Goal: Information Seeking & Learning: Learn about a topic

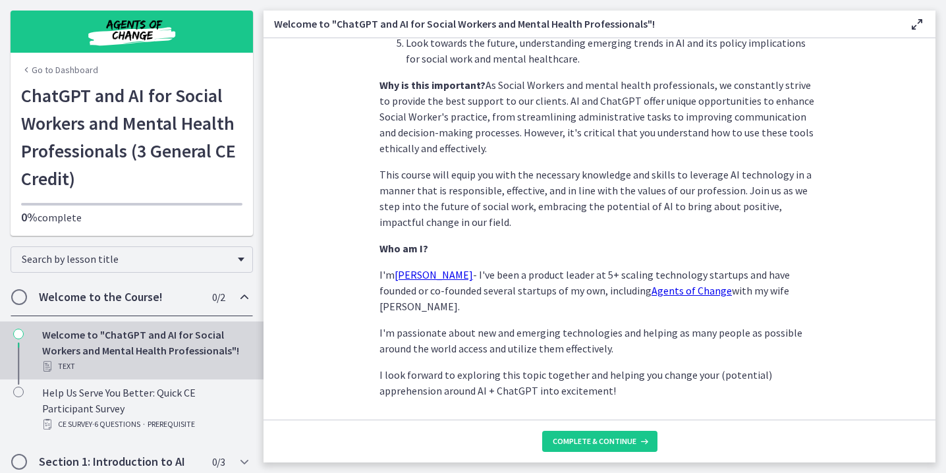
scroll to position [625, 0]
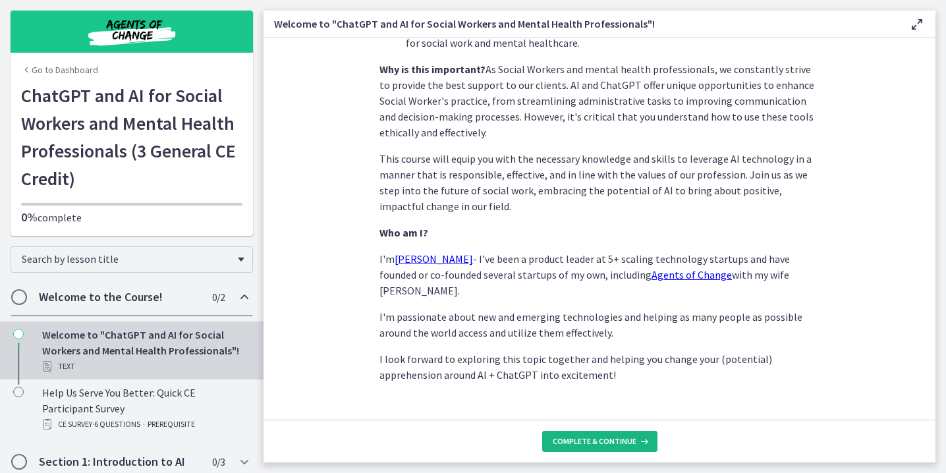
click at [593, 440] on span "Complete & continue" at bounding box center [594, 441] width 84 height 11
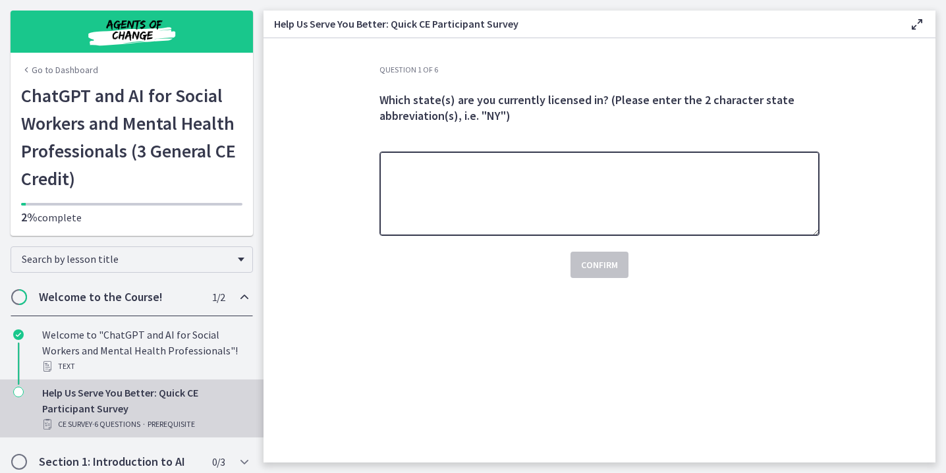
click at [537, 209] on textarea at bounding box center [599, 193] width 440 height 84
type textarea "**"
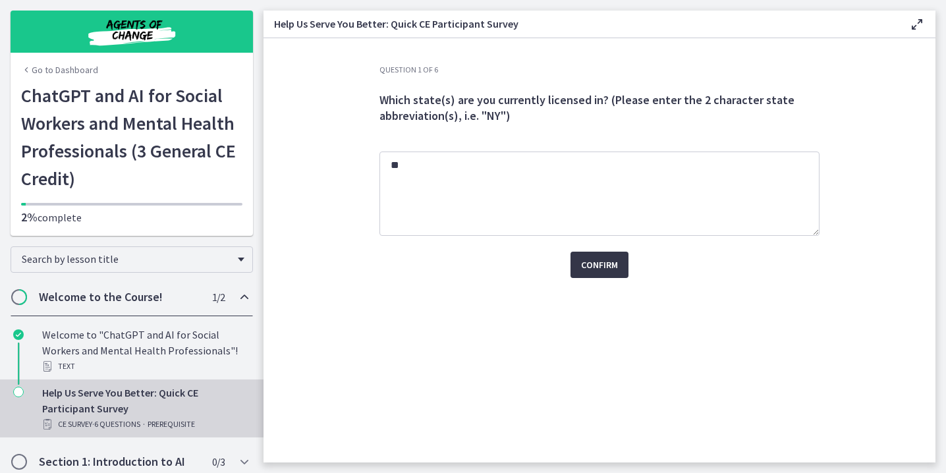
click at [605, 265] on span "Confirm" at bounding box center [599, 265] width 37 height 16
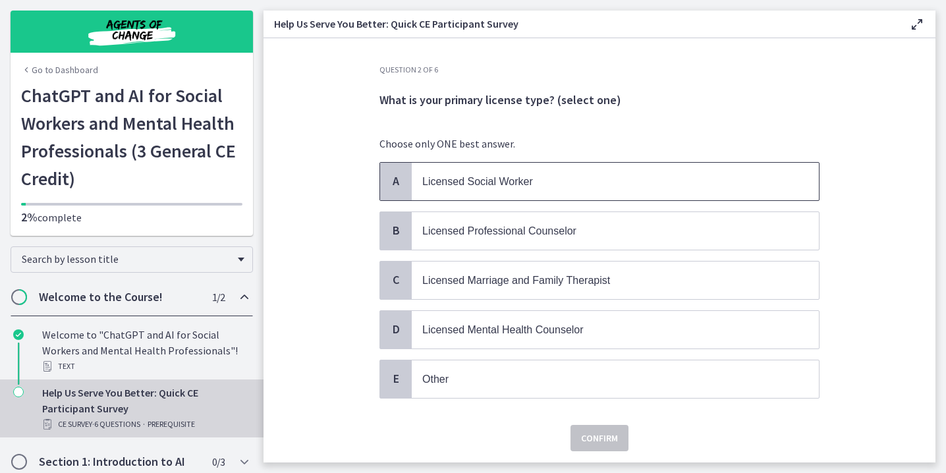
click at [444, 190] on span "Licensed Social Worker" at bounding box center [615, 182] width 407 height 38
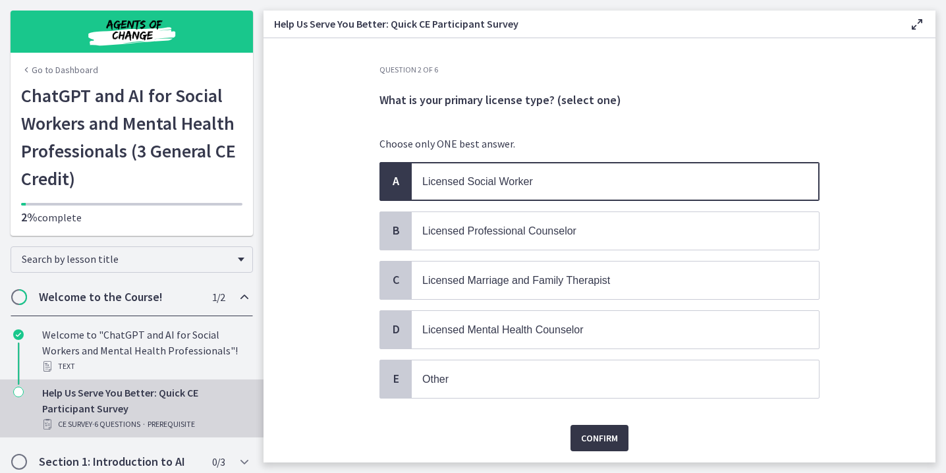
click at [589, 433] on span "Confirm" at bounding box center [599, 438] width 37 height 16
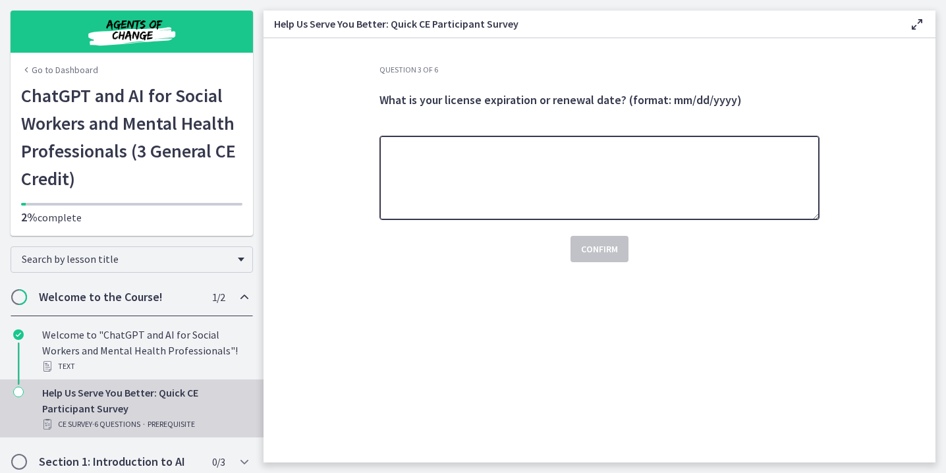
click at [643, 190] on textarea at bounding box center [599, 178] width 440 height 84
type textarea "**********"
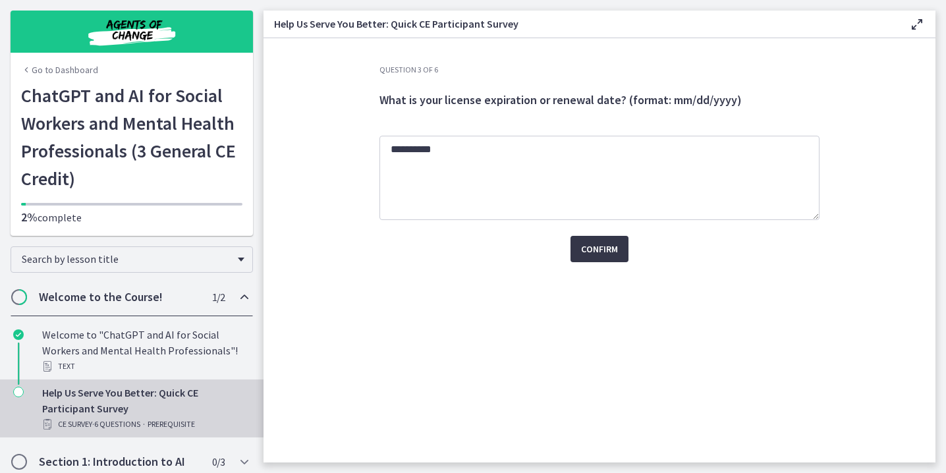
click at [605, 252] on span "Confirm" at bounding box center [599, 249] width 37 height 16
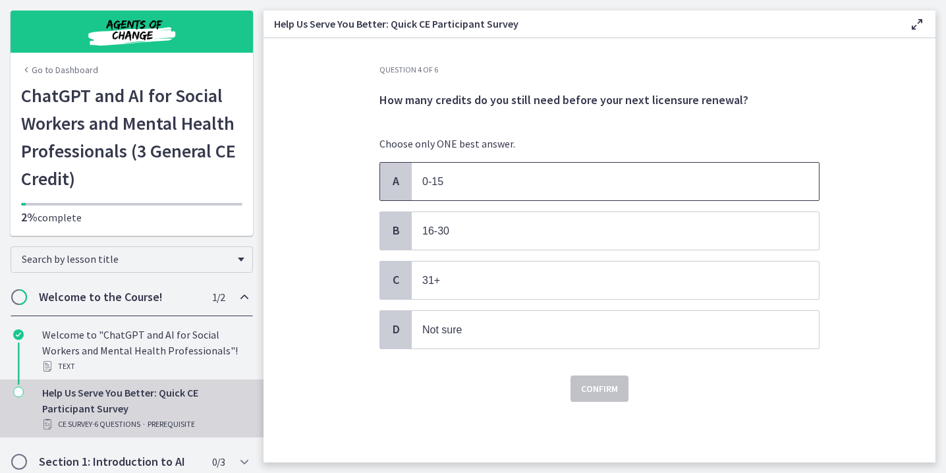
click at [480, 169] on span "0-15" at bounding box center [615, 182] width 407 height 38
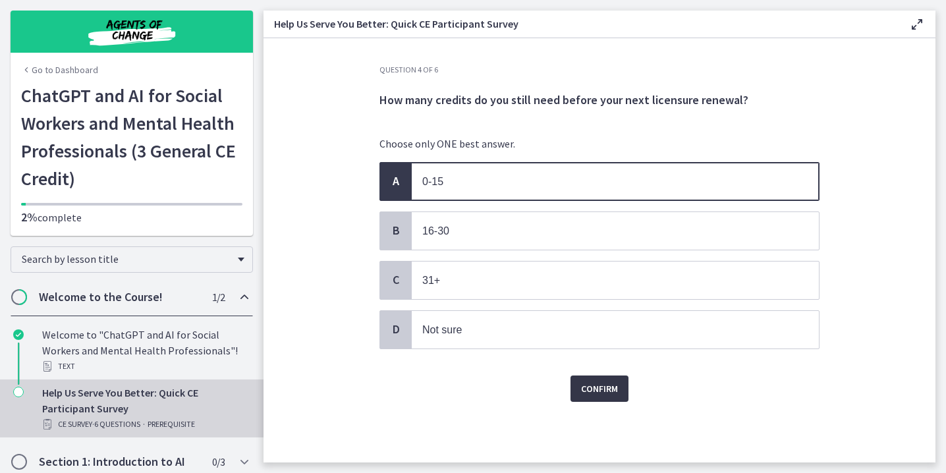
click at [593, 389] on span "Confirm" at bounding box center [599, 389] width 37 height 16
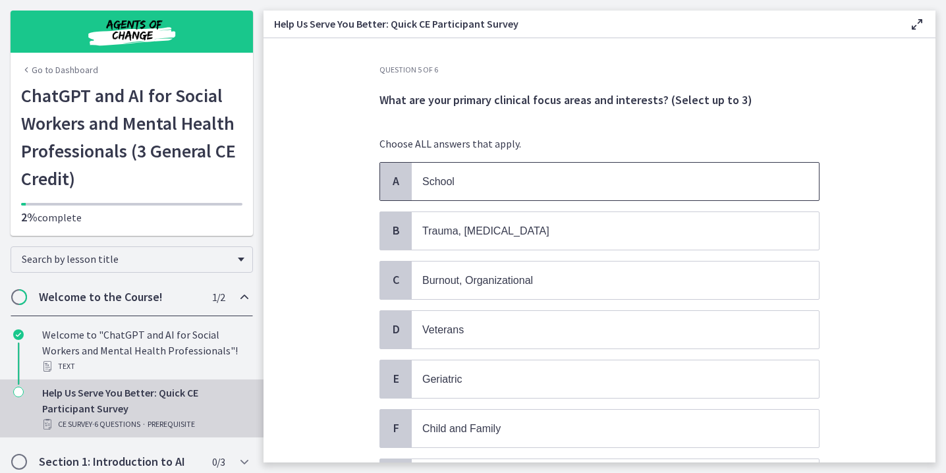
click at [569, 170] on span "School" at bounding box center [615, 182] width 407 height 38
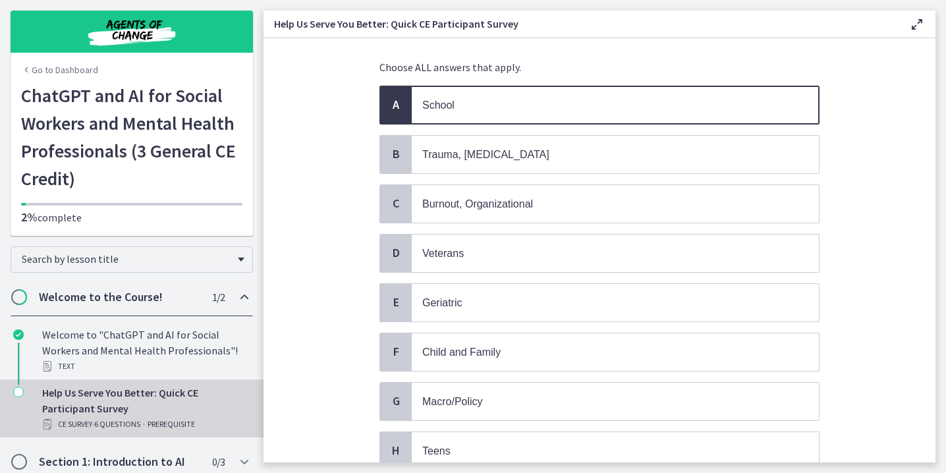
scroll to position [78, 0]
click at [568, 160] on span "Trauma, [MEDICAL_DATA]" at bounding box center [615, 153] width 407 height 38
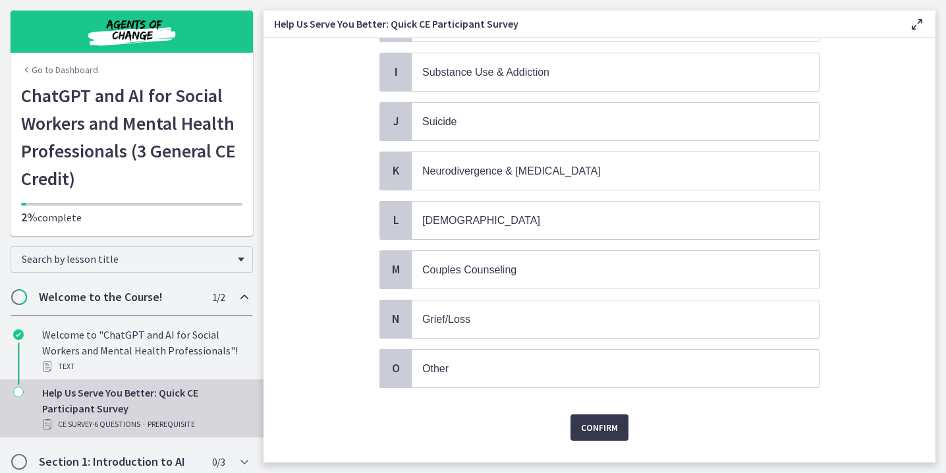
scroll to position [525, 0]
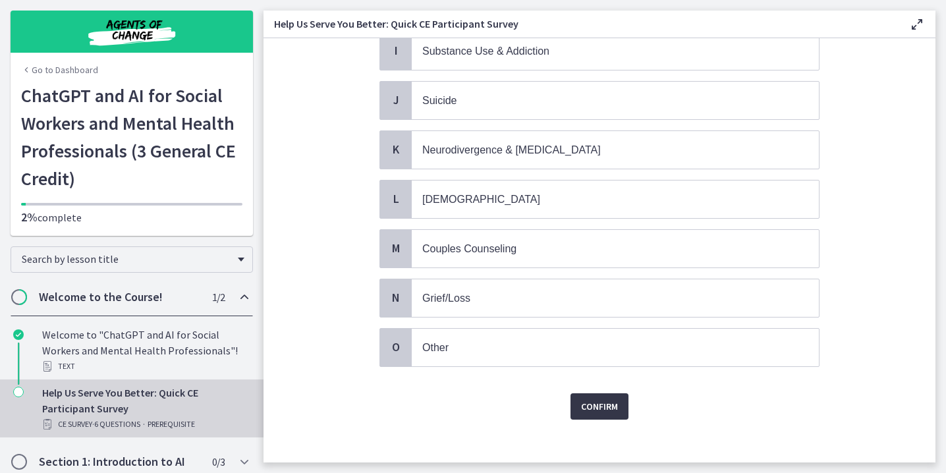
click at [599, 393] on button "Confirm" at bounding box center [599, 406] width 58 height 26
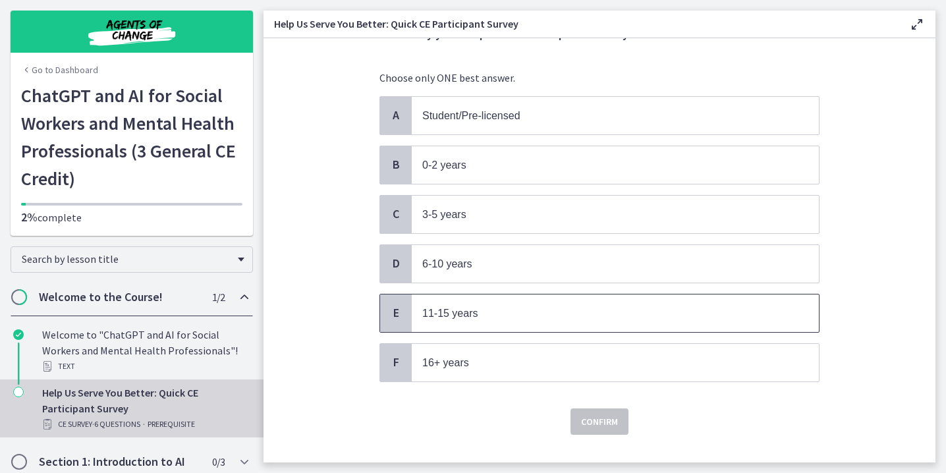
scroll to position [69, 0]
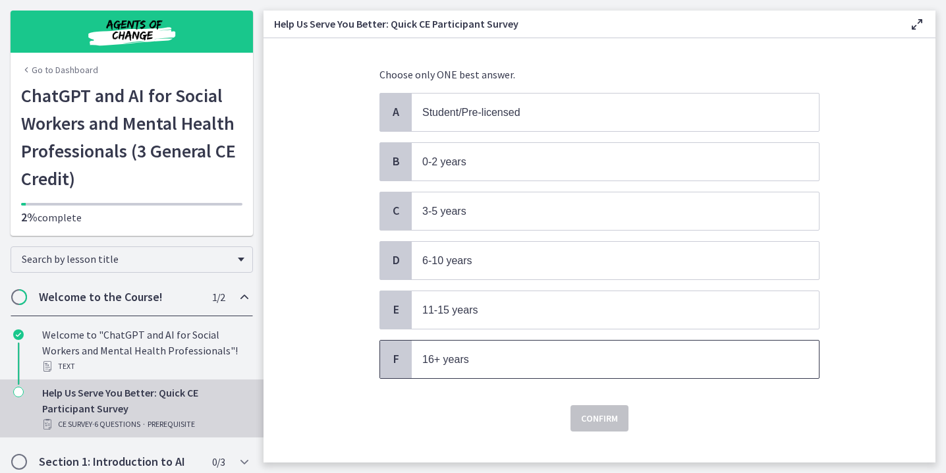
click at [591, 365] on span "16+ years" at bounding box center [615, 359] width 407 height 38
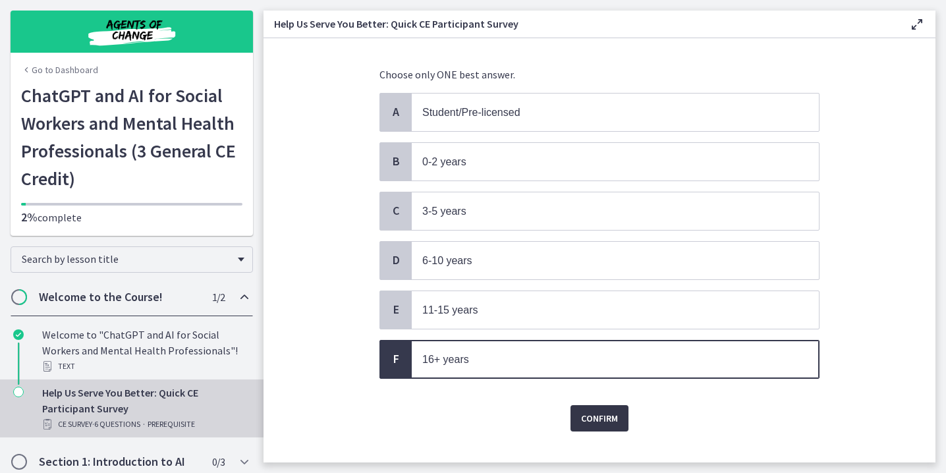
click at [581, 410] on span "Confirm" at bounding box center [599, 418] width 37 height 16
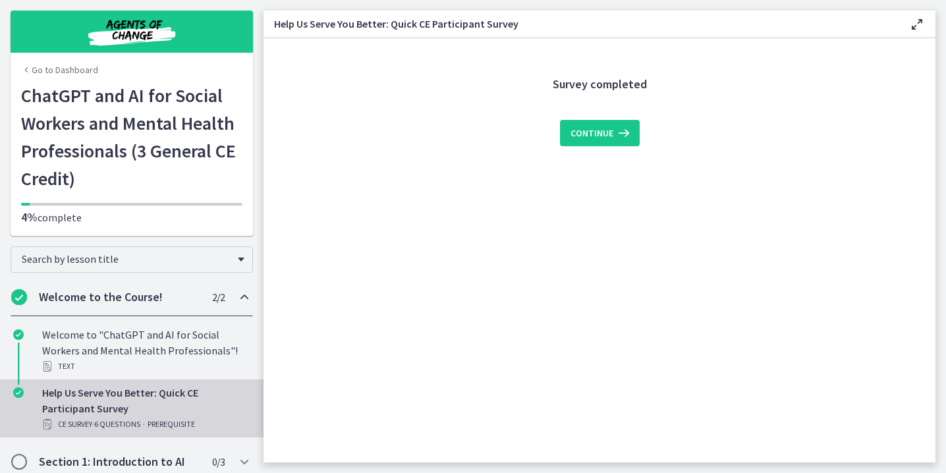
scroll to position [0, 0]
click at [583, 130] on span "Continue" at bounding box center [591, 133] width 43 height 16
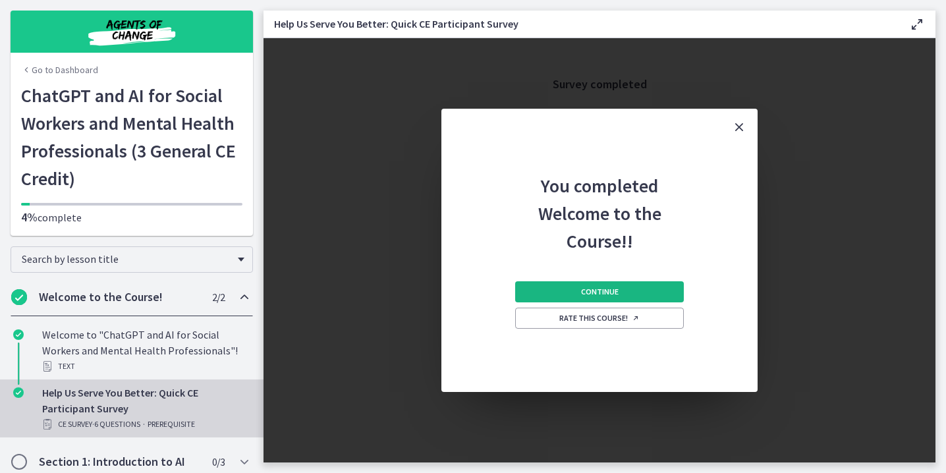
click at [659, 285] on button "Continue" at bounding box center [599, 291] width 169 height 21
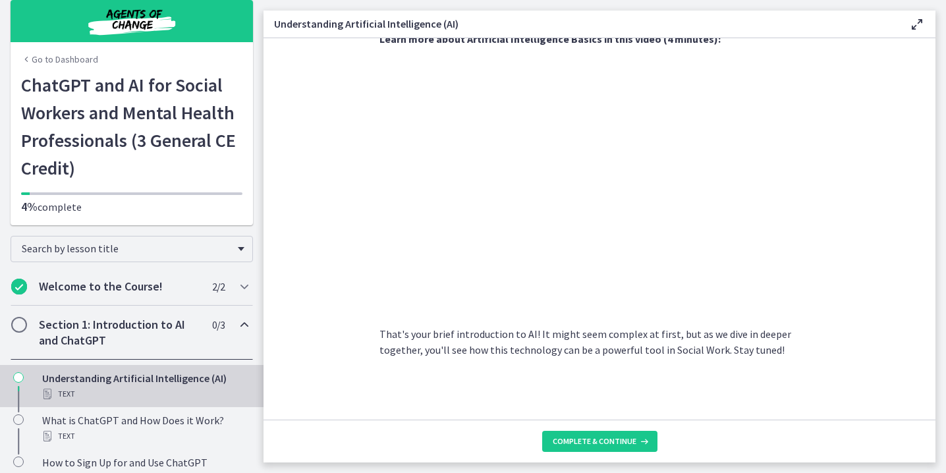
scroll to position [9, 0]
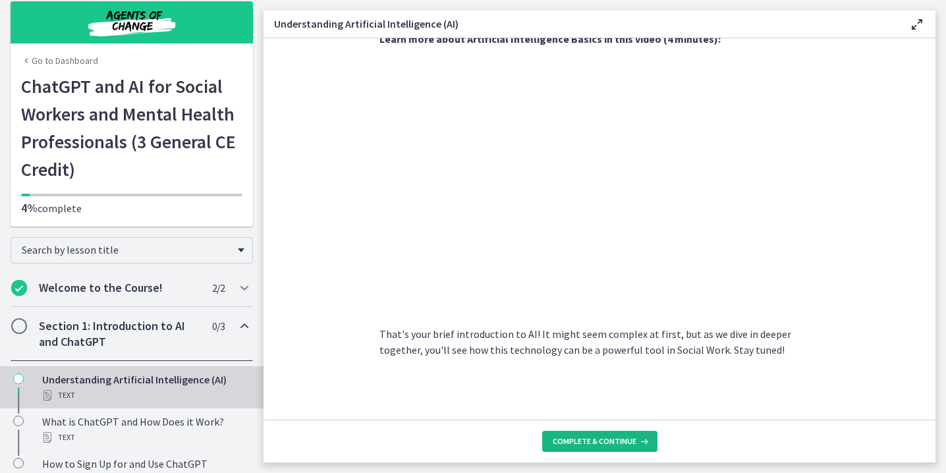
click at [585, 446] on button "Complete & continue" at bounding box center [599, 441] width 115 height 21
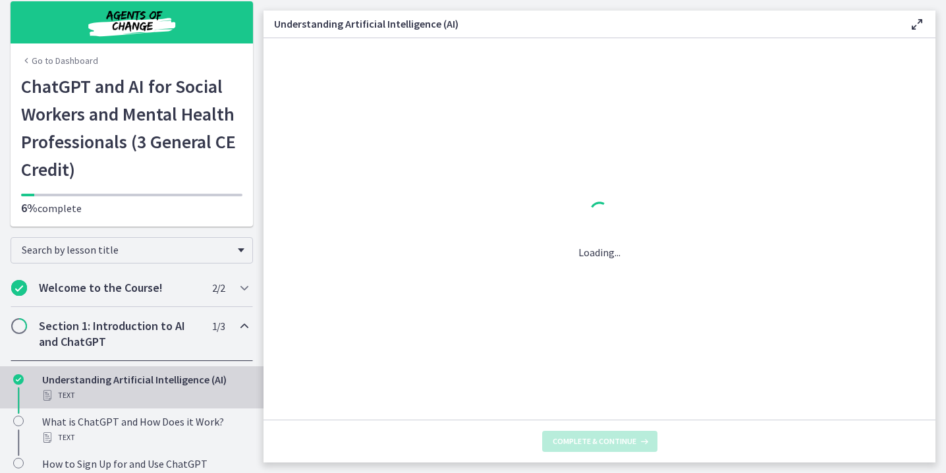
scroll to position [0, 0]
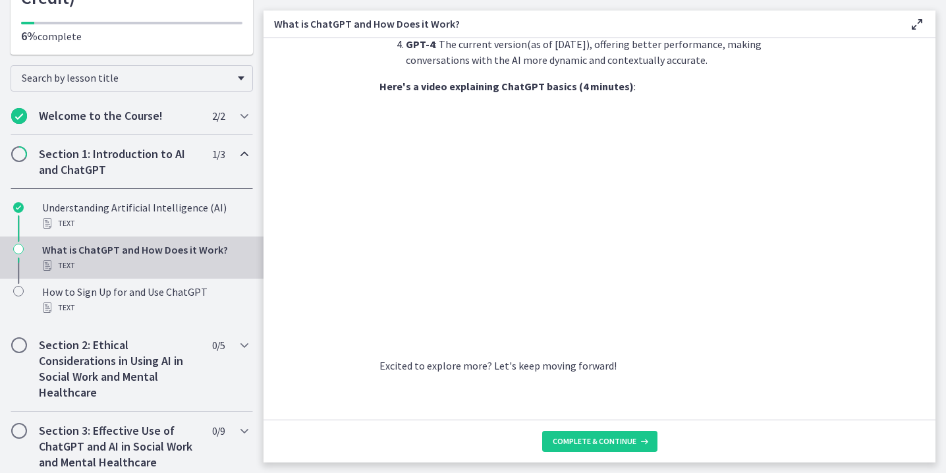
scroll to position [184, 0]
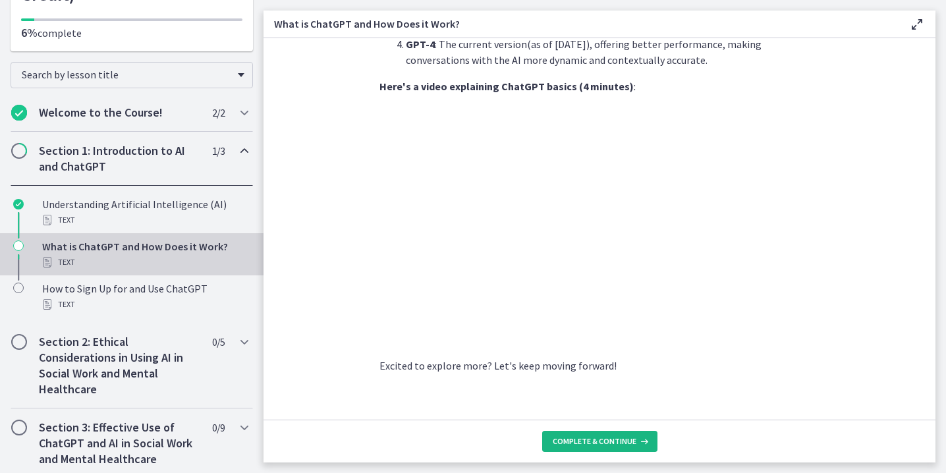
click at [620, 432] on button "Complete & continue" at bounding box center [599, 441] width 115 height 21
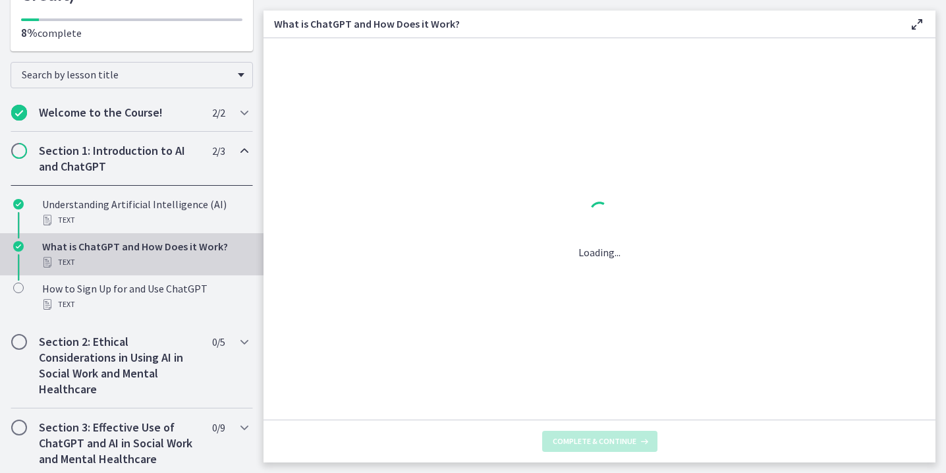
scroll to position [0, 0]
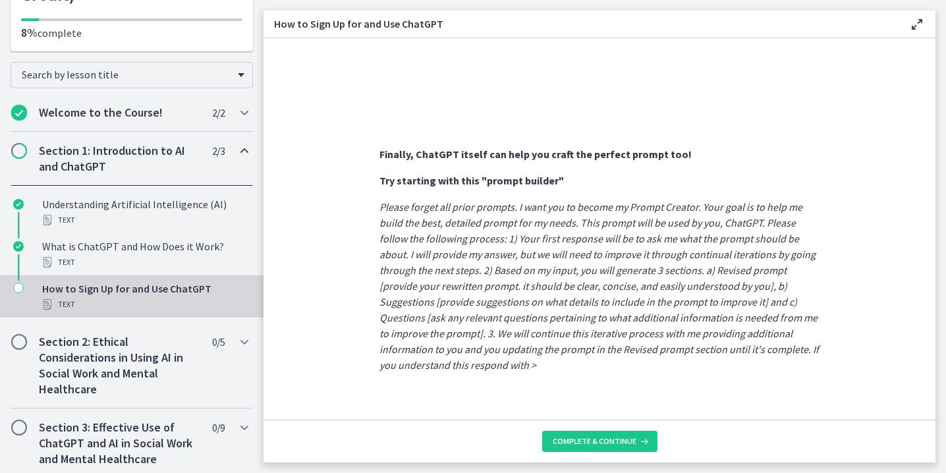
scroll to position [722, 0]
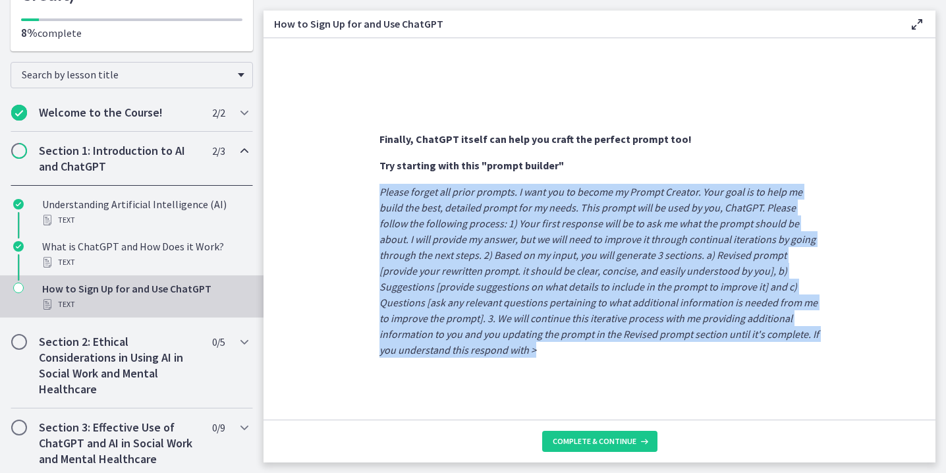
drag, startPoint x: 380, startPoint y: 190, endPoint x: 544, endPoint y: 342, distance: 224.1
click at [545, 344] on p "Please forget all prior prompts. I want you to become my Prompt Creator. Your g…" at bounding box center [599, 271] width 440 height 174
copy em "Please forget all prior prompts. I want you to become my Prompt Creator. Your g…"
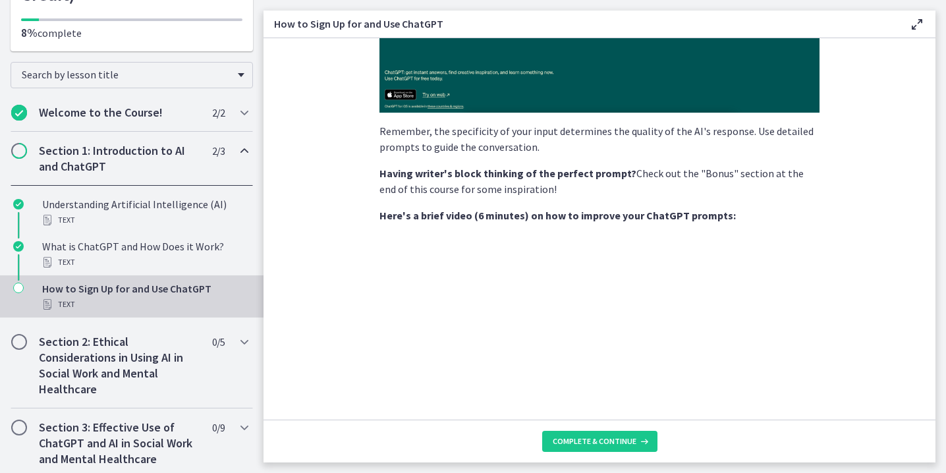
scroll to position [485, 0]
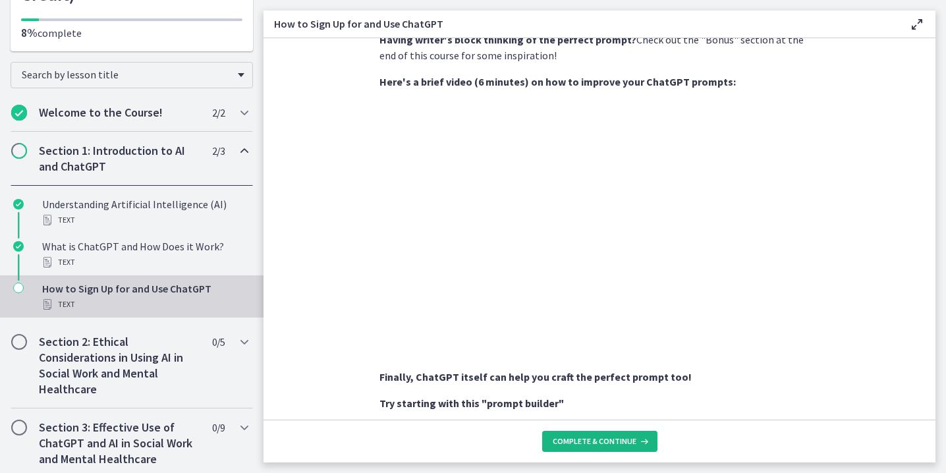
click at [596, 442] on span "Complete & continue" at bounding box center [594, 441] width 84 height 11
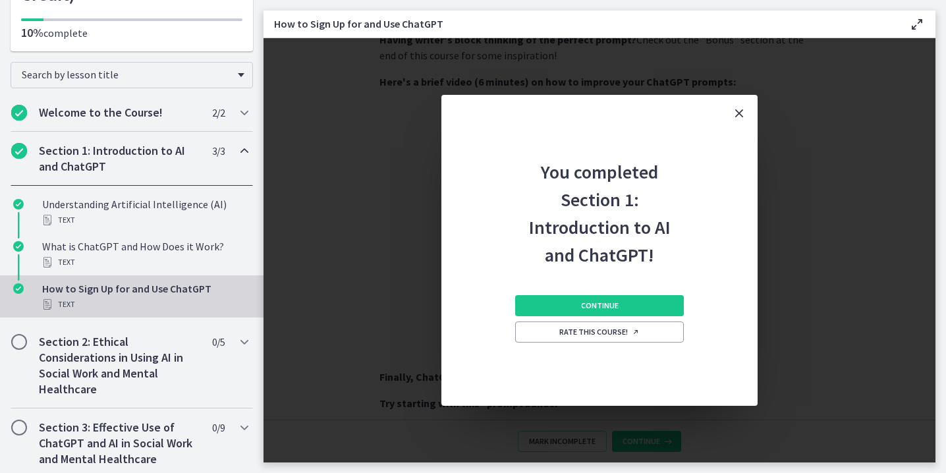
click at [596, 442] on div "You completed Section 1: Introduction to AI and ChatGPT! Continue Rate this cou…" at bounding box center [599, 250] width 672 height 424
click at [618, 313] on button "Continue" at bounding box center [599, 305] width 169 height 21
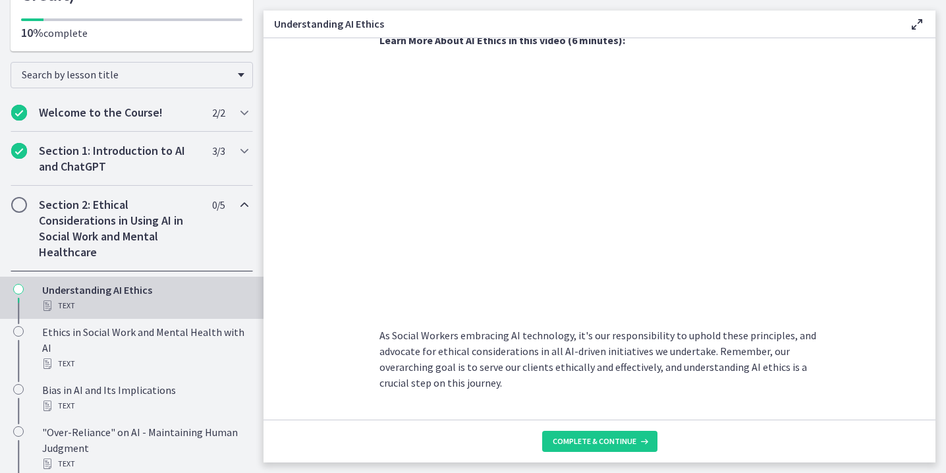
scroll to position [633, 0]
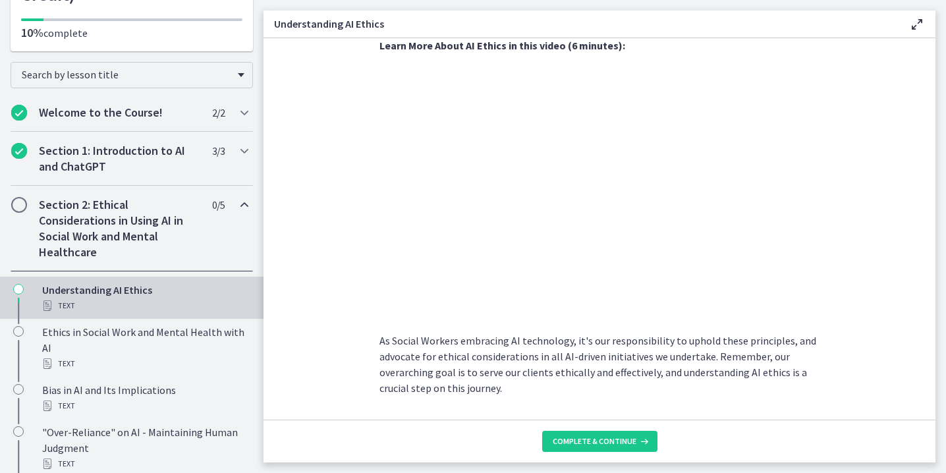
click at [848, 248] on section "Artificial Intelligence has transformed various industries, including Social Wo…" at bounding box center [599, 228] width 672 height 381
click at [612, 439] on span "Complete & continue" at bounding box center [594, 441] width 84 height 11
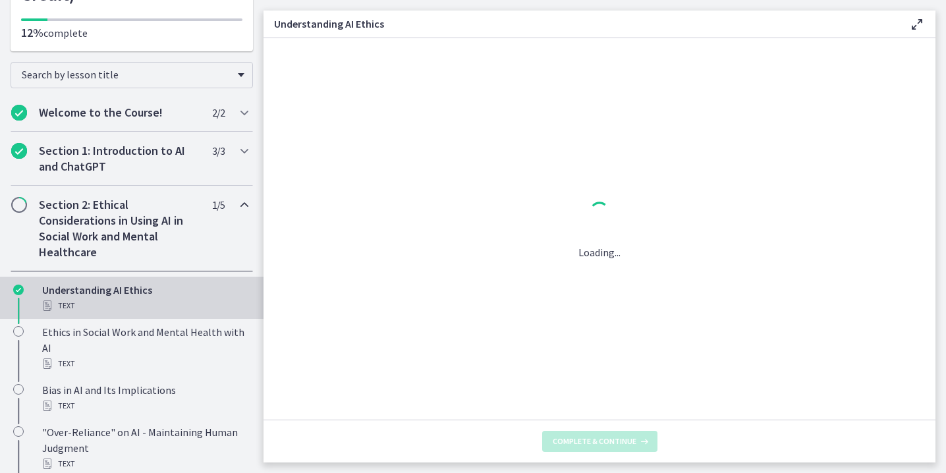
scroll to position [0, 0]
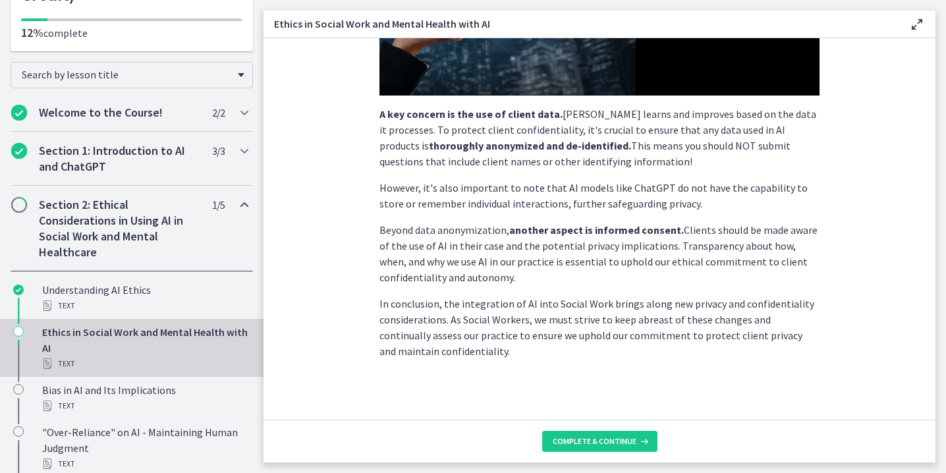
scroll to position [346, 0]
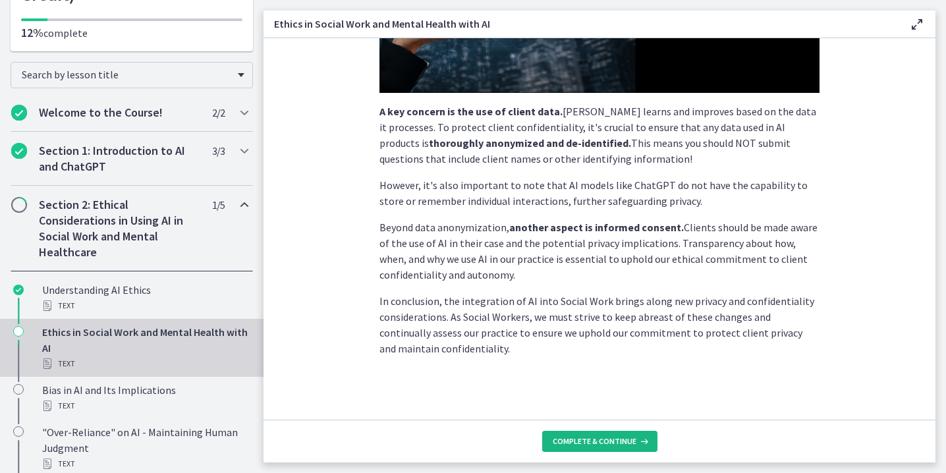
click at [602, 439] on span "Complete & continue" at bounding box center [594, 441] width 84 height 11
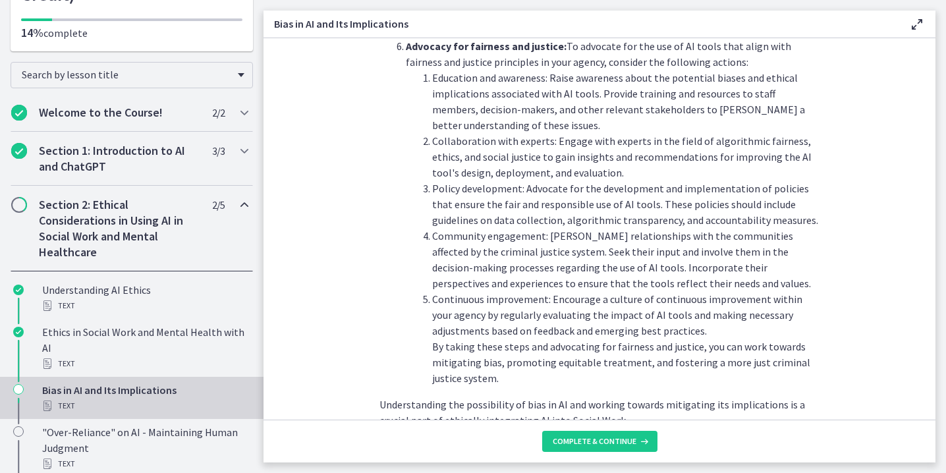
scroll to position [1488, 0]
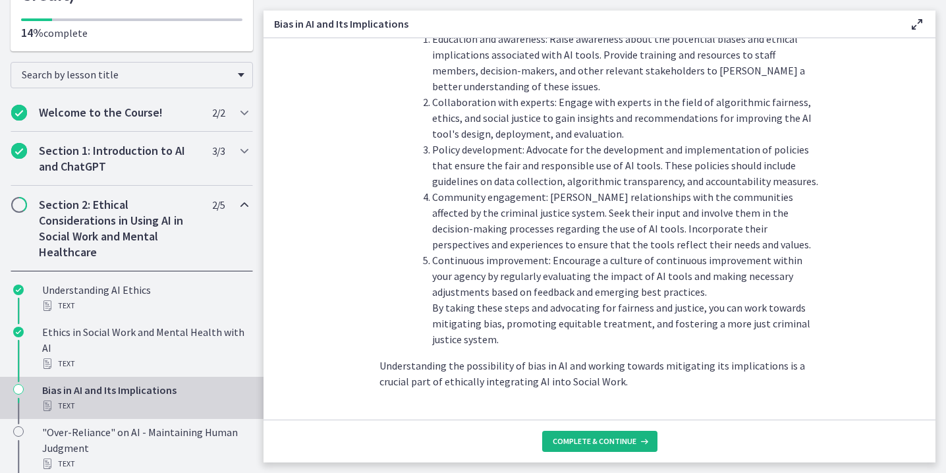
click at [592, 433] on button "Complete & continue" at bounding box center [599, 441] width 115 height 21
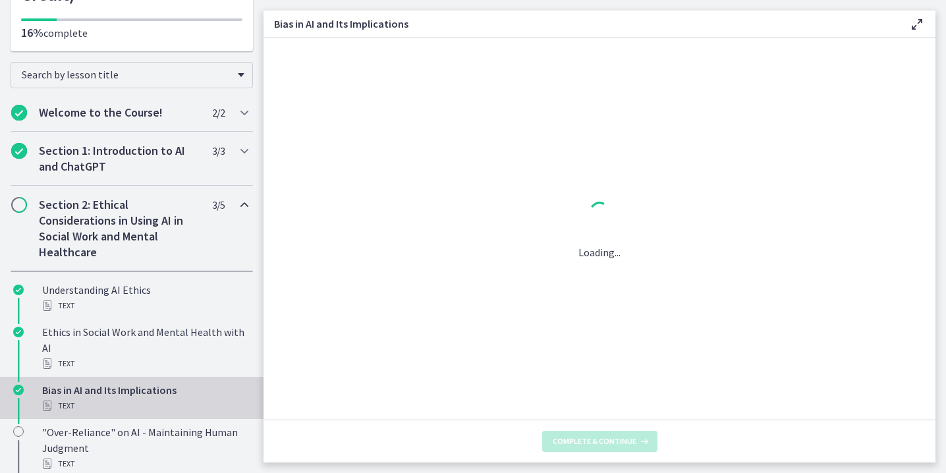
scroll to position [0, 0]
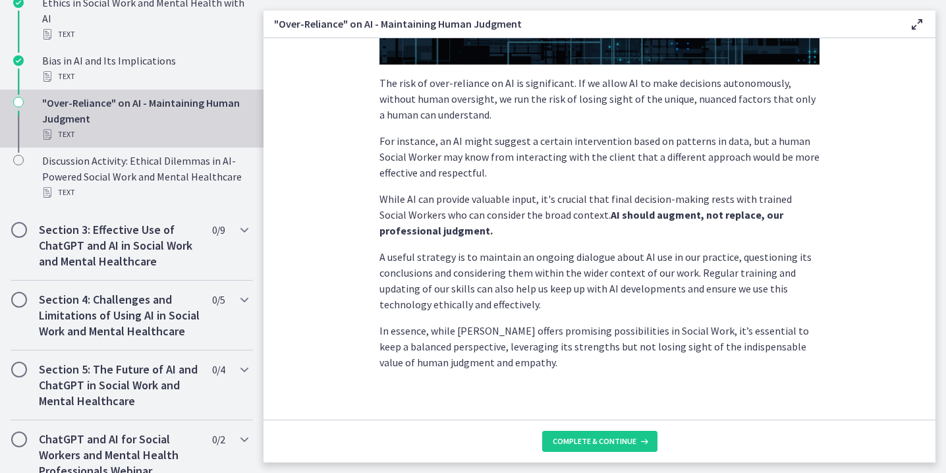
scroll to position [338, 0]
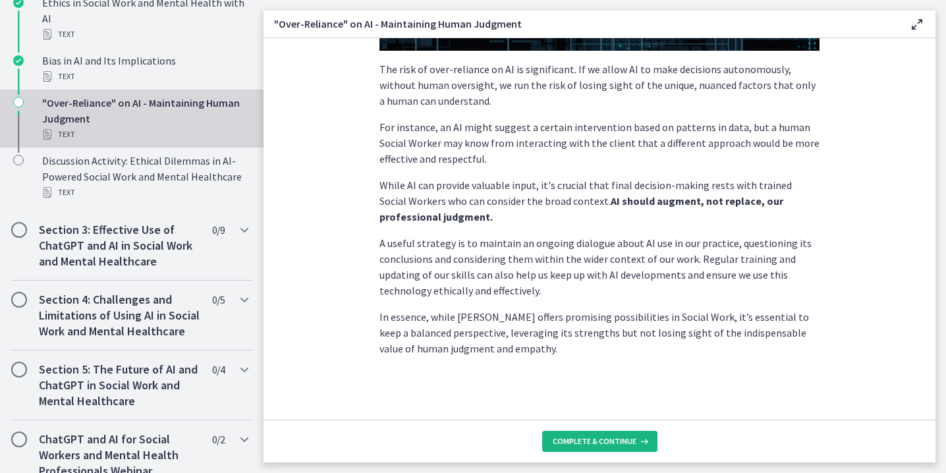
click at [593, 436] on span "Complete & continue" at bounding box center [594, 441] width 84 height 11
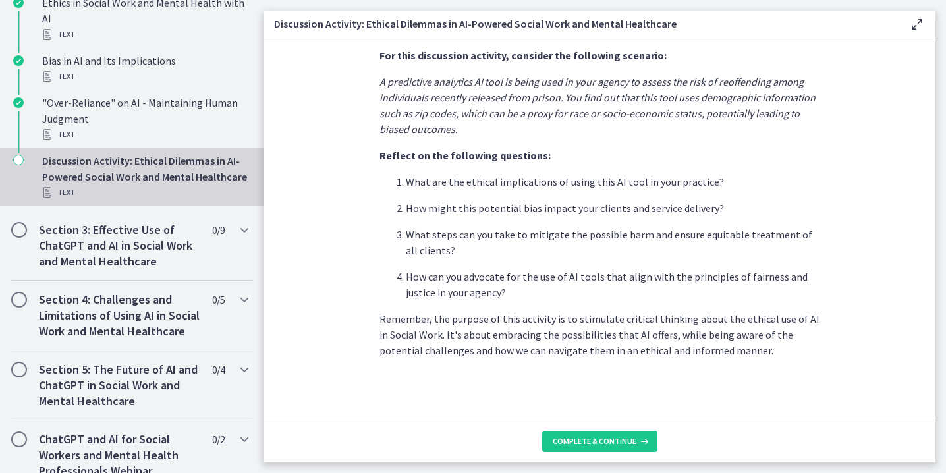
scroll to position [346, 0]
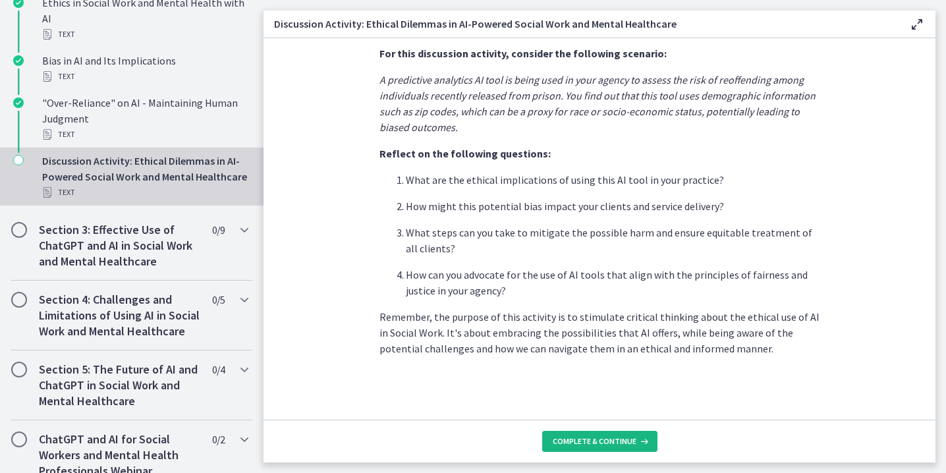
click at [588, 436] on span "Complete & continue" at bounding box center [594, 441] width 84 height 11
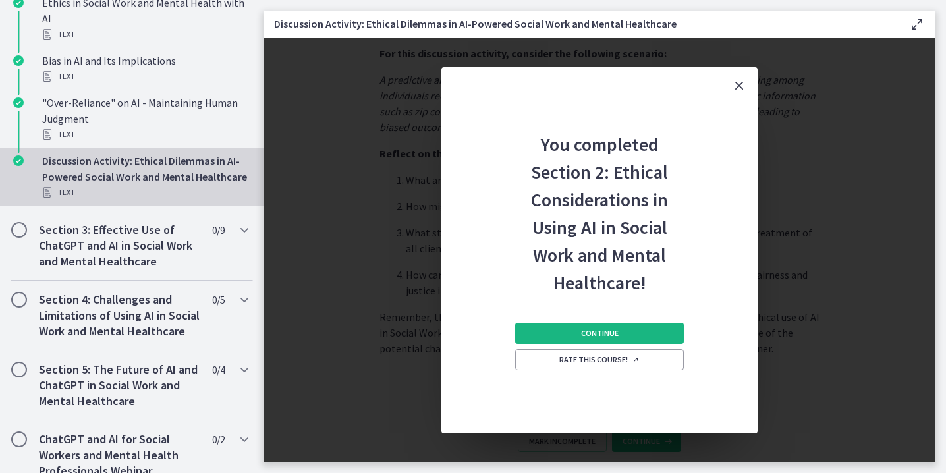
click at [629, 334] on button "Continue" at bounding box center [599, 333] width 169 height 21
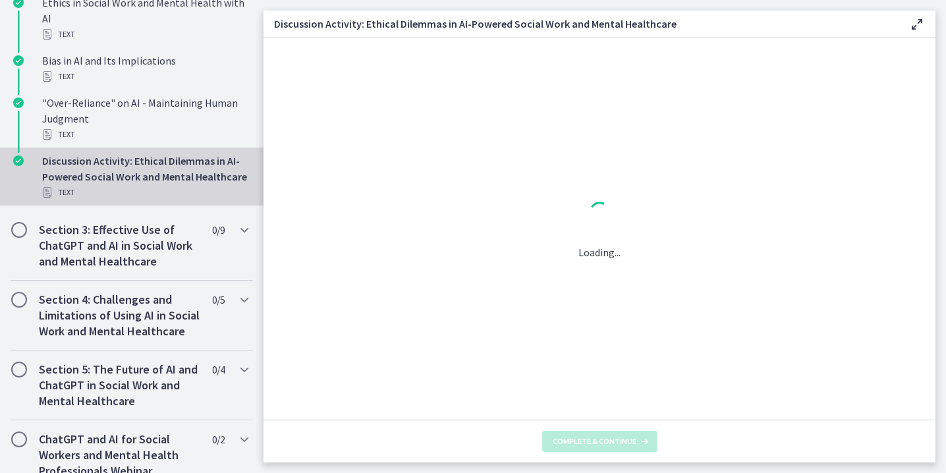
scroll to position [0, 0]
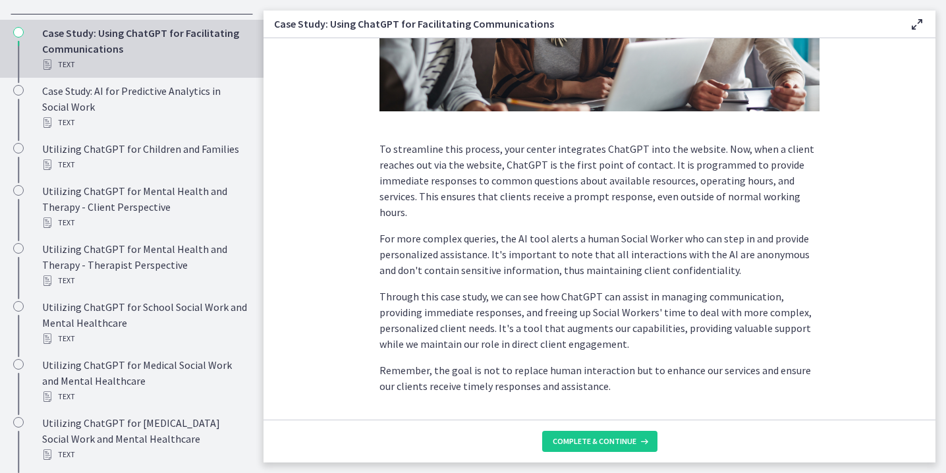
scroll to position [332, 0]
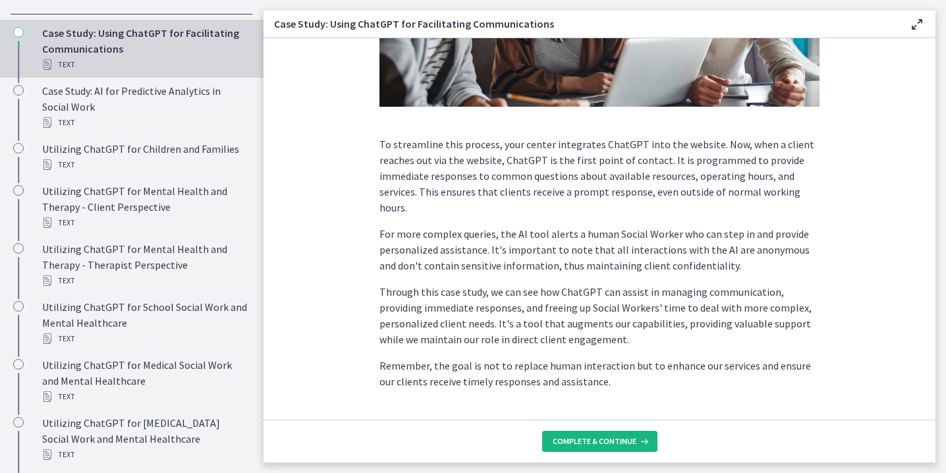
click at [606, 436] on span "Complete & continue" at bounding box center [594, 441] width 84 height 11
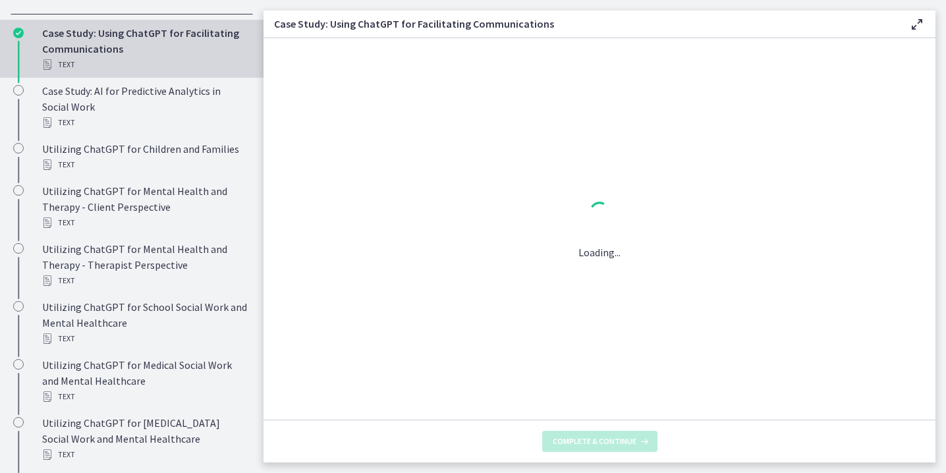
scroll to position [0, 0]
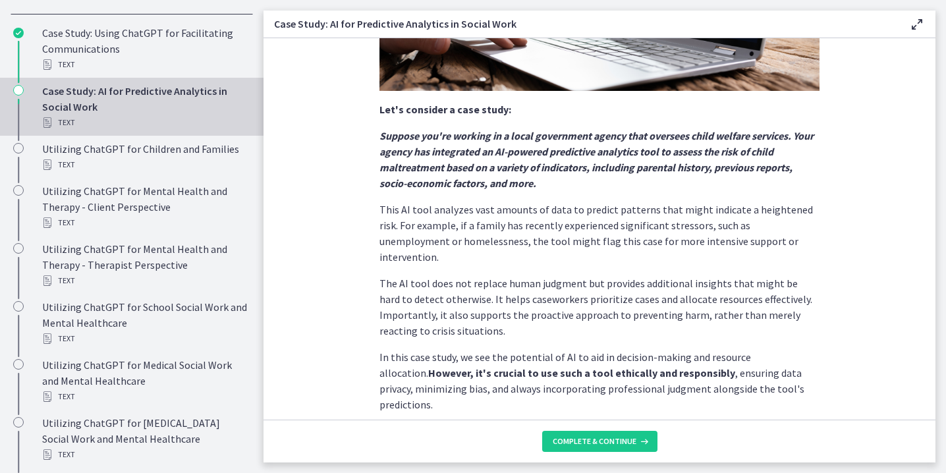
scroll to position [314, 0]
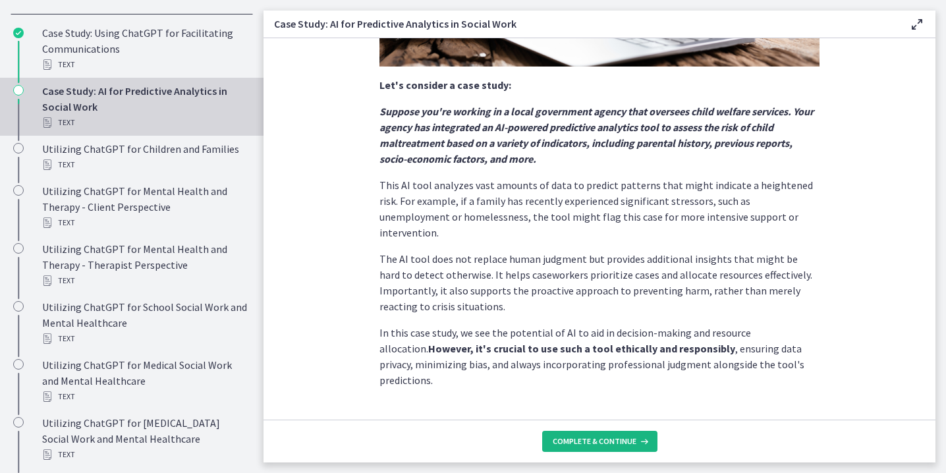
click at [584, 445] on span "Complete & continue" at bounding box center [594, 441] width 84 height 11
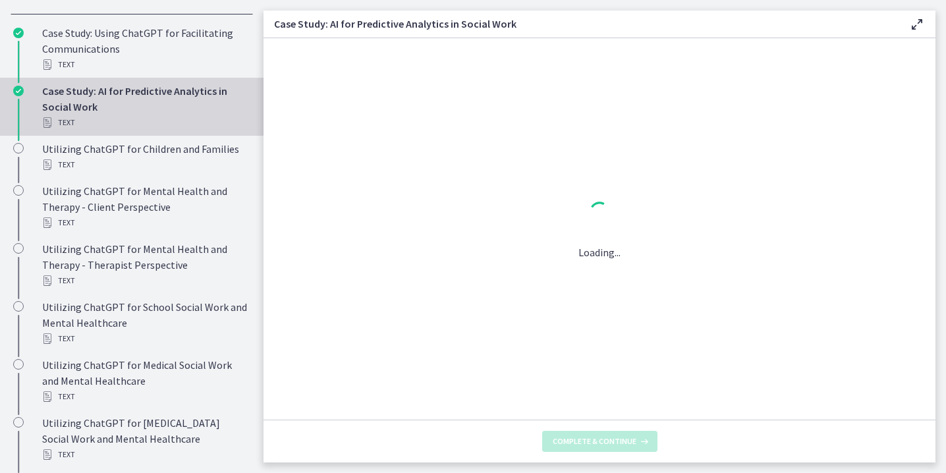
scroll to position [0, 0]
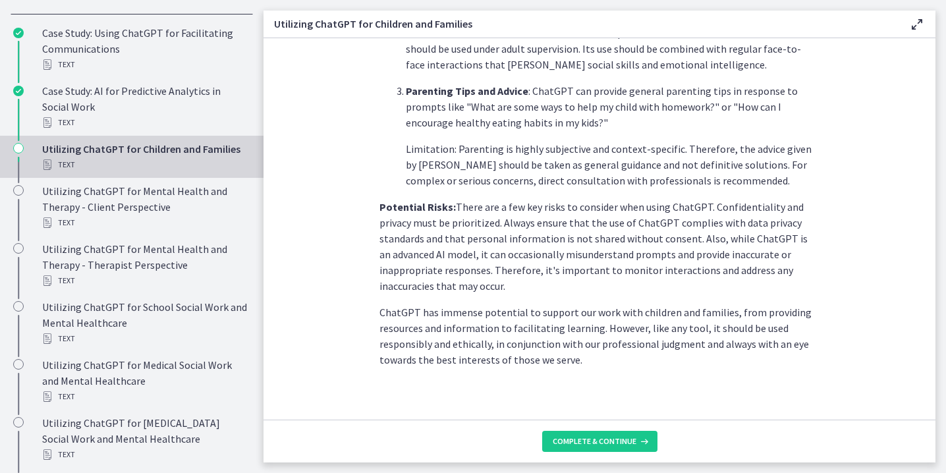
scroll to position [593, 0]
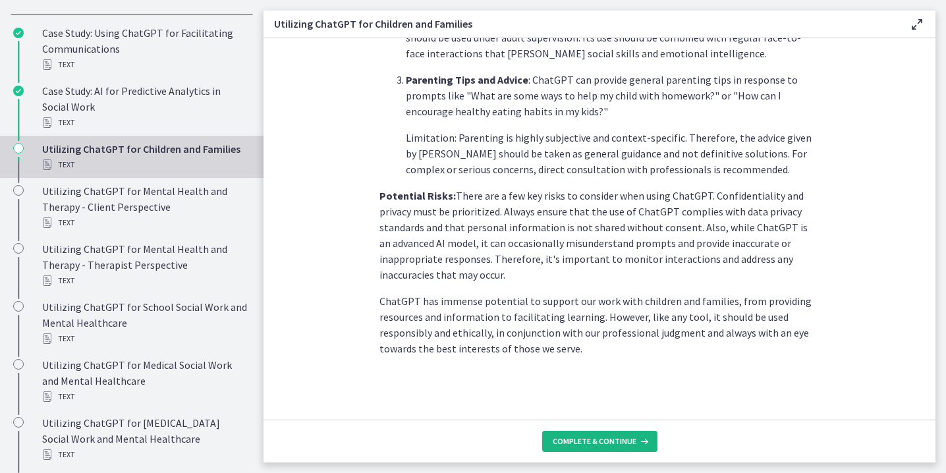
click at [585, 441] on span "Complete & continue" at bounding box center [594, 441] width 84 height 11
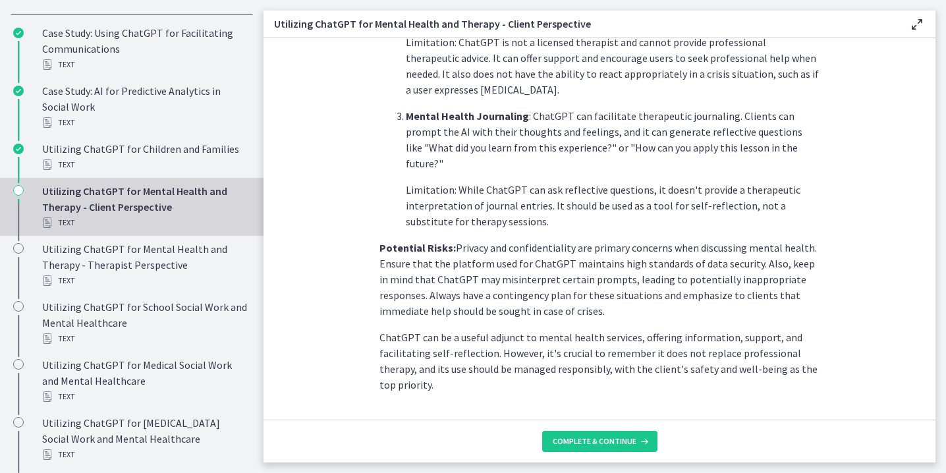
scroll to position [567, 0]
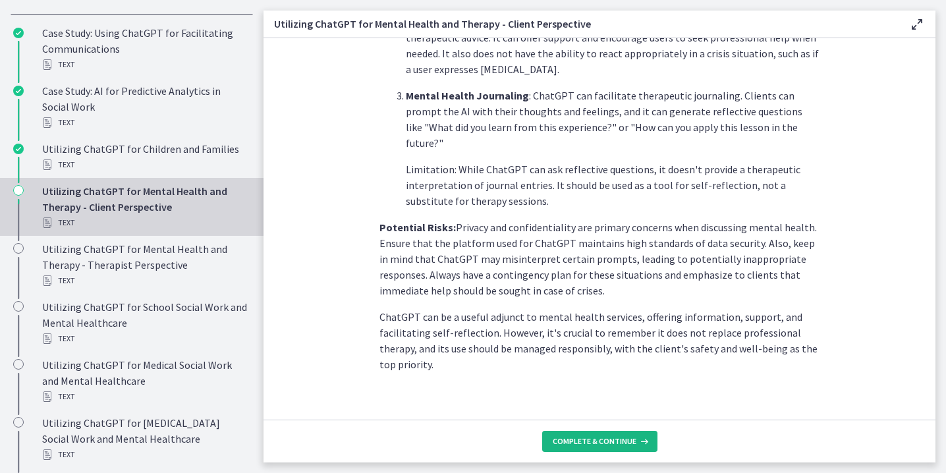
click at [608, 438] on span "Complete & continue" at bounding box center [594, 441] width 84 height 11
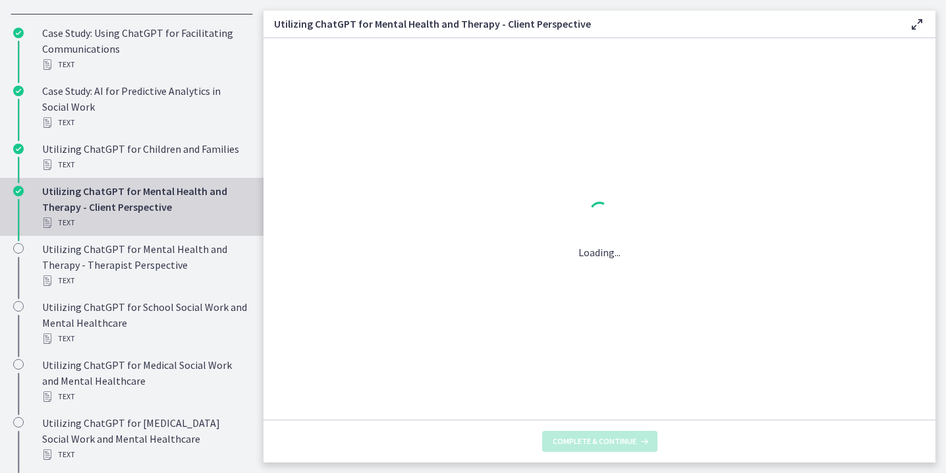
scroll to position [0, 0]
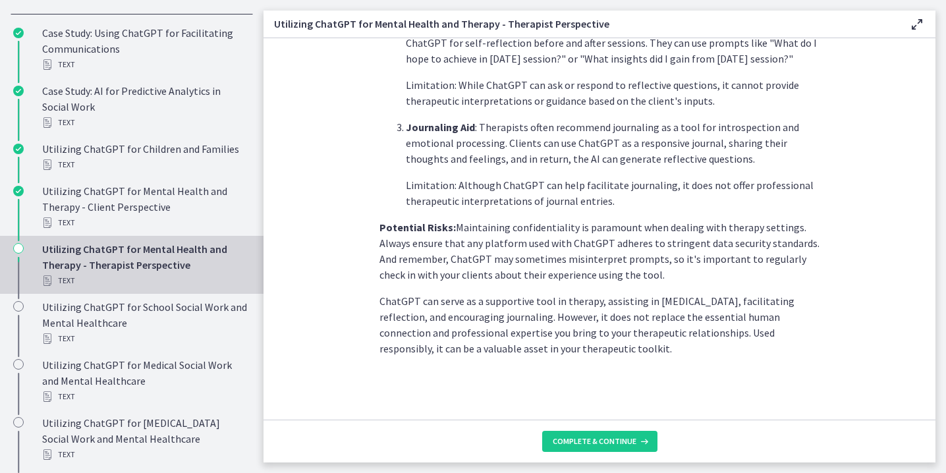
scroll to position [533, 0]
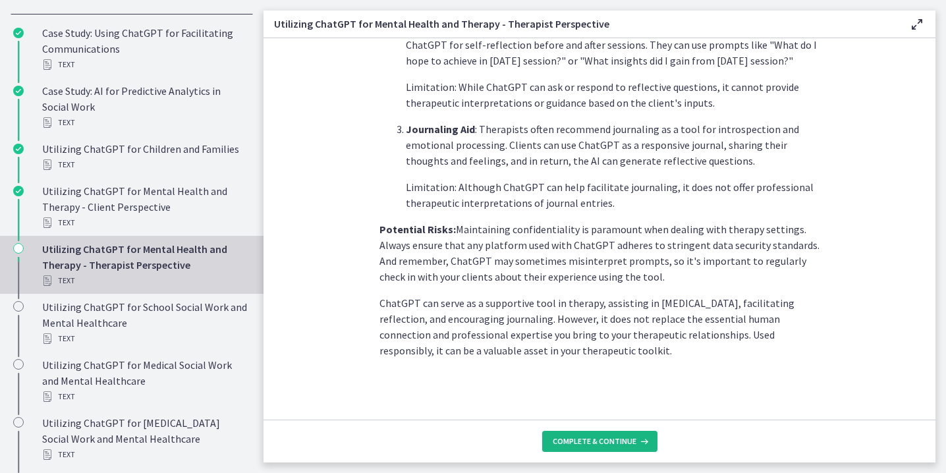
click at [632, 437] on span "Complete & continue" at bounding box center [594, 441] width 84 height 11
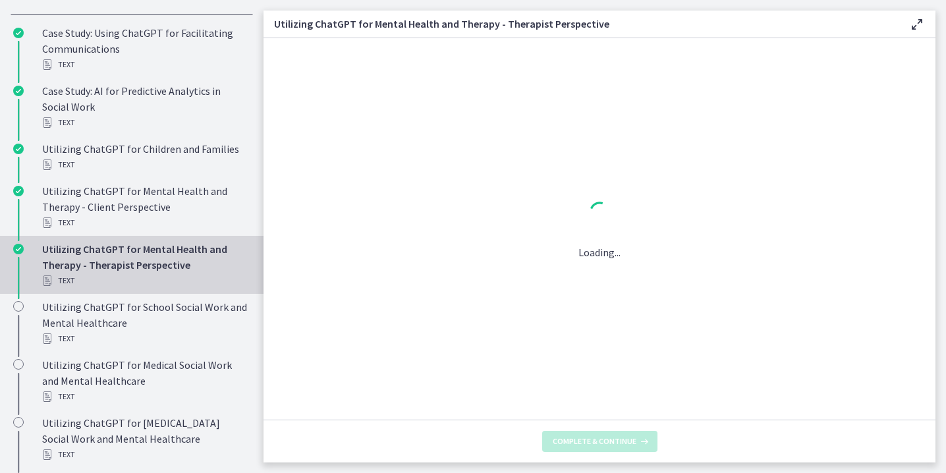
scroll to position [0, 0]
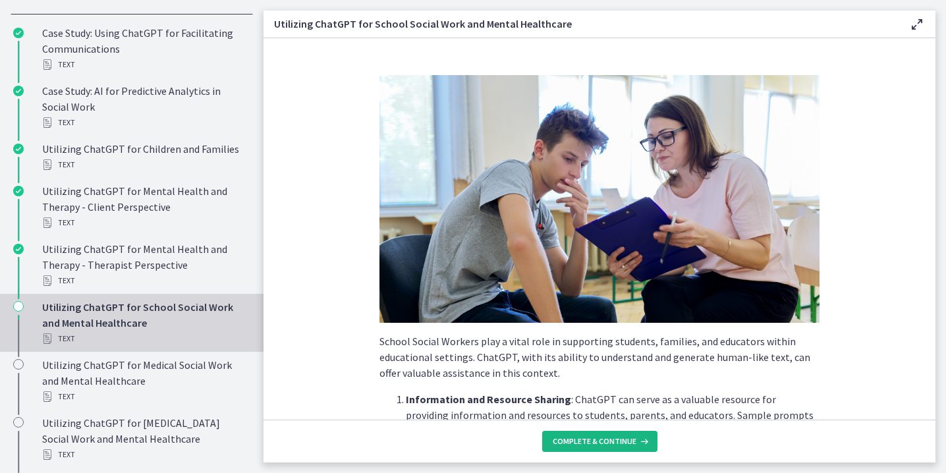
click at [613, 437] on span "Complete & continue" at bounding box center [594, 441] width 84 height 11
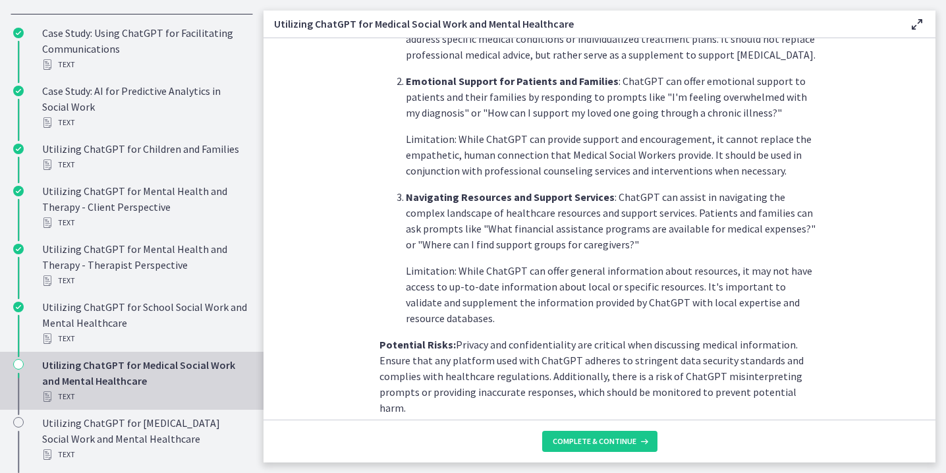
scroll to position [391, 0]
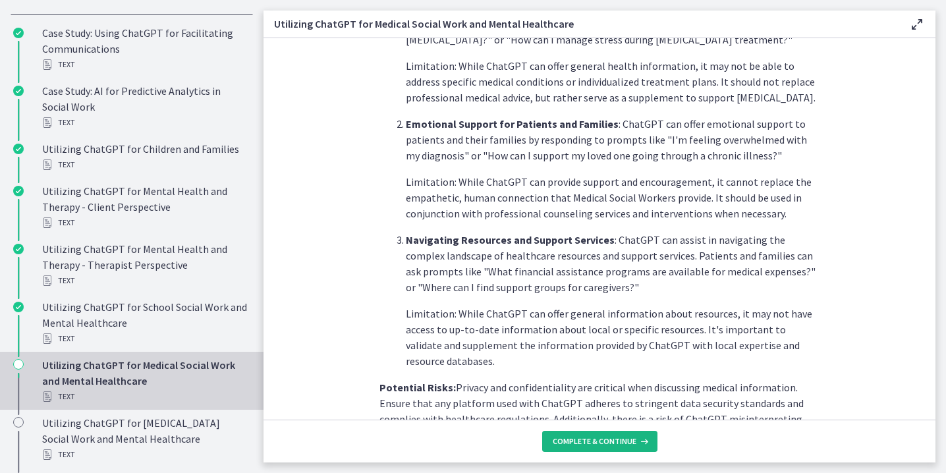
click at [631, 437] on span "Complete & continue" at bounding box center [594, 441] width 84 height 11
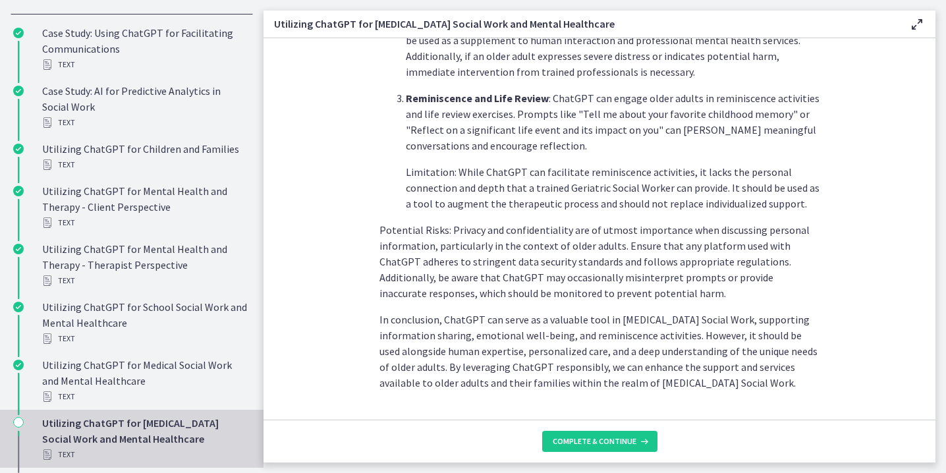
scroll to position [614, 0]
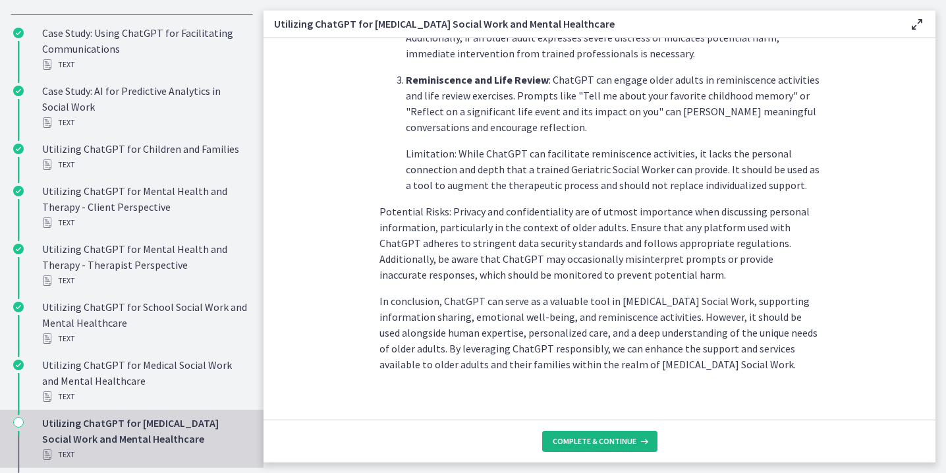
click at [605, 443] on span "Complete & continue" at bounding box center [594, 441] width 84 height 11
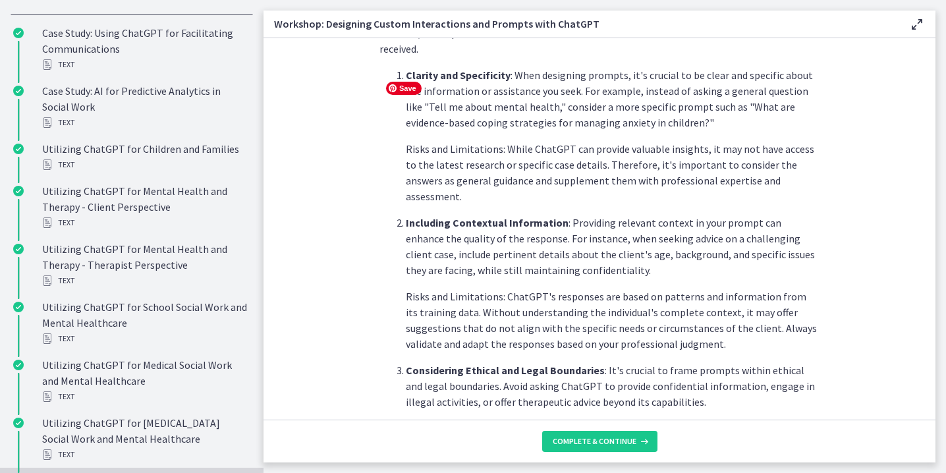
scroll to position [428, 0]
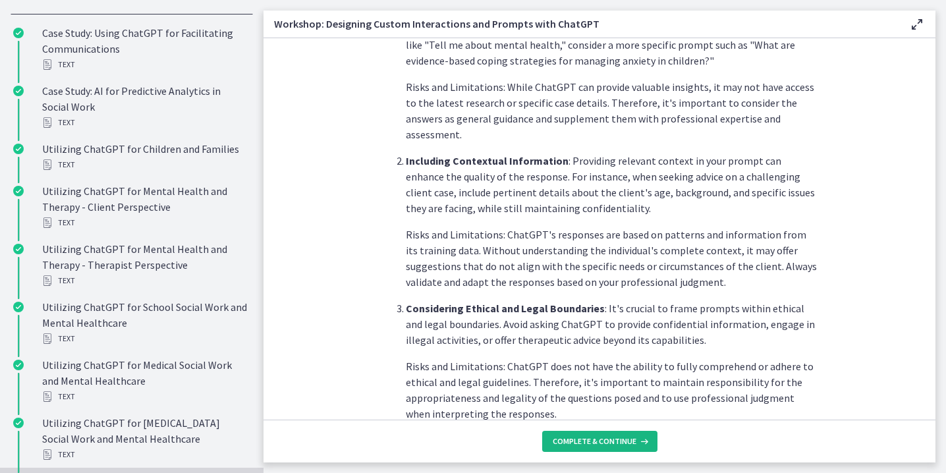
click at [578, 439] on span "Complete & continue" at bounding box center [594, 441] width 84 height 11
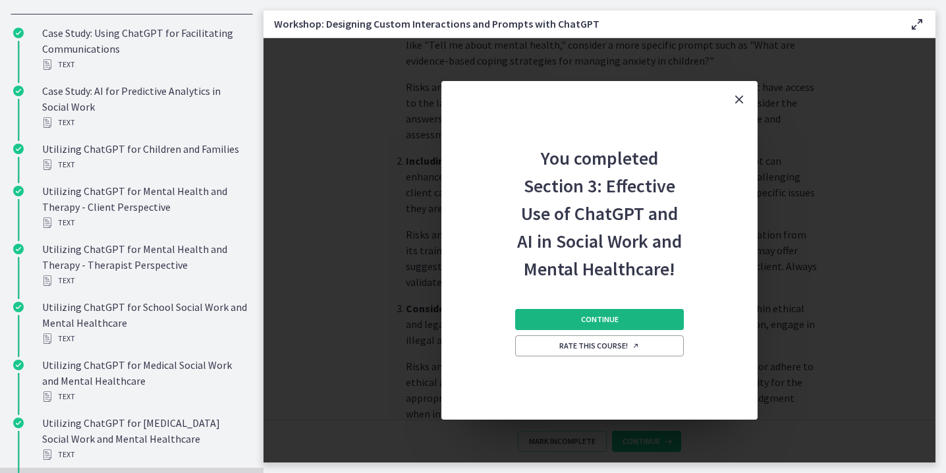
click at [618, 319] on button "Continue" at bounding box center [599, 319] width 169 height 21
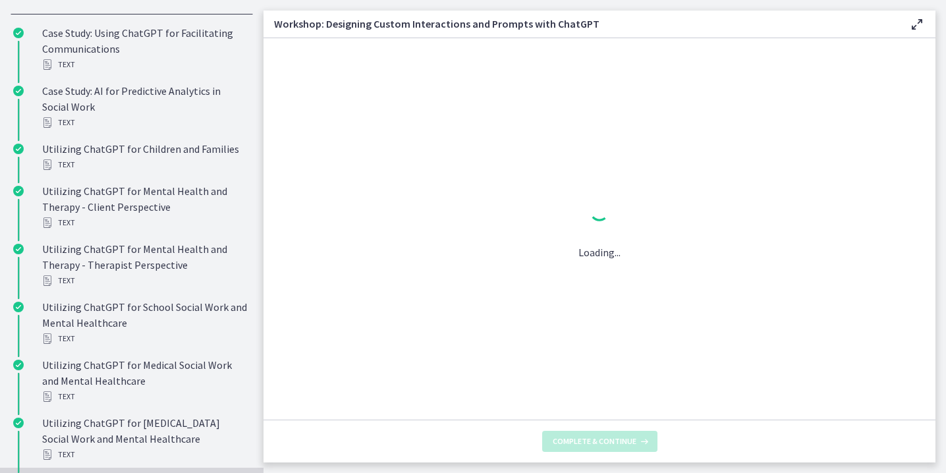
scroll to position [0, 0]
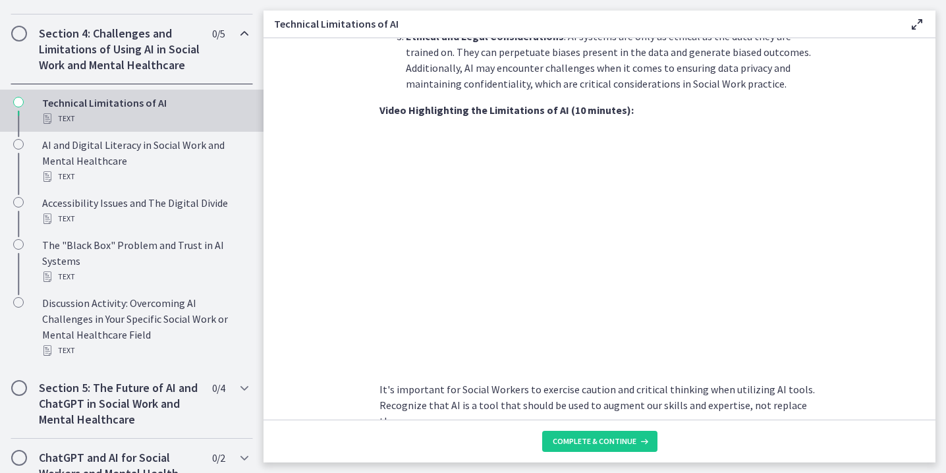
scroll to position [950, 0]
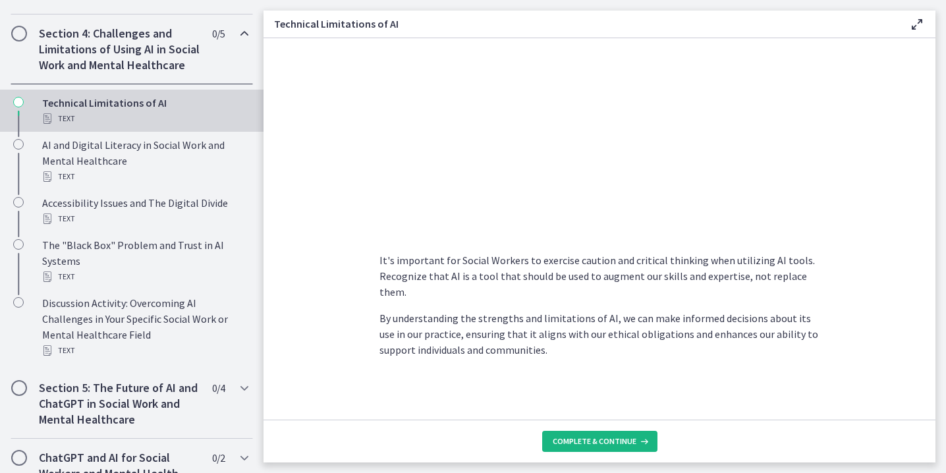
click at [606, 432] on button "Complete & continue" at bounding box center [599, 441] width 115 height 21
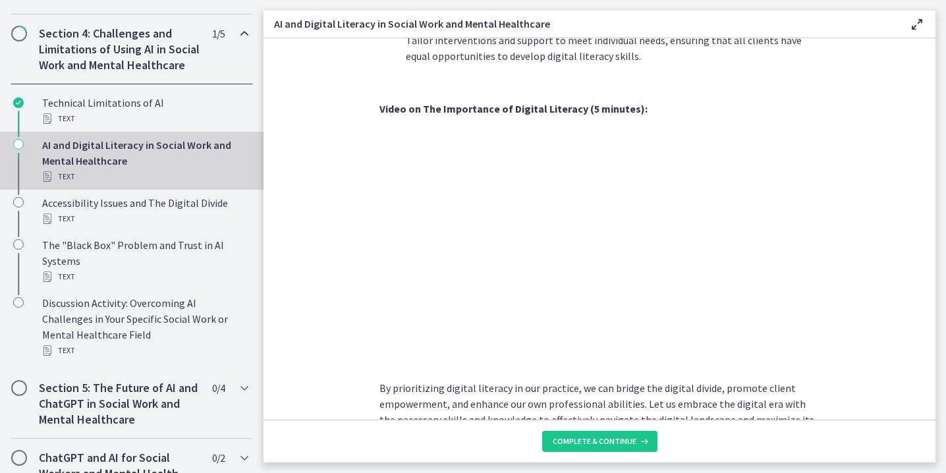
scroll to position [1129, 0]
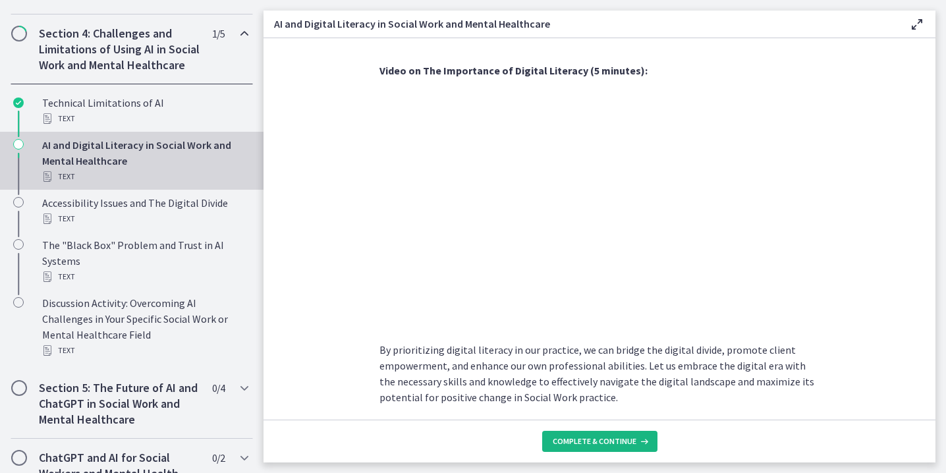
click at [606, 439] on span "Complete & continue" at bounding box center [594, 441] width 84 height 11
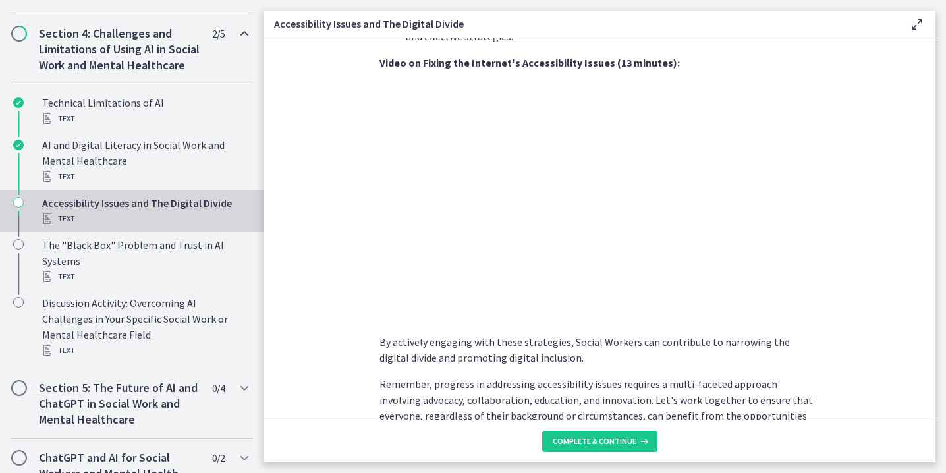
scroll to position [1135, 0]
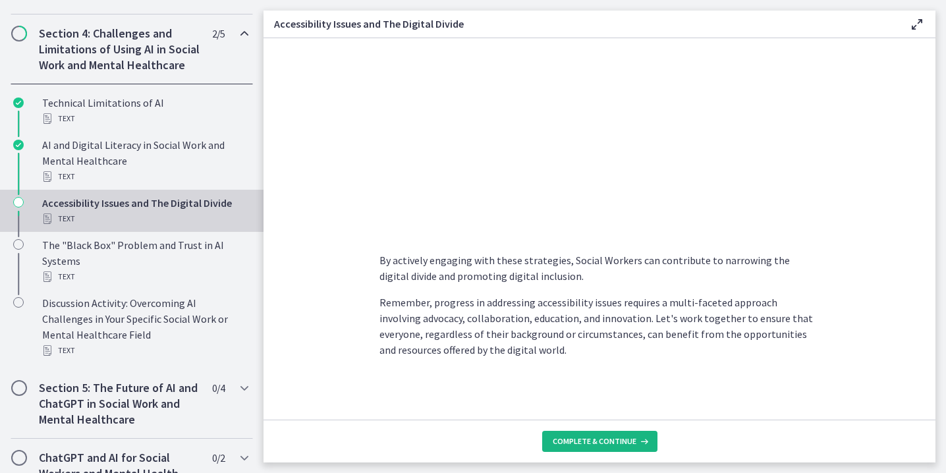
click at [560, 444] on span "Complete & continue" at bounding box center [594, 441] width 84 height 11
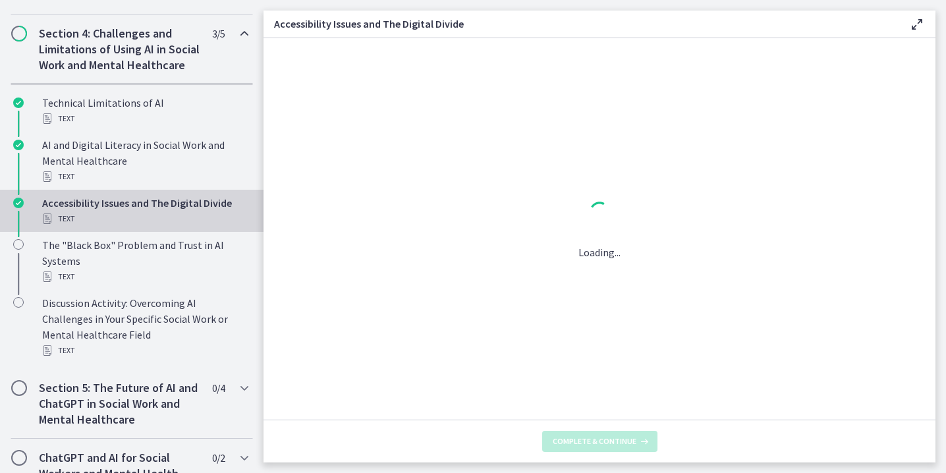
scroll to position [0, 0]
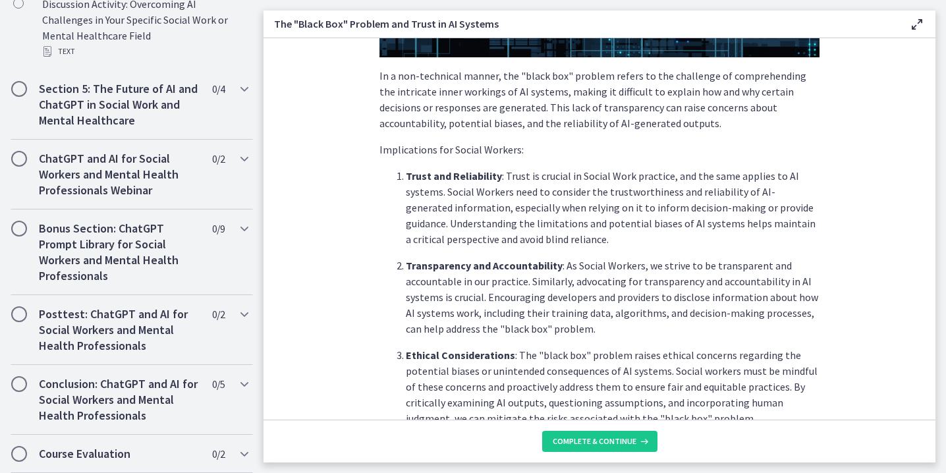
scroll to position [338, 0]
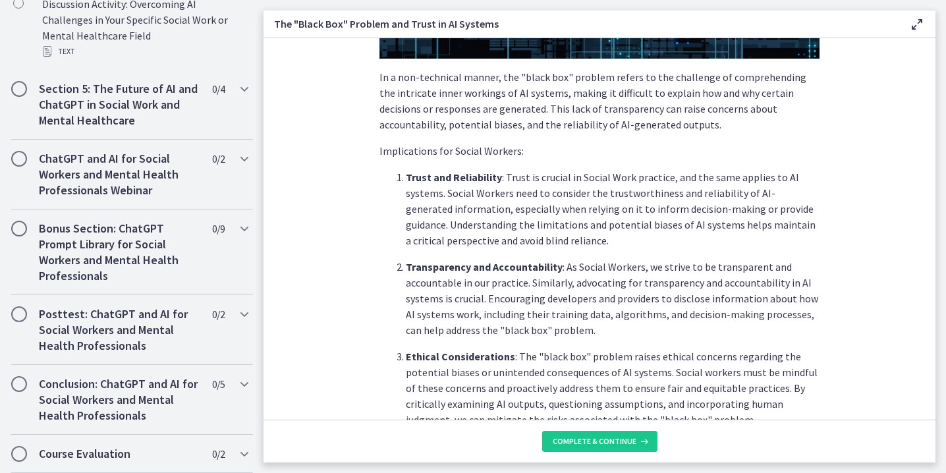
click at [561, 310] on p "Transparency and Accountability : As Social Workers, we strive to be transparen…" at bounding box center [613, 298] width 414 height 79
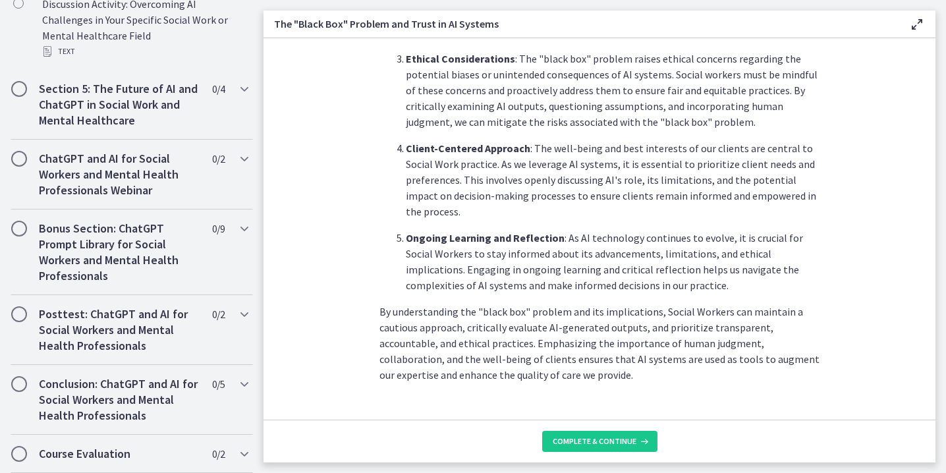
scroll to position [645, 0]
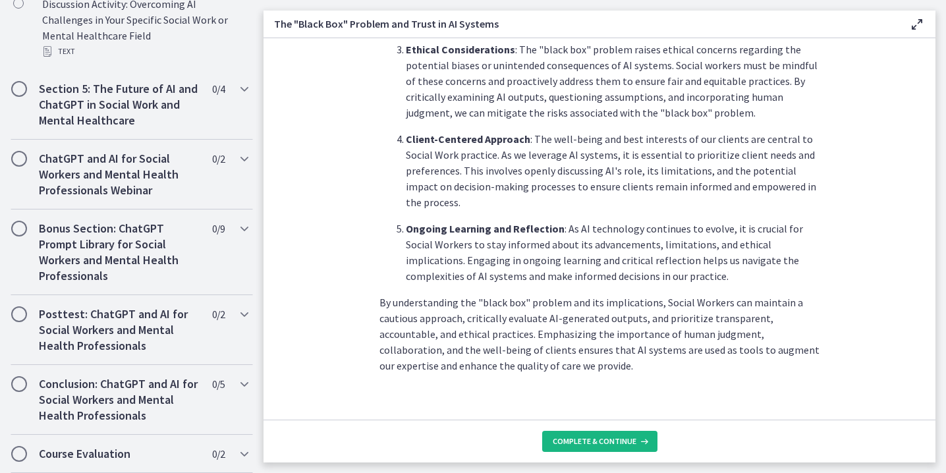
click at [598, 445] on span "Complete & continue" at bounding box center [594, 441] width 84 height 11
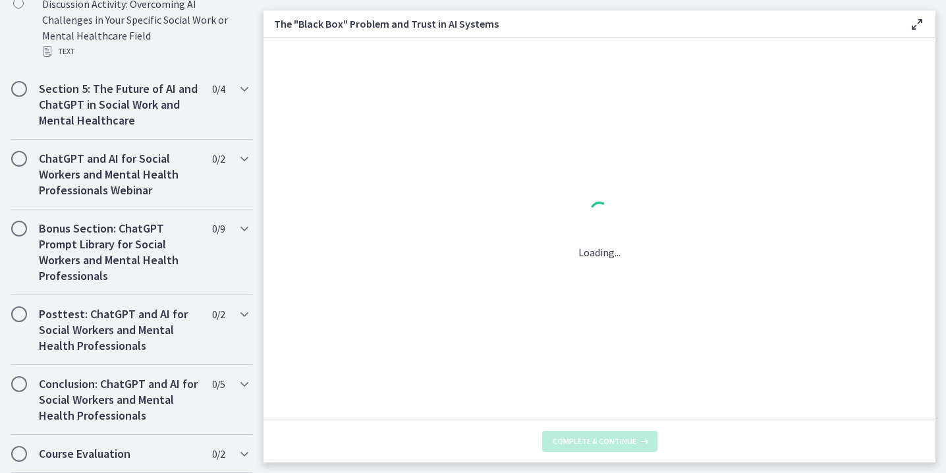
scroll to position [0, 0]
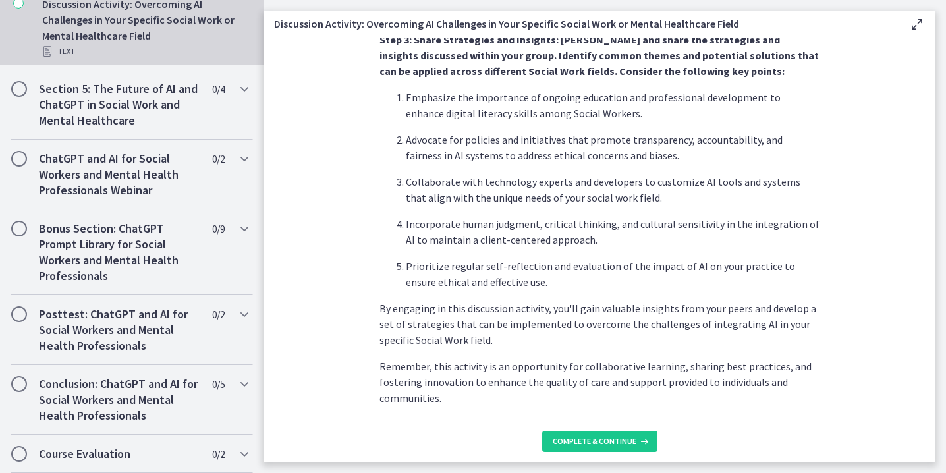
scroll to position [772, 0]
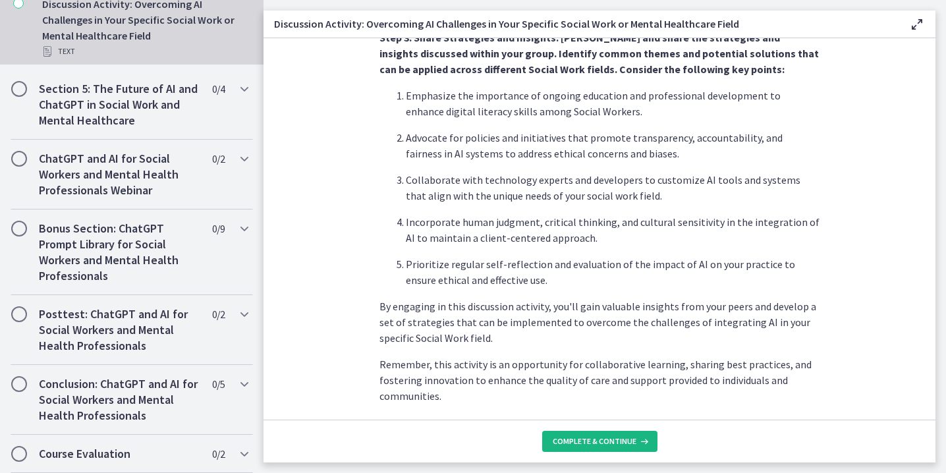
click at [557, 440] on span "Complete & continue" at bounding box center [594, 441] width 84 height 11
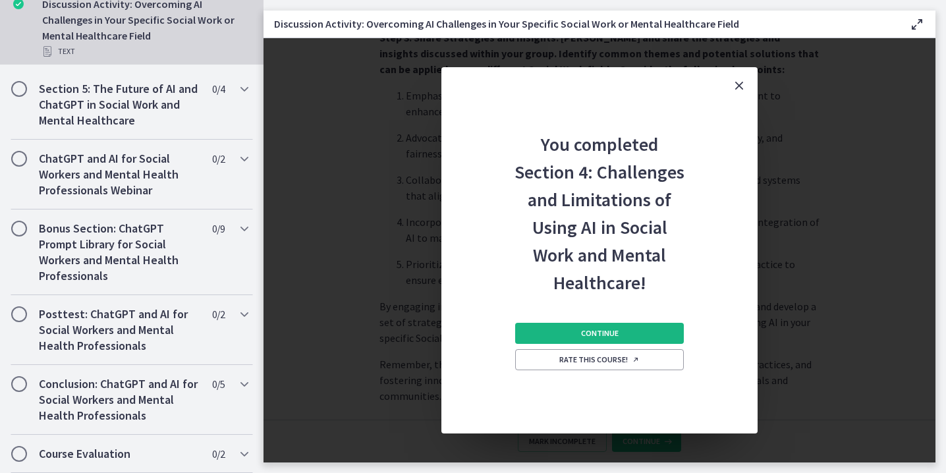
click at [639, 339] on button "Continue" at bounding box center [599, 333] width 169 height 21
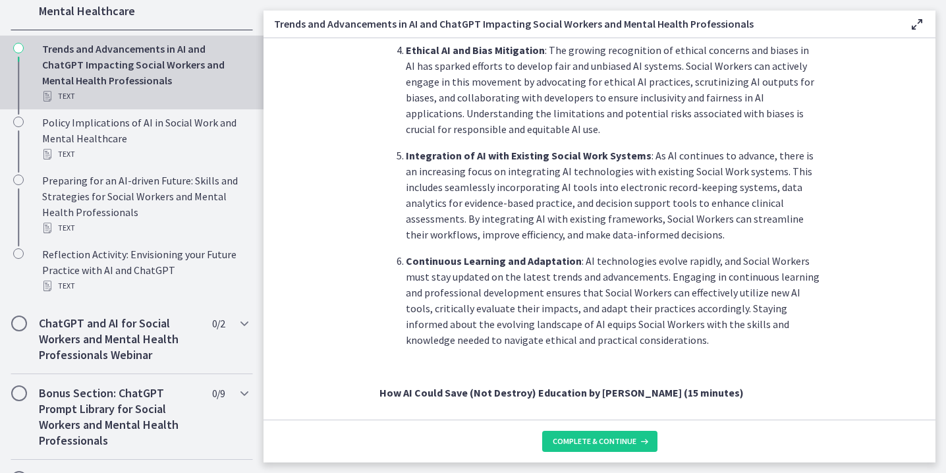
scroll to position [1077, 0]
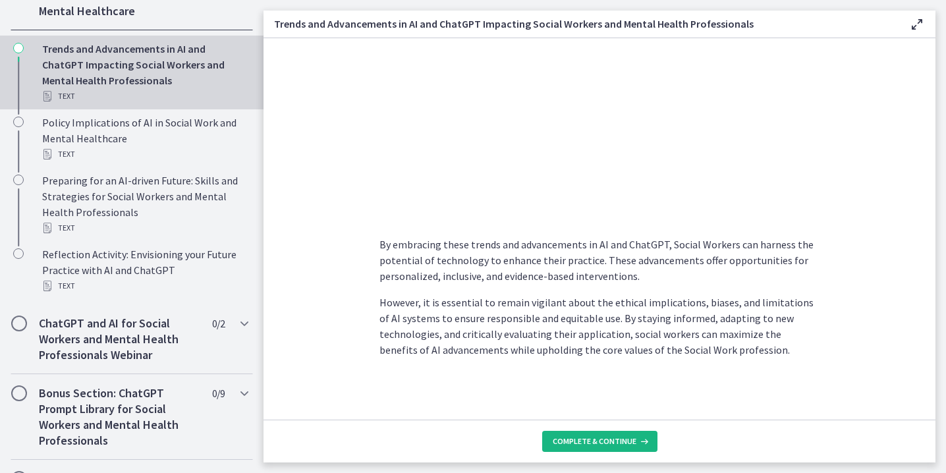
click at [566, 444] on span "Complete & continue" at bounding box center [594, 441] width 84 height 11
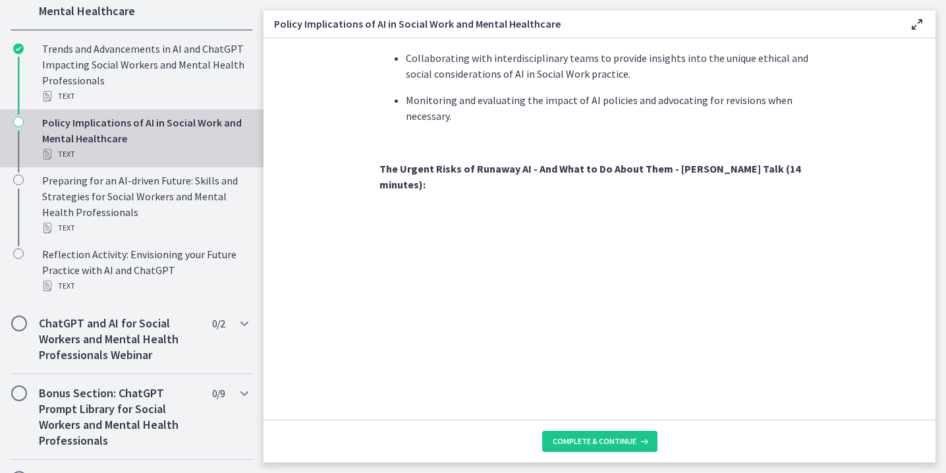
scroll to position [1177, 0]
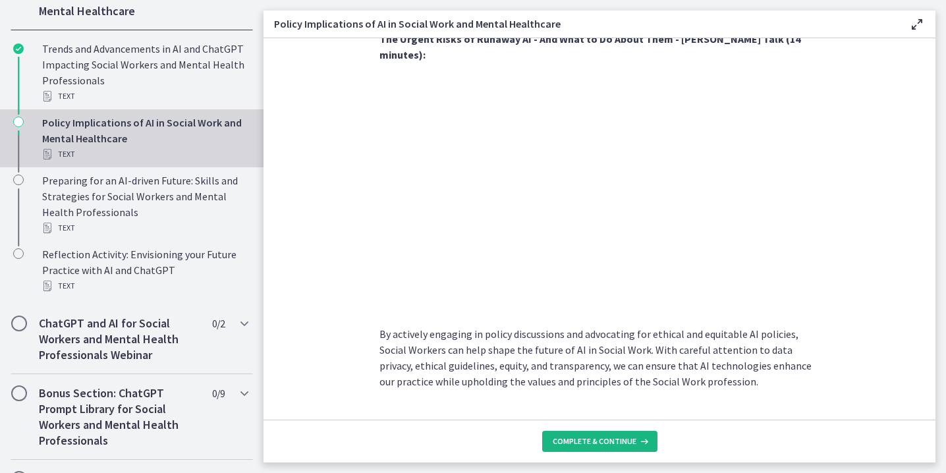
click at [609, 433] on button "Complete & continue" at bounding box center [599, 441] width 115 height 21
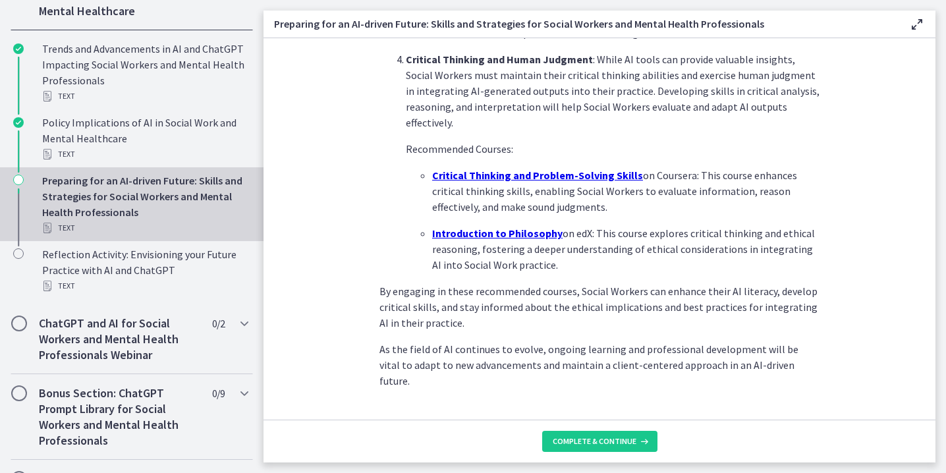
scroll to position [946, 0]
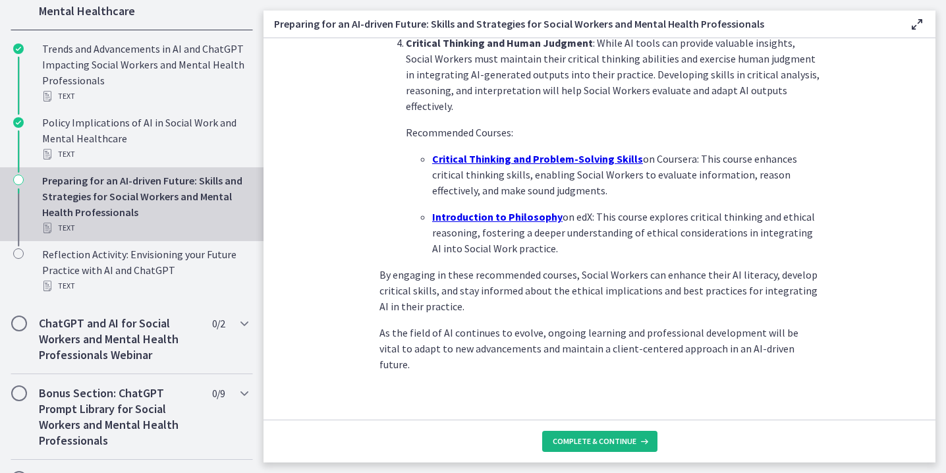
click at [608, 434] on button "Complete & continue" at bounding box center [599, 441] width 115 height 21
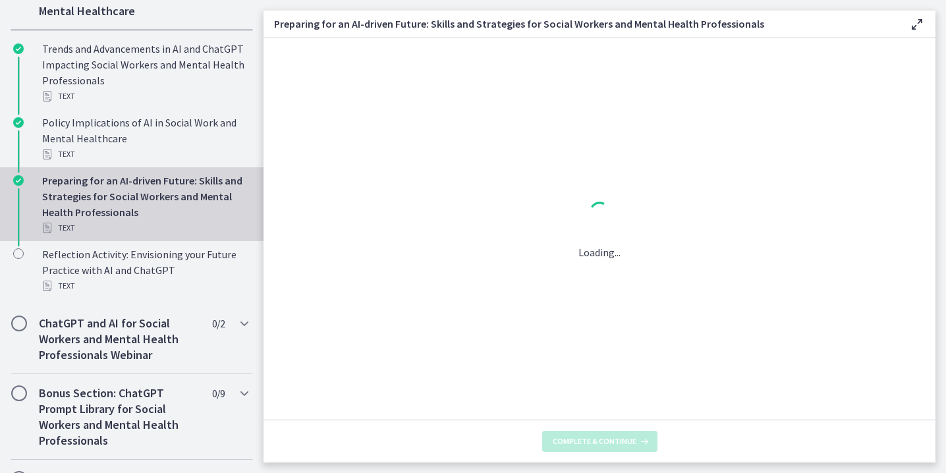
scroll to position [0, 0]
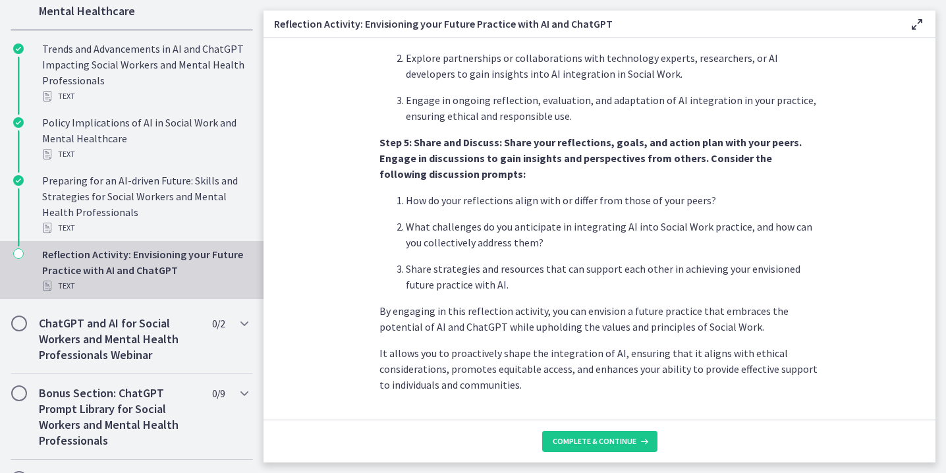
scroll to position [1125, 0]
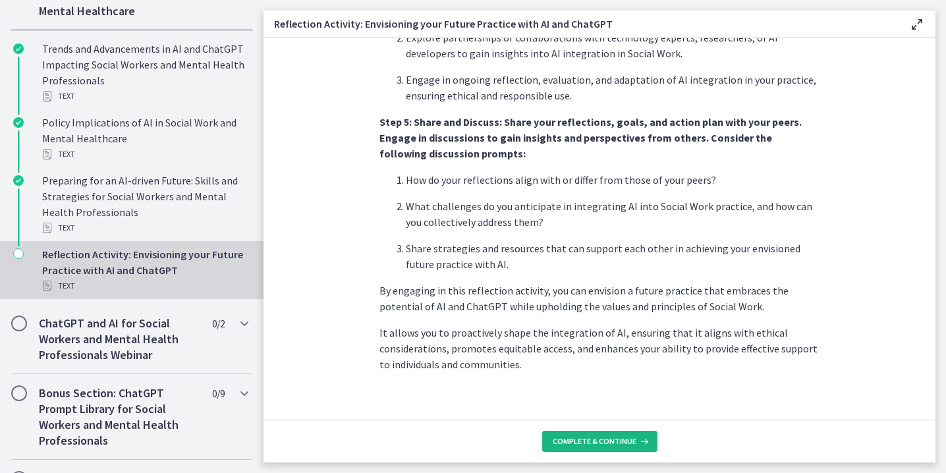
click at [601, 439] on span "Complete & continue" at bounding box center [594, 441] width 84 height 11
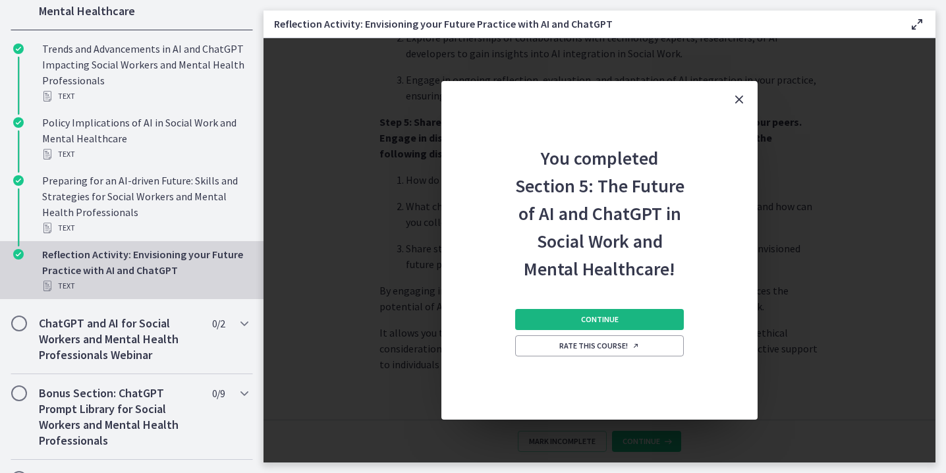
click at [623, 313] on button "Continue" at bounding box center [599, 319] width 169 height 21
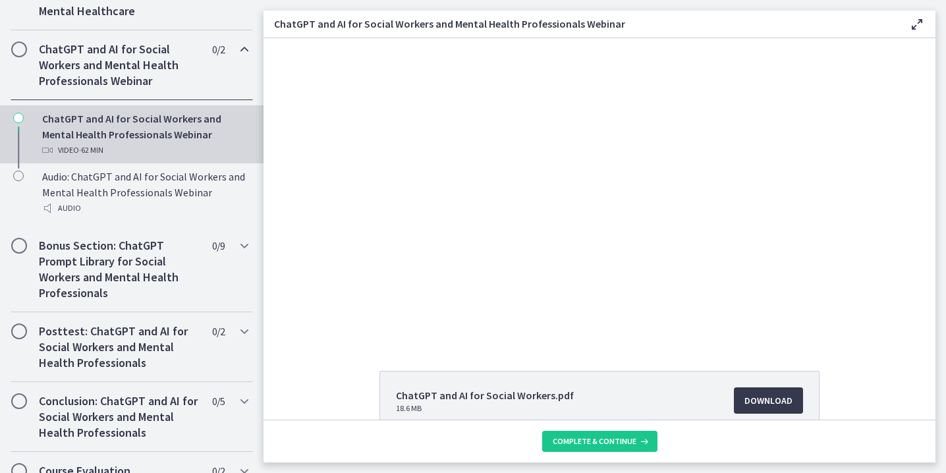
click at [317, 410] on div "ChatGPT and AI for Social Workers.pdf 18.6 MB Download Opens in a new window Bi…" at bounding box center [599, 464] width 672 height 187
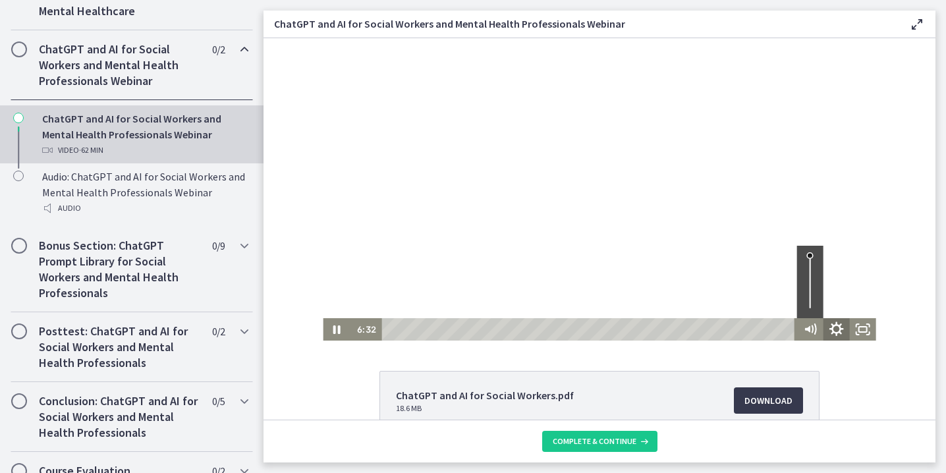
click at [838, 327] on icon "Show settings menu" at bounding box center [836, 328] width 14 height 14
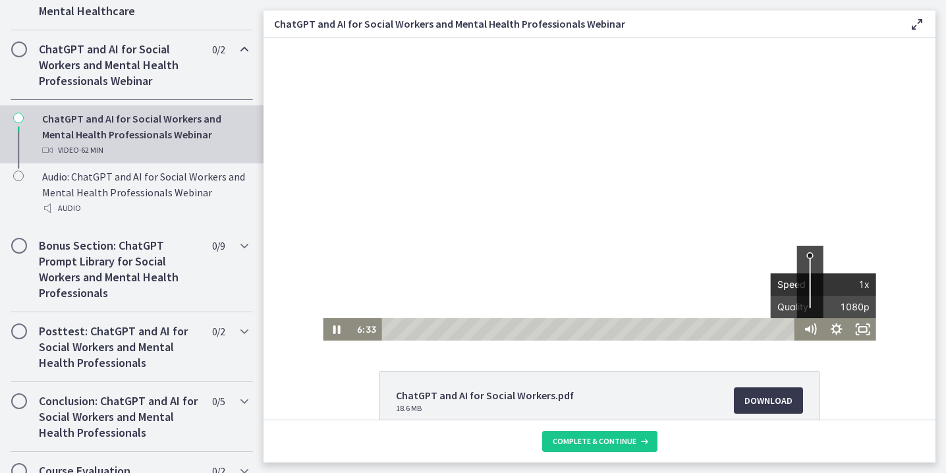
click at [865, 286] on span "1x" at bounding box center [846, 284] width 46 height 22
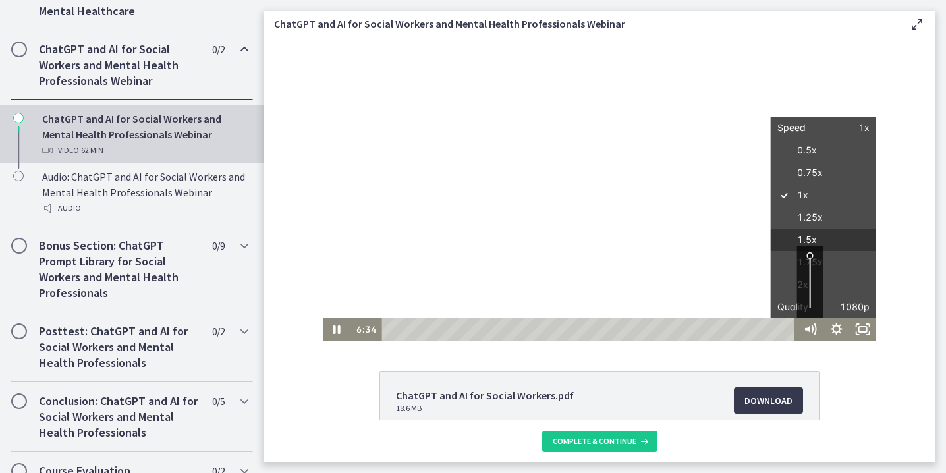
click at [809, 235] on label "1.5x" at bounding box center [822, 240] width 105 height 23
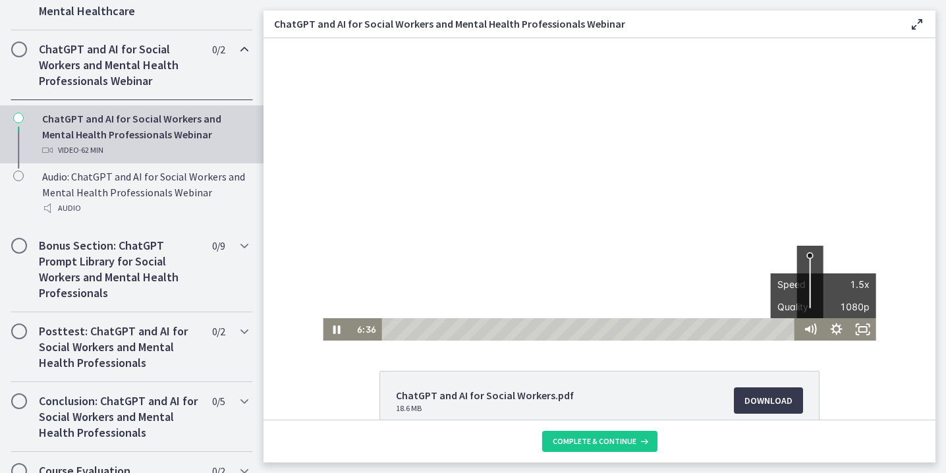
click at [855, 221] on div at bounding box center [599, 189] width 552 height 302
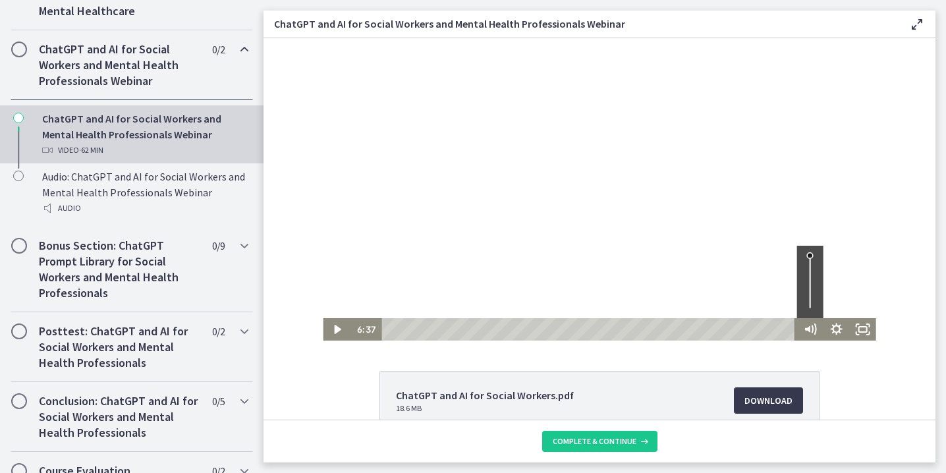
click at [855, 221] on div at bounding box center [599, 189] width 552 height 302
click at [342, 327] on icon "Pause" at bounding box center [336, 329] width 32 height 27
click at [338, 327] on icon "Pause" at bounding box center [336, 329] width 7 height 9
click at [335, 329] on icon "Play Video" at bounding box center [337, 329] width 7 height 9
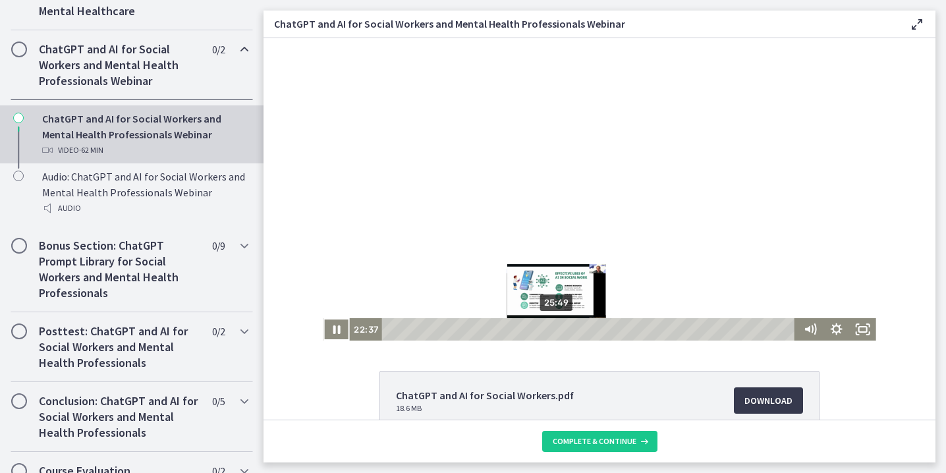
click at [557, 327] on div "25:49" at bounding box center [590, 329] width 403 height 22
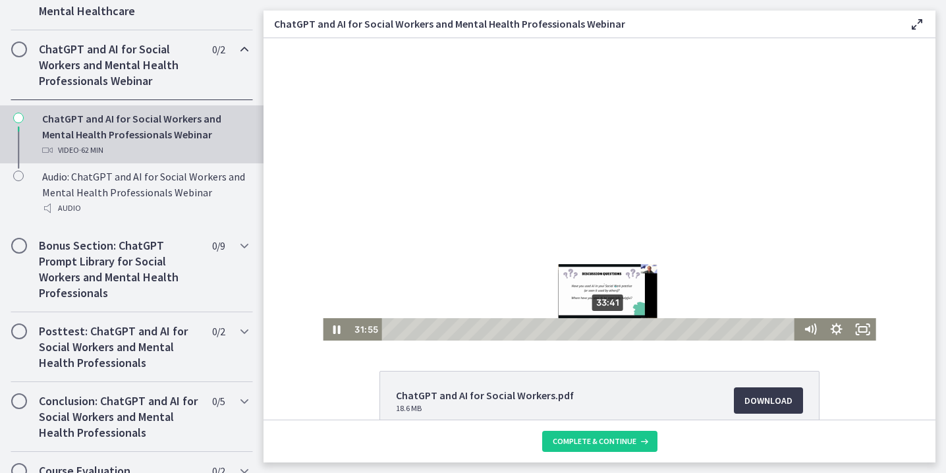
click at [608, 330] on div "33:41" at bounding box center [590, 329] width 403 height 22
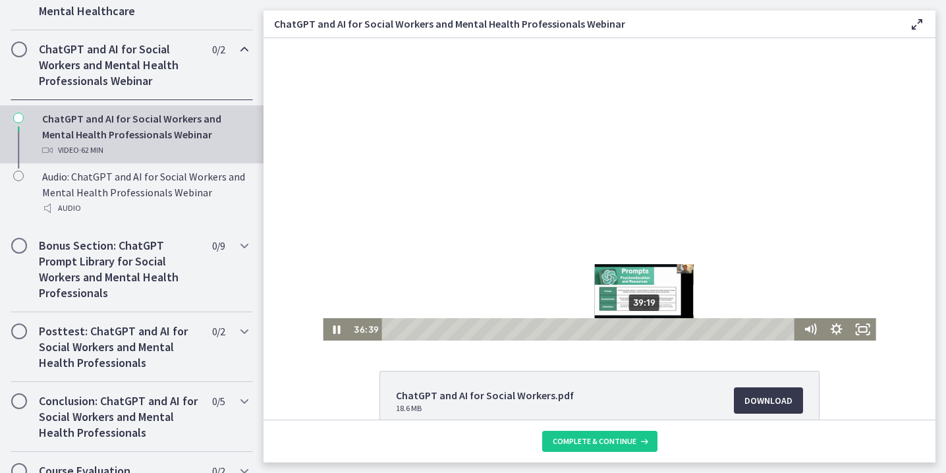
click at [645, 328] on div "39:19" at bounding box center [590, 329] width 403 height 22
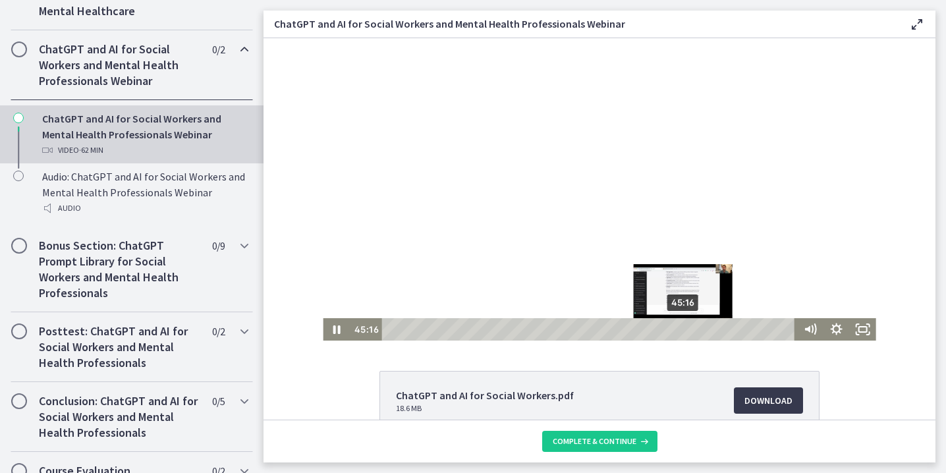
click at [684, 329] on div "45:16" at bounding box center [590, 329] width 403 height 22
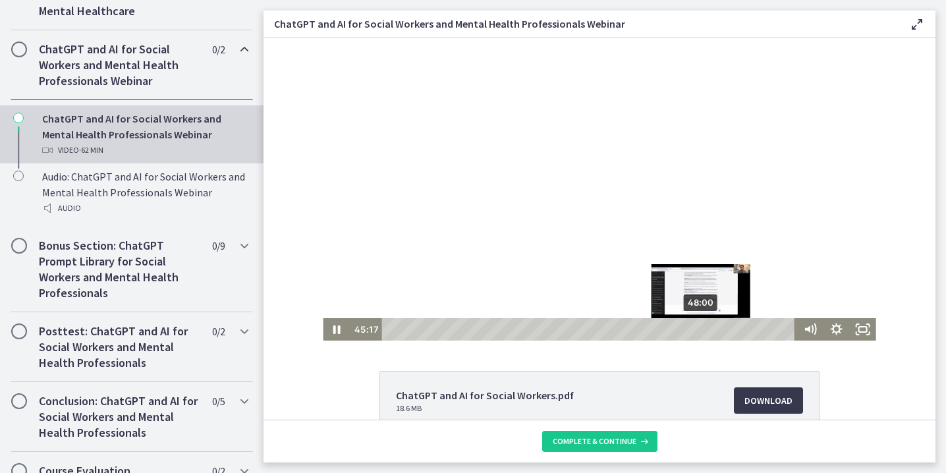
click at [702, 329] on div "48:00" at bounding box center [590, 329] width 403 height 22
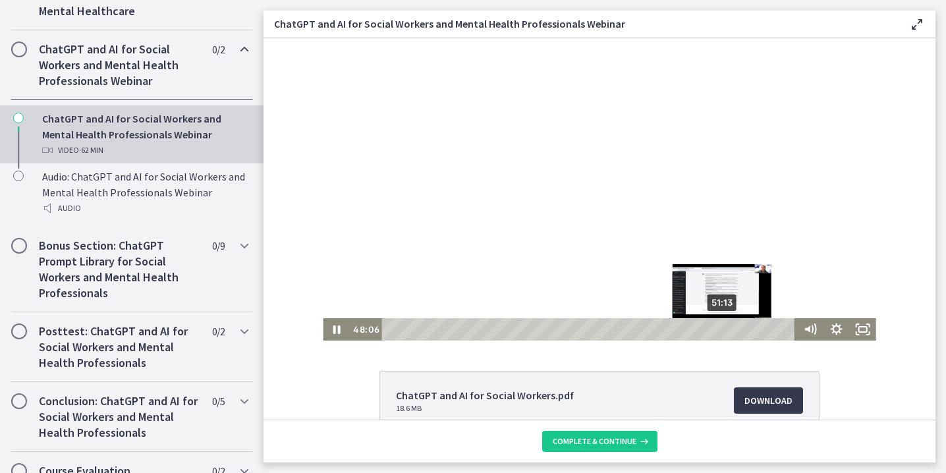
click at [723, 329] on div "51:13" at bounding box center [590, 329] width 403 height 22
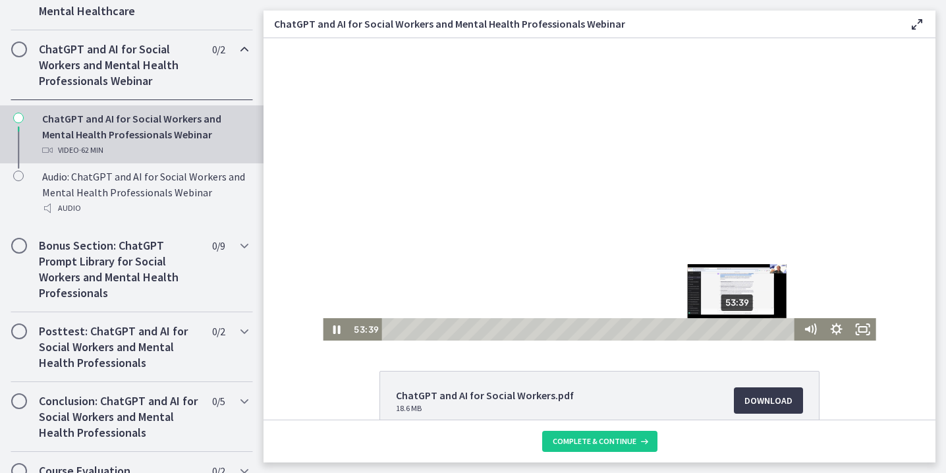
click at [739, 329] on div "53:39" at bounding box center [590, 329] width 403 height 22
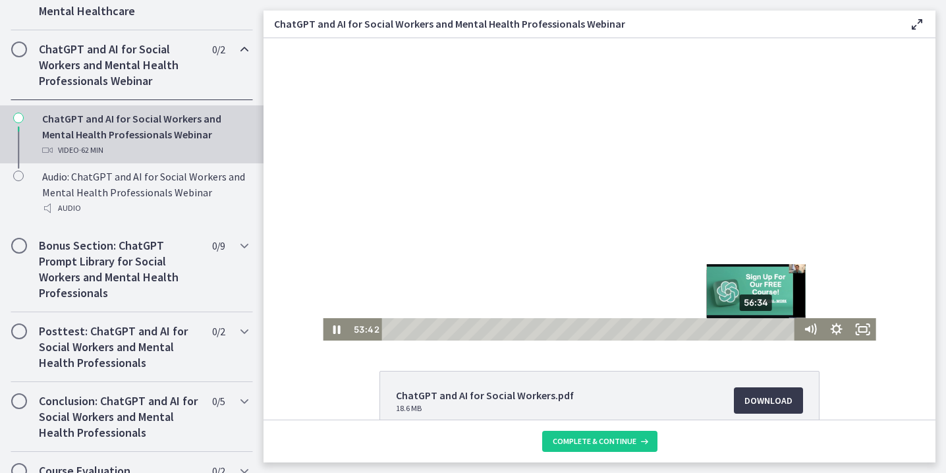
click at [758, 329] on div "56:34" at bounding box center [590, 329] width 403 height 22
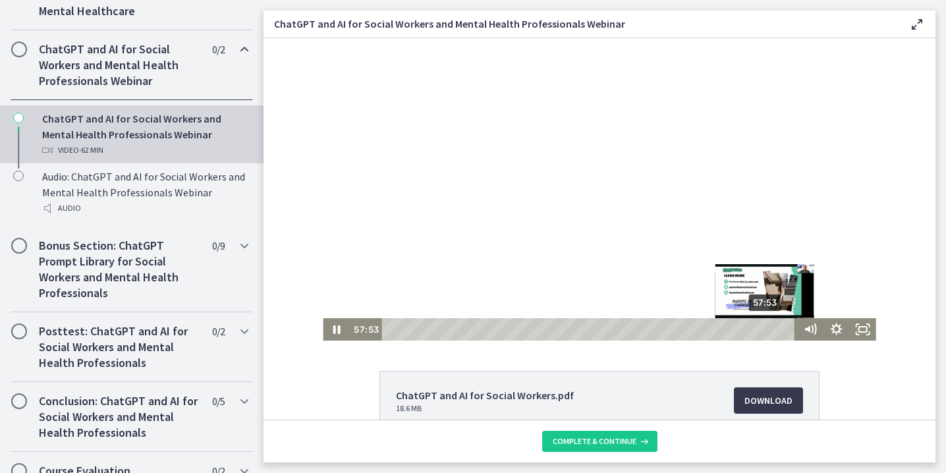
click at [767, 330] on div "57:53" at bounding box center [590, 329] width 403 height 22
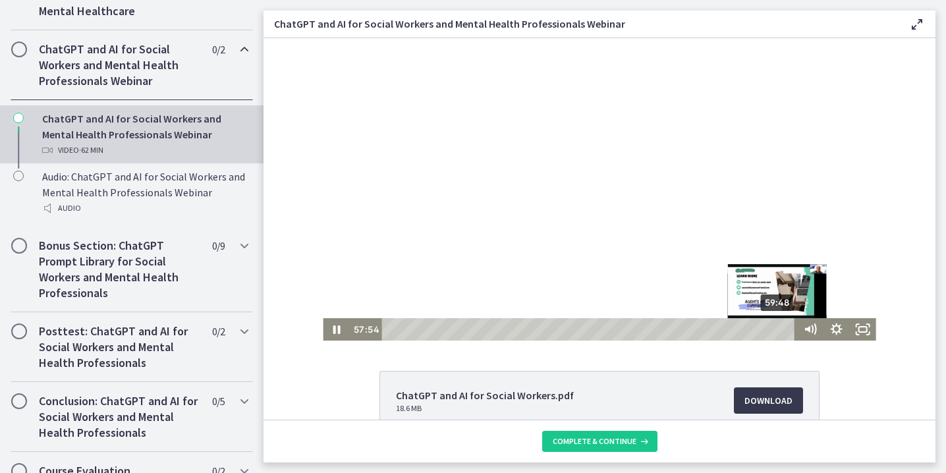
click at [779, 331] on div "59:48" at bounding box center [590, 329] width 403 height 22
click at [784, 330] on div "1:00:30" at bounding box center [590, 329] width 403 height 22
drag, startPoint x: 782, startPoint y: 326, endPoint x: 795, endPoint y: 326, distance: 13.8
click at [795, 326] on div "1:01:12" at bounding box center [588, 329] width 415 height 22
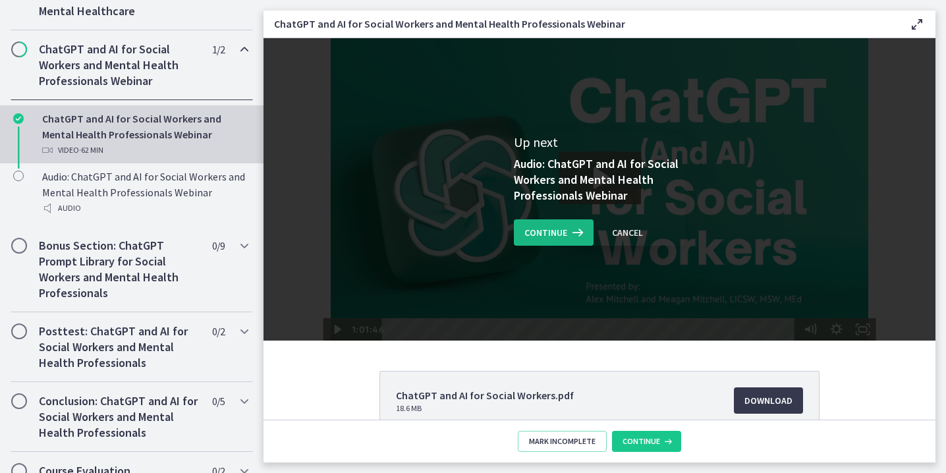
click at [551, 227] on span "Continue" at bounding box center [545, 233] width 43 height 16
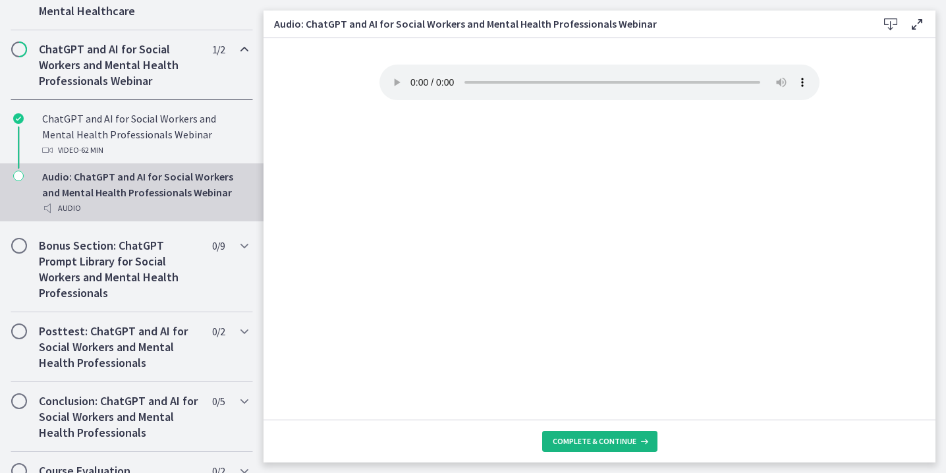
click at [616, 443] on span "Complete & continue" at bounding box center [594, 441] width 84 height 11
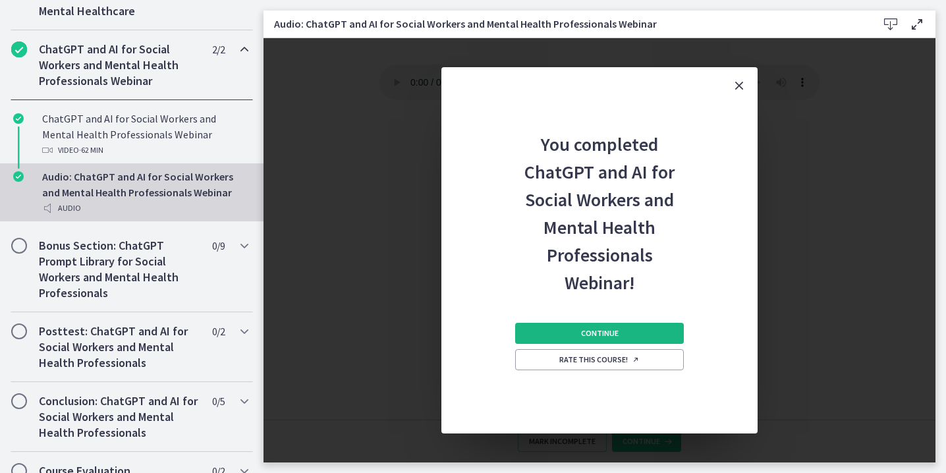
click at [580, 335] on button "Continue" at bounding box center [599, 333] width 169 height 21
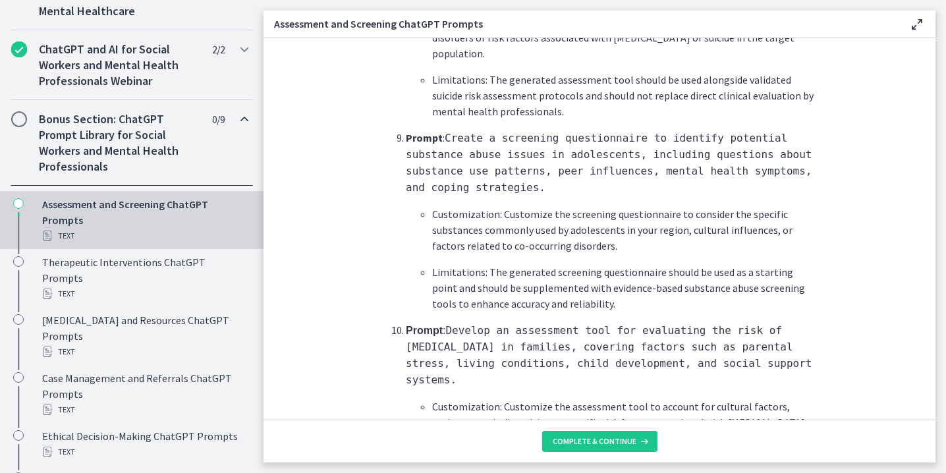
scroll to position [2028, 0]
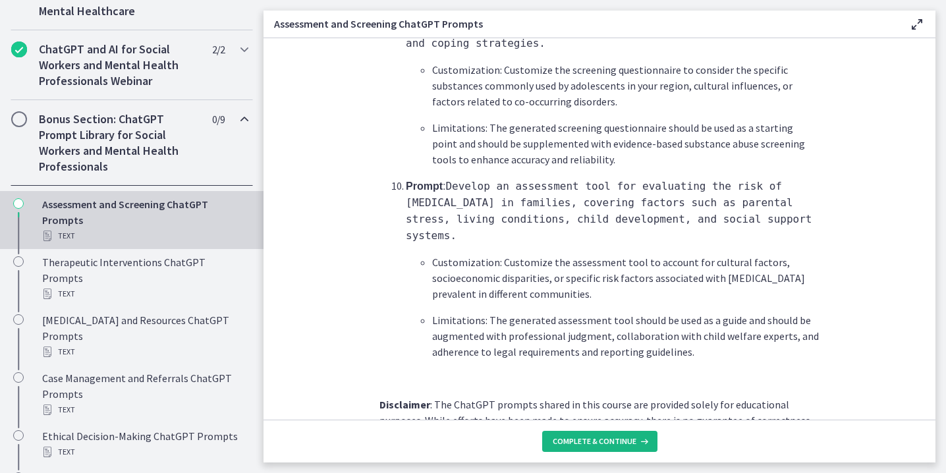
click at [581, 432] on button "Complete & continue" at bounding box center [599, 441] width 115 height 21
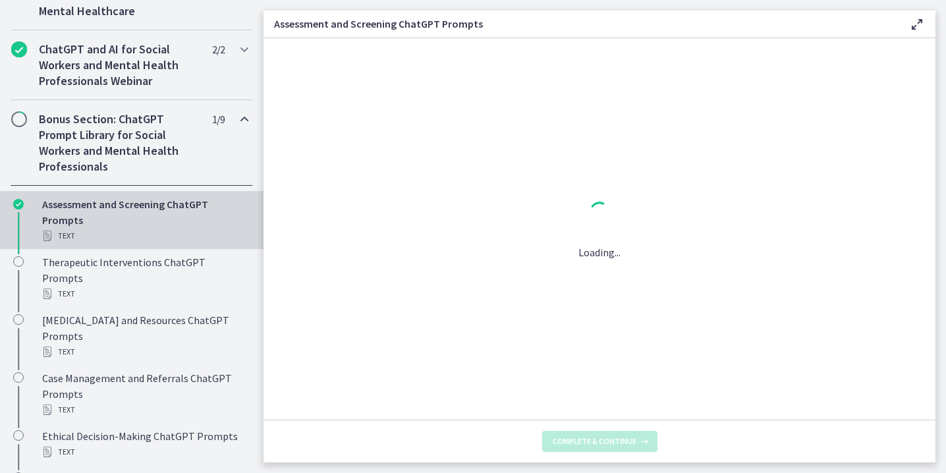
scroll to position [0, 0]
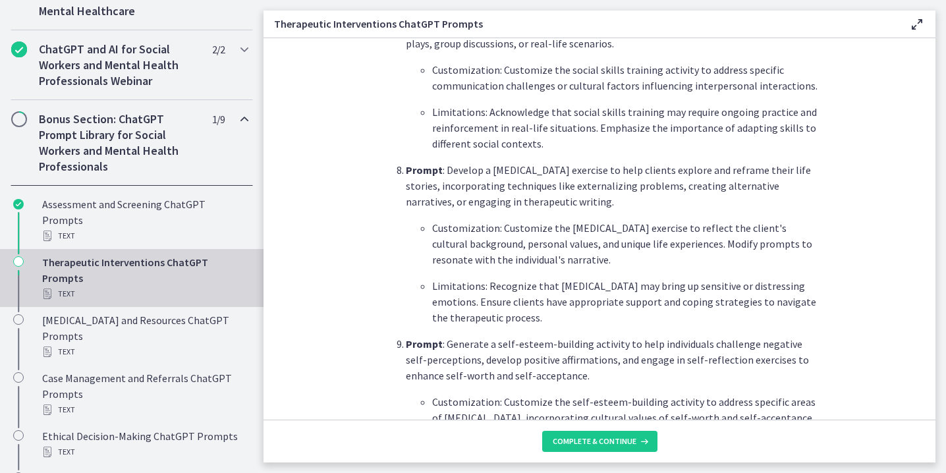
scroll to position [1500, 0]
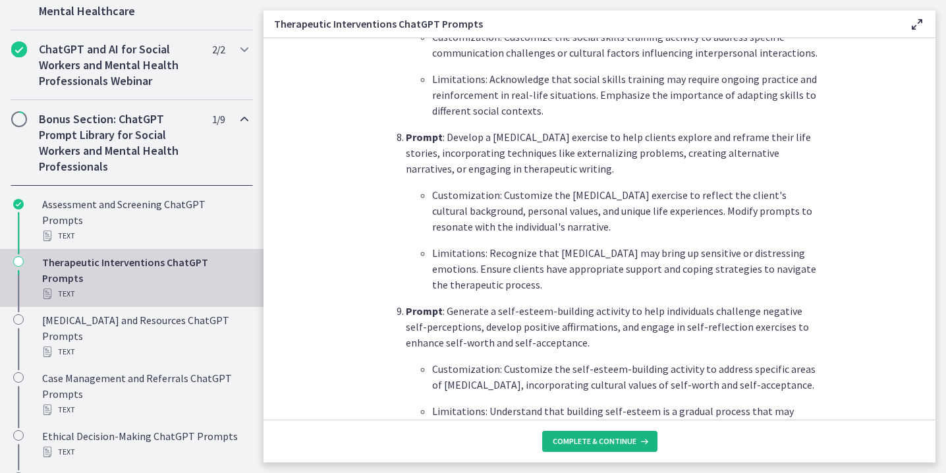
click at [593, 433] on button "Complete & continue" at bounding box center [599, 441] width 115 height 21
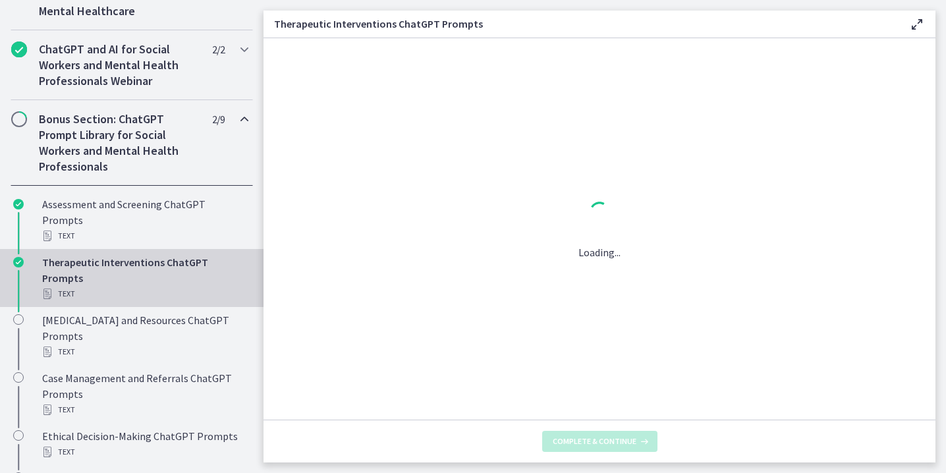
scroll to position [0, 0]
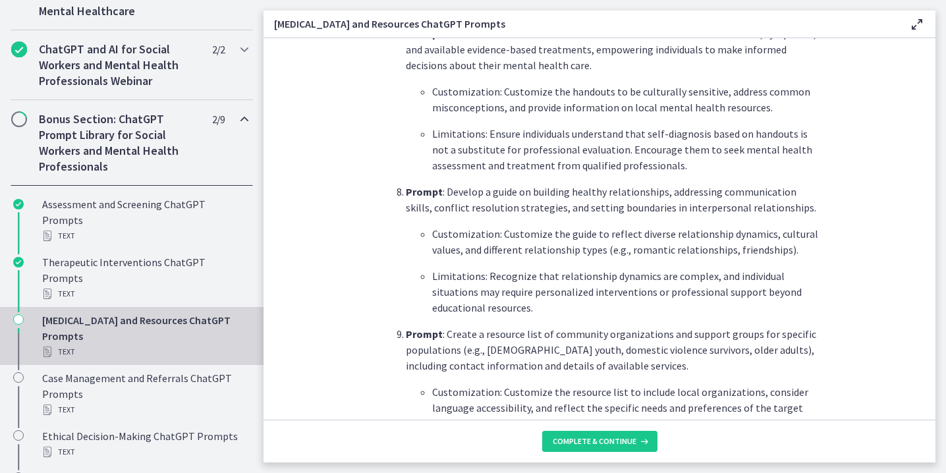
scroll to position [1831, 0]
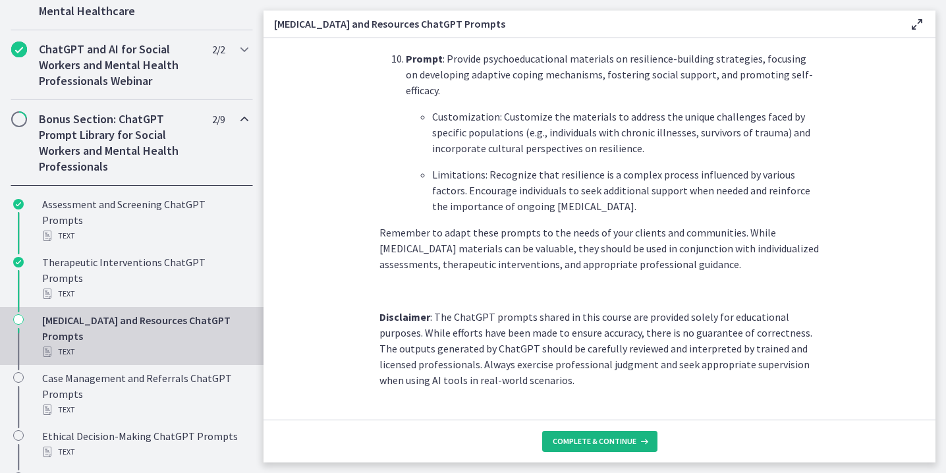
click at [604, 441] on span "Complete & continue" at bounding box center [594, 441] width 84 height 11
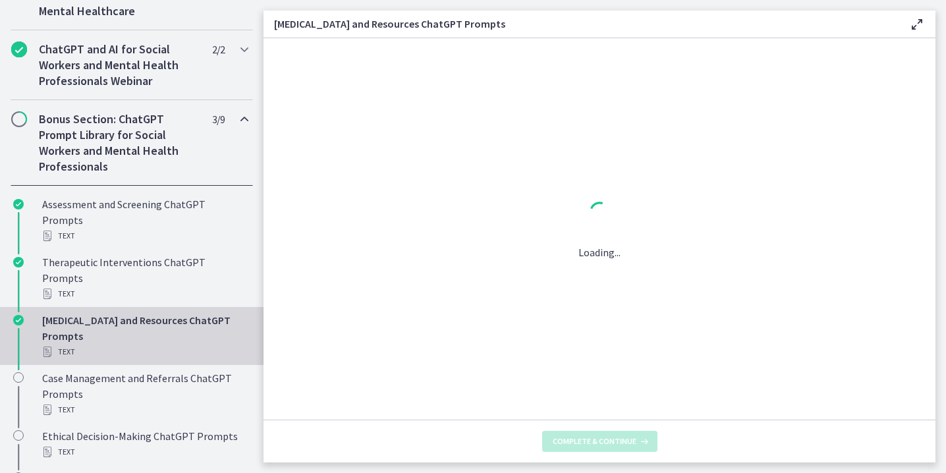
scroll to position [0, 0]
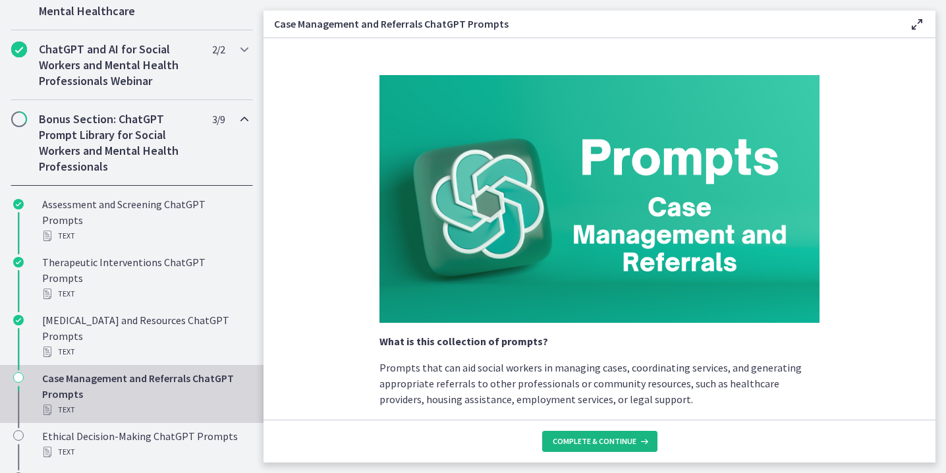
click at [623, 449] on button "Complete & continue" at bounding box center [599, 441] width 115 height 21
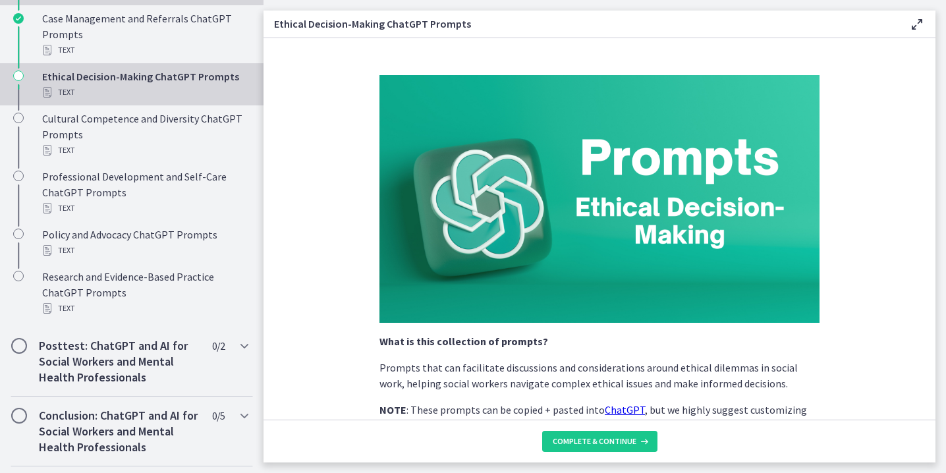
scroll to position [994, 0]
click at [556, 441] on span "Complete & continue" at bounding box center [594, 441] width 84 height 11
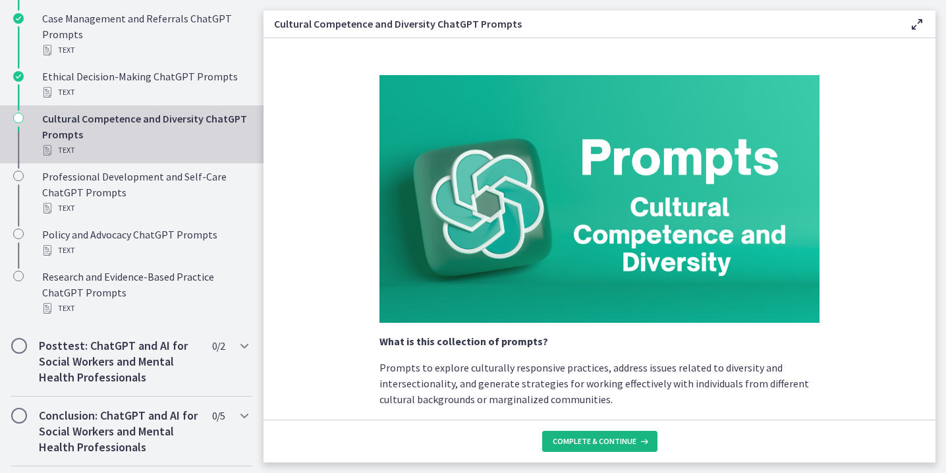
click at [590, 448] on button "Complete & continue" at bounding box center [599, 441] width 115 height 21
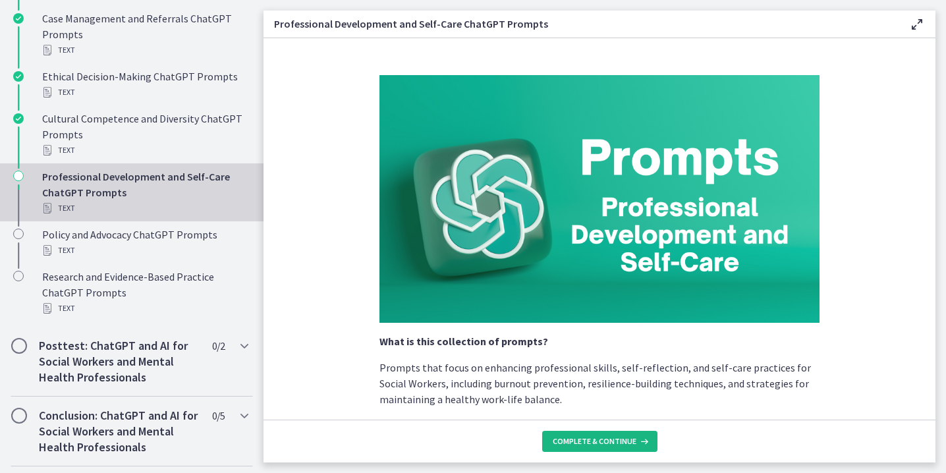
click at [595, 436] on span "Complete & continue" at bounding box center [594, 441] width 84 height 11
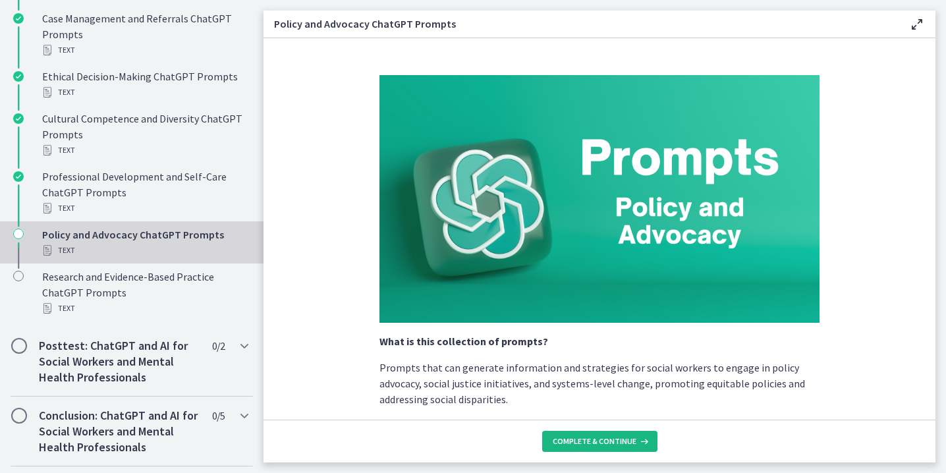
click at [595, 436] on span "Complete & continue" at bounding box center [594, 441] width 84 height 11
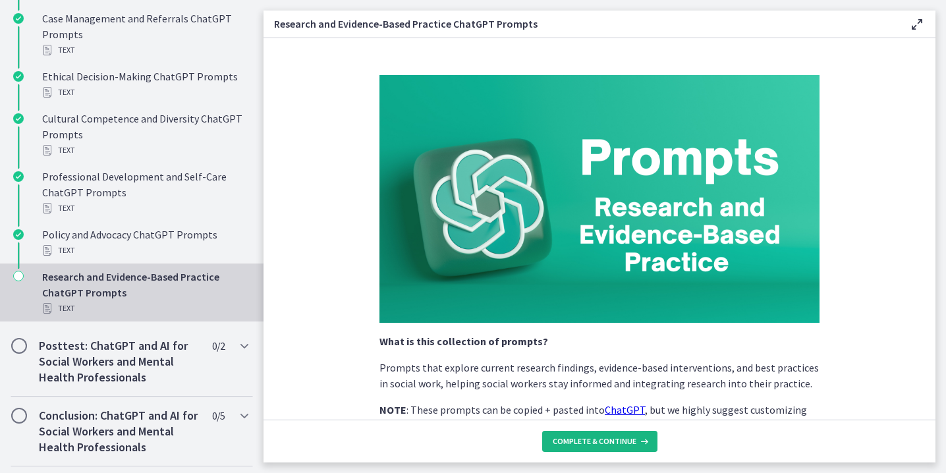
click at [595, 436] on span "Complete & continue" at bounding box center [594, 441] width 84 height 11
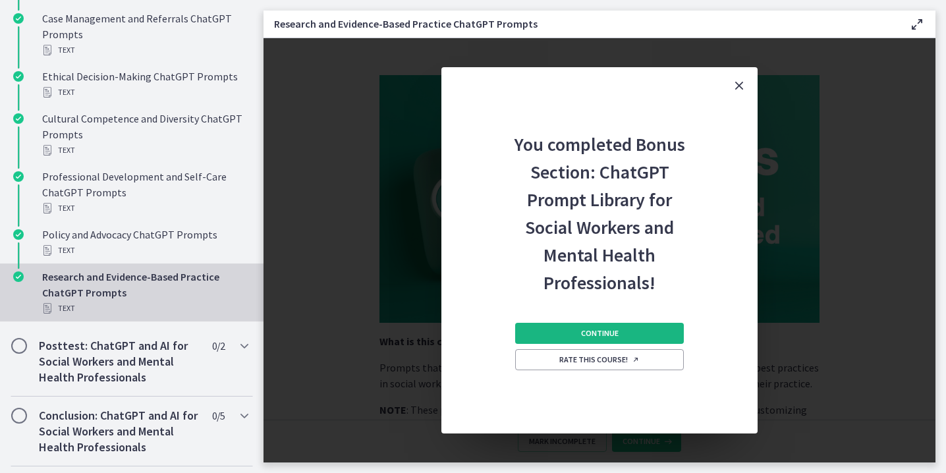
click at [616, 327] on button "Continue" at bounding box center [599, 333] width 169 height 21
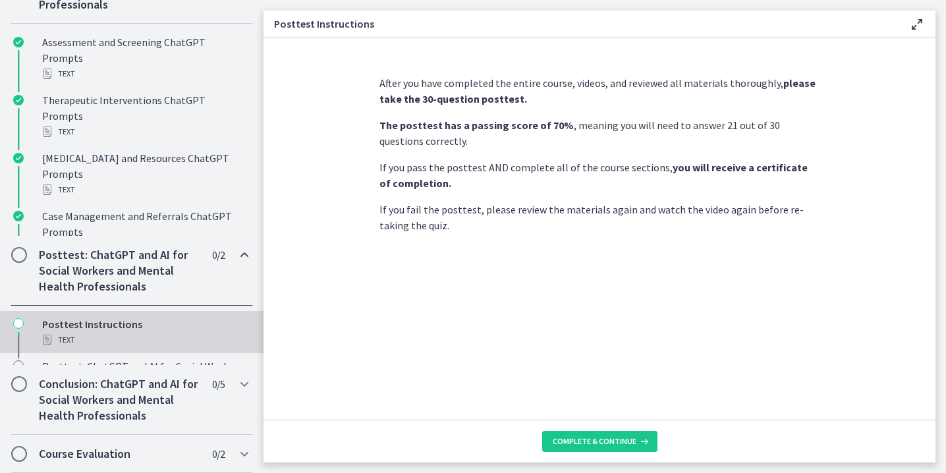
scroll to position [636, 0]
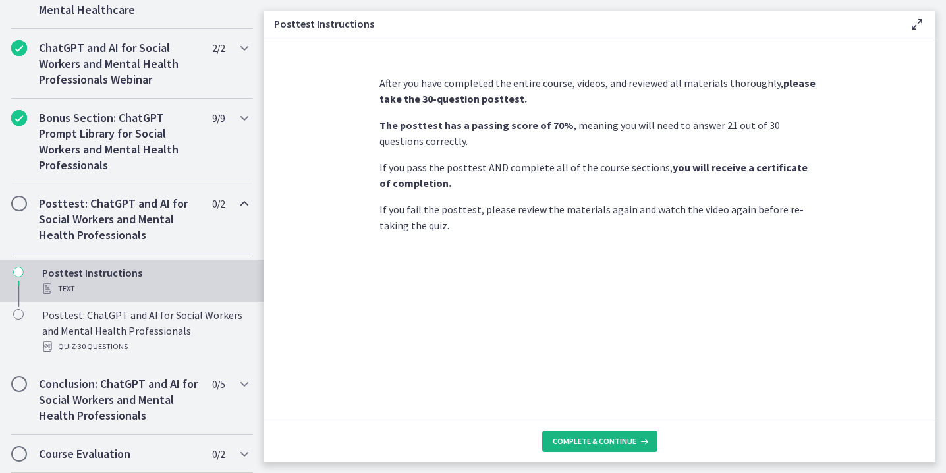
click at [585, 443] on span "Complete & continue" at bounding box center [594, 441] width 84 height 11
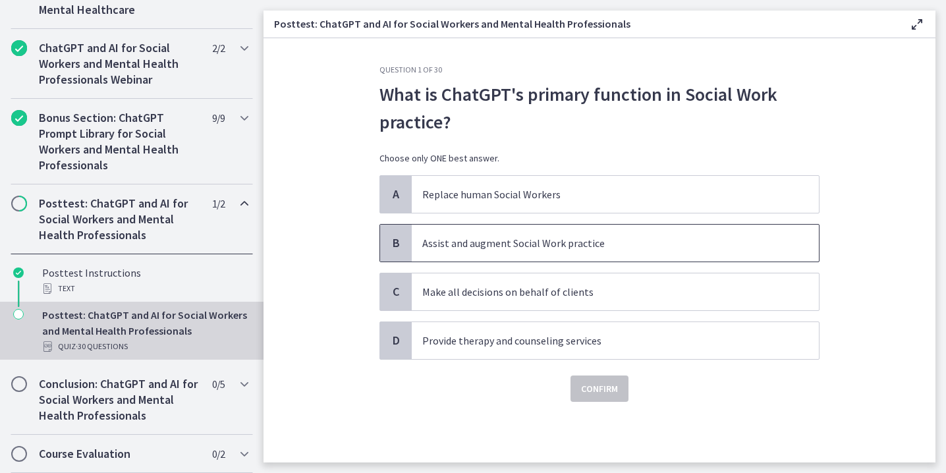
click at [563, 250] on p "Assist and augment Social Work practice" at bounding box center [602, 243] width 360 height 16
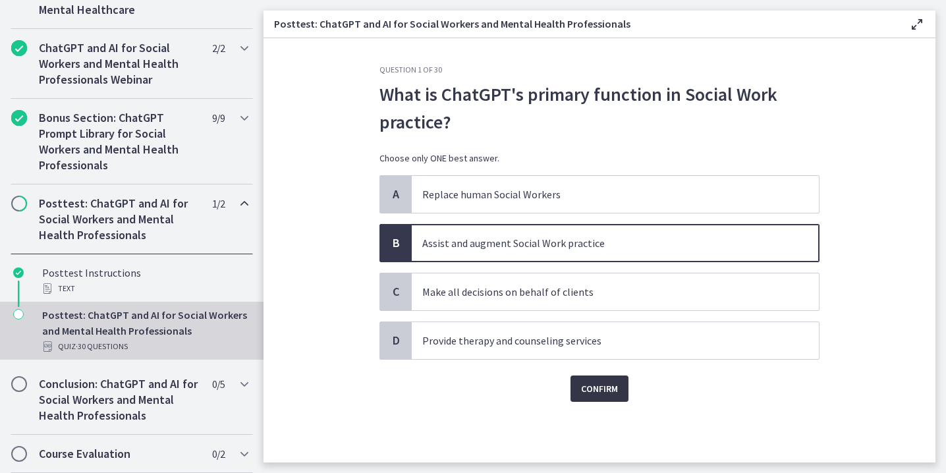
click at [605, 390] on span "Confirm" at bounding box center [599, 389] width 37 height 16
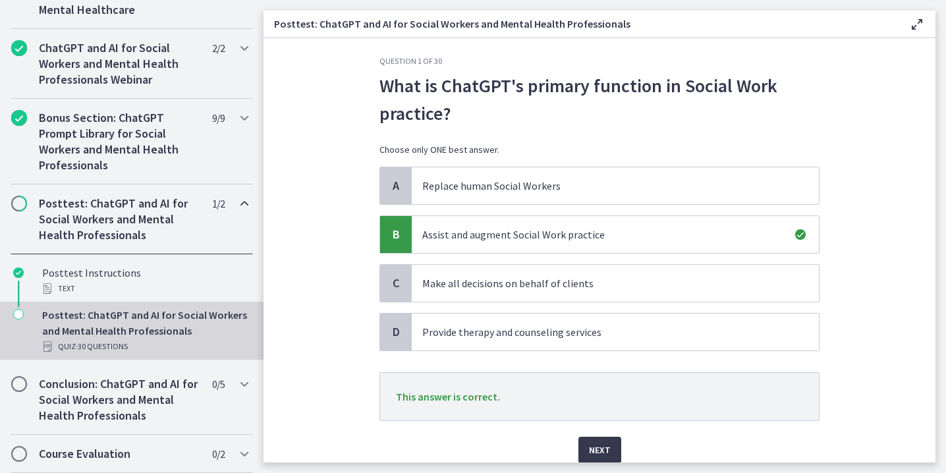
scroll to position [11, 0]
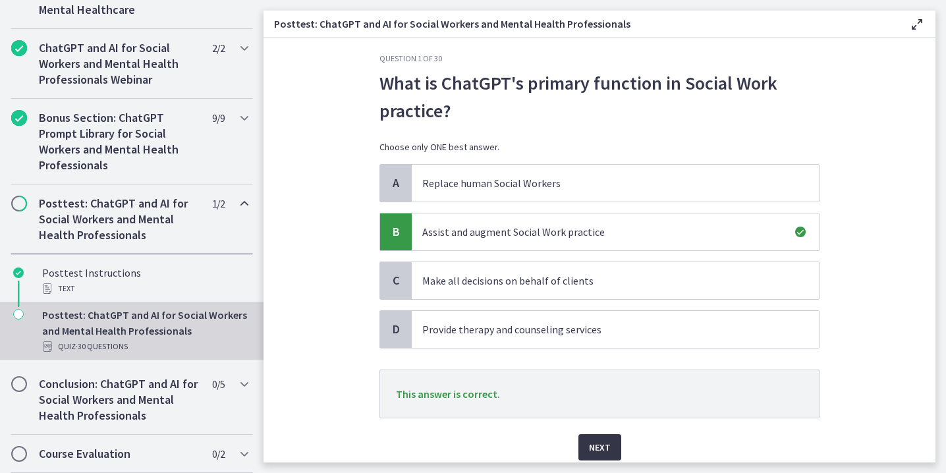
click at [610, 441] on button "Next" at bounding box center [599, 447] width 43 height 26
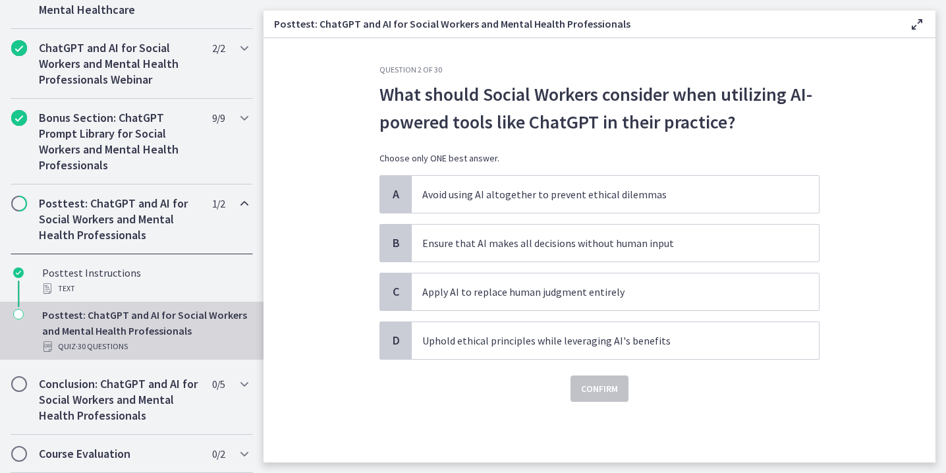
scroll to position [0, 0]
click at [568, 339] on p "Uphold ethical principles while leveraging AI's benefits" at bounding box center [602, 341] width 360 height 16
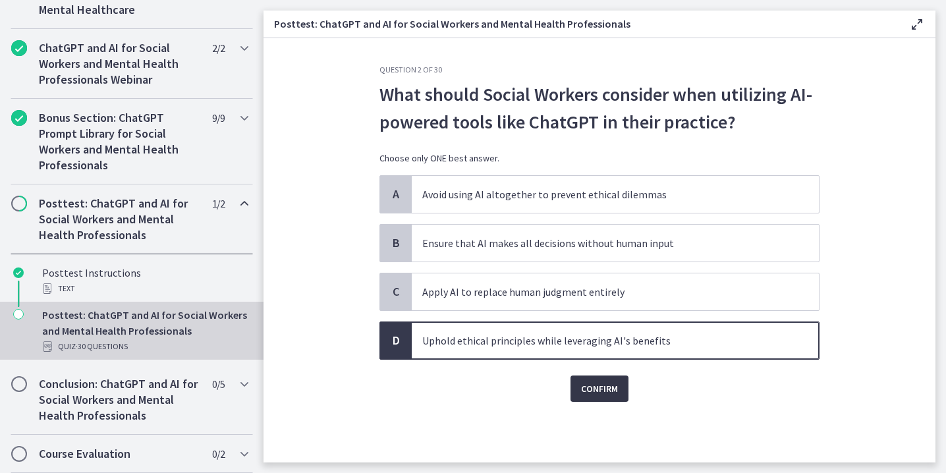
click at [592, 392] on span "Confirm" at bounding box center [599, 389] width 37 height 16
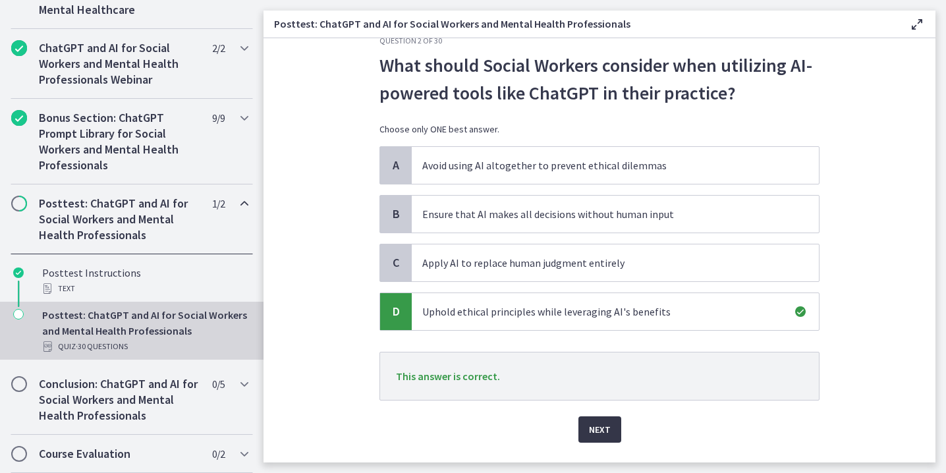
scroll to position [34, 0]
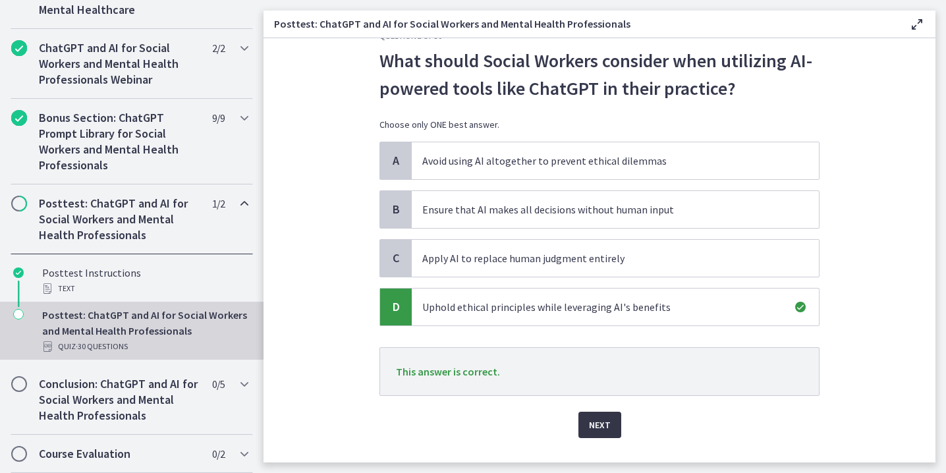
click at [604, 423] on span "Next" at bounding box center [600, 425] width 22 height 16
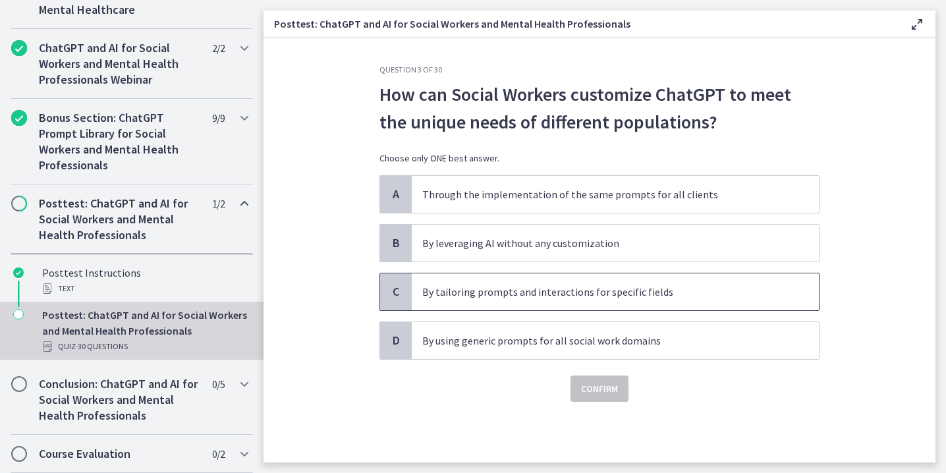
click at [582, 305] on span "By tailoring prompts and interactions for specific fields" at bounding box center [615, 291] width 407 height 37
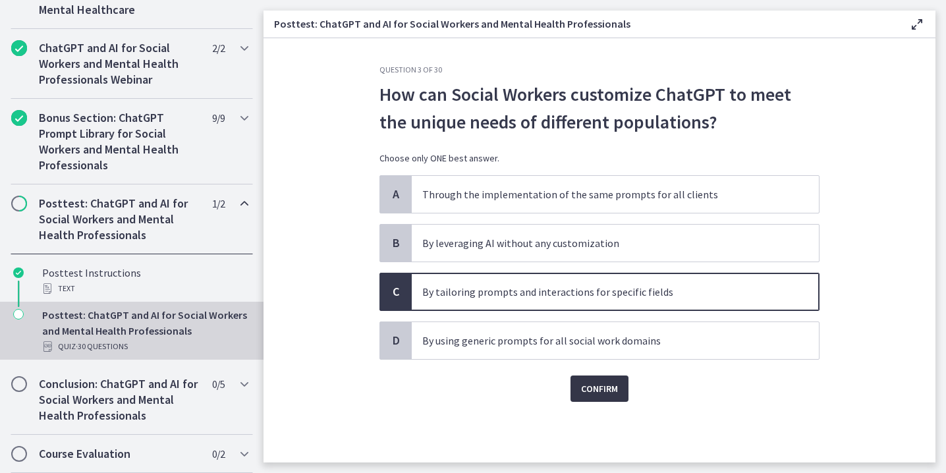
click at [596, 394] on span "Confirm" at bounding box center [599, 389] width 37 height 16
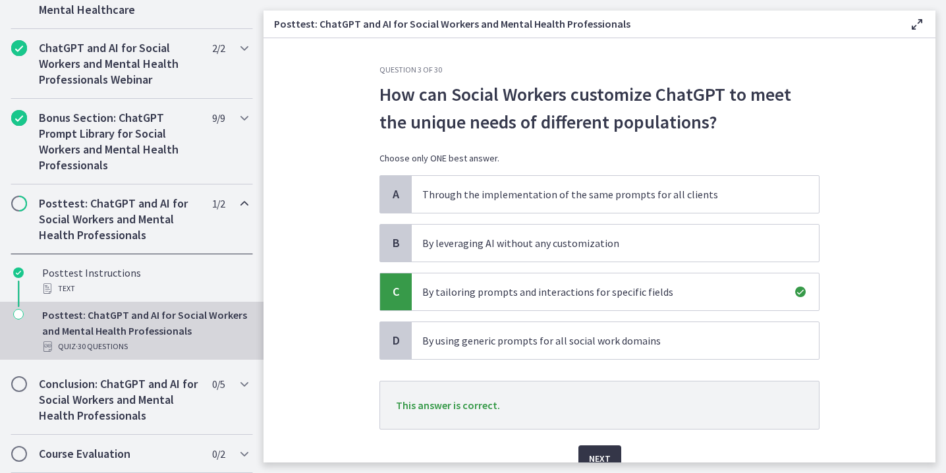
click at [604, 454] on span "Next" at bounding box center [600, 458] width 22 height 16
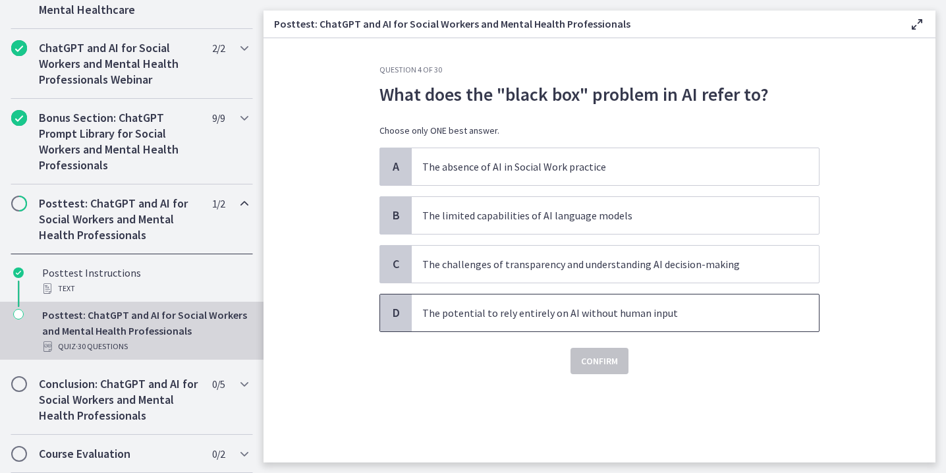
click at [541, 317] on p "The potential to rely entirely on AI without human input" at bounding box center [602, 313] width 360 height 16
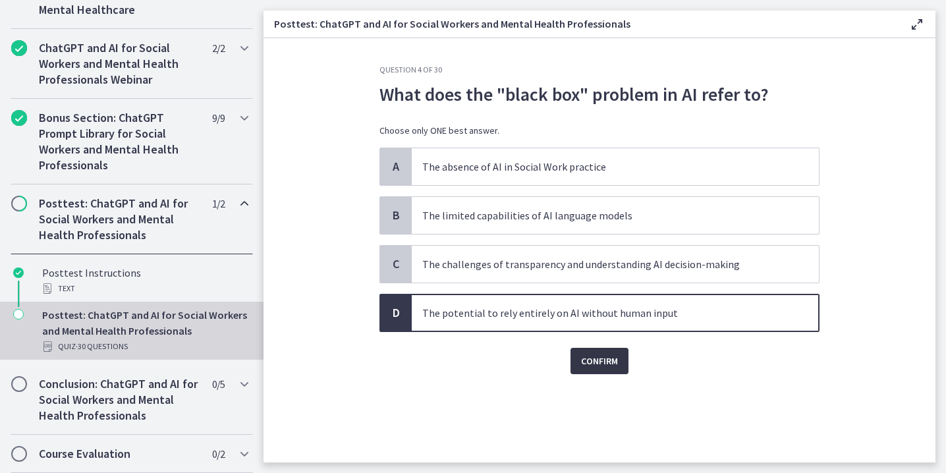
click at [588, 360] on span "Confirm" at bounding box center [599, 361] width 37 height 16
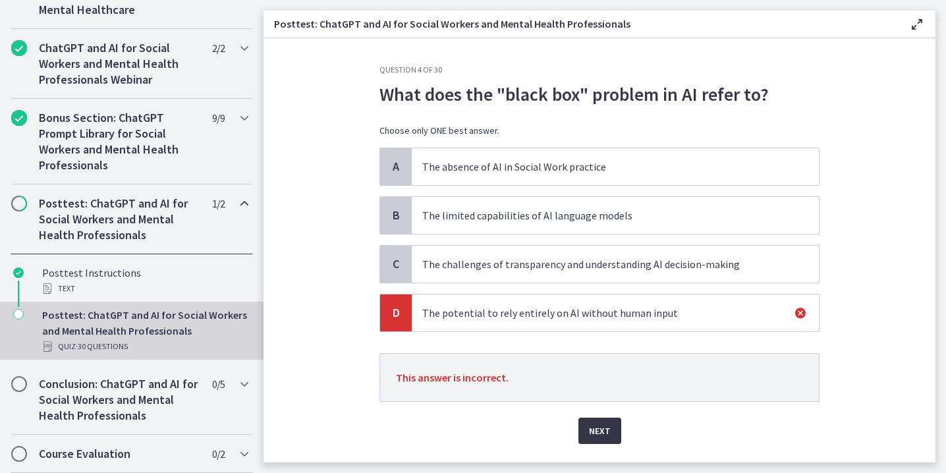
click at [595, 433] on span "Next" at bounding box center [600, 431] width 22 height 16
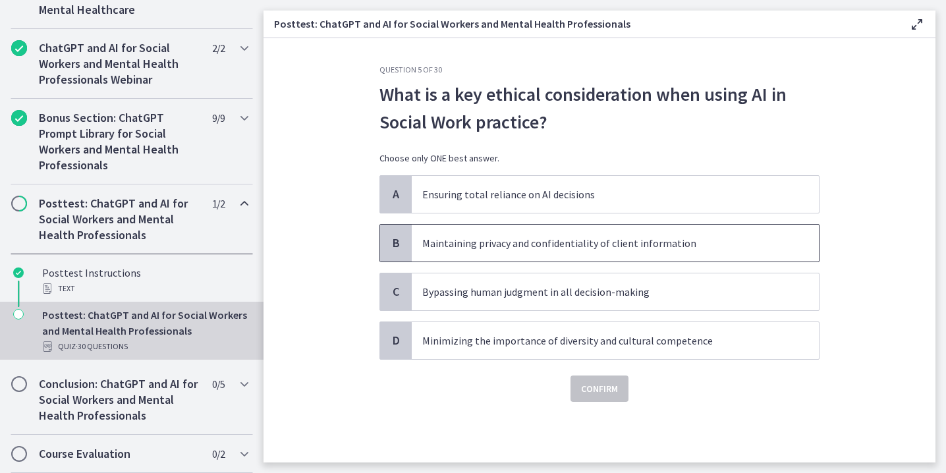
click at [585, 235] on p "Maintaining privacy and confidentiality of client information" at bounding box center [602, 243] width 360 height 16
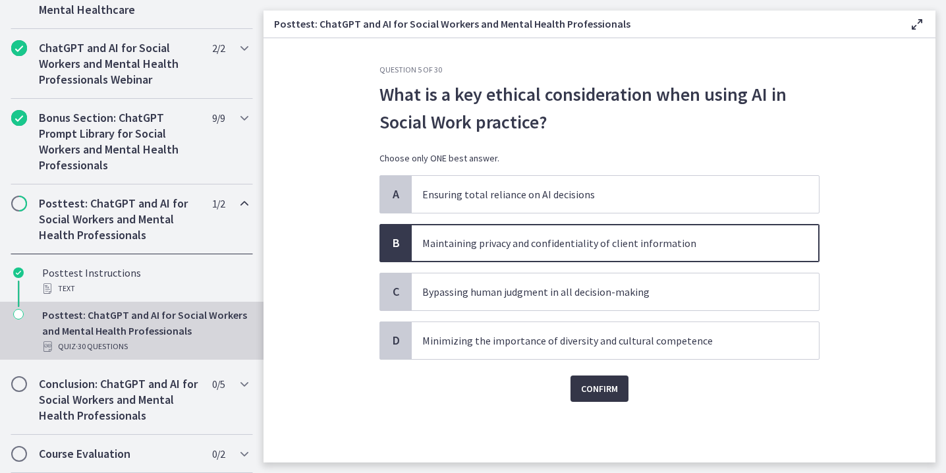
click at [601, 384] on span "Confirm" at bounding box center [599, 389] width 37 height 16
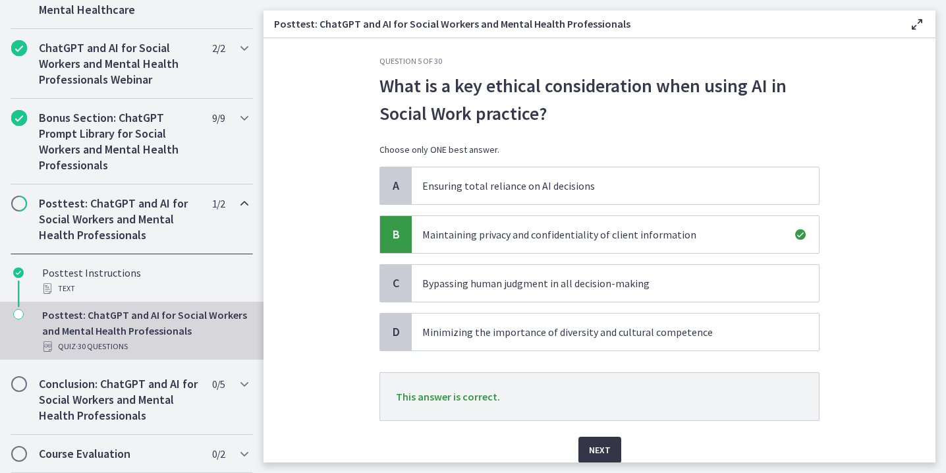
scroll to position [9, 0]
click at [603, 447] on span "Next" at bounding box center [600, 450] width 22 height 16
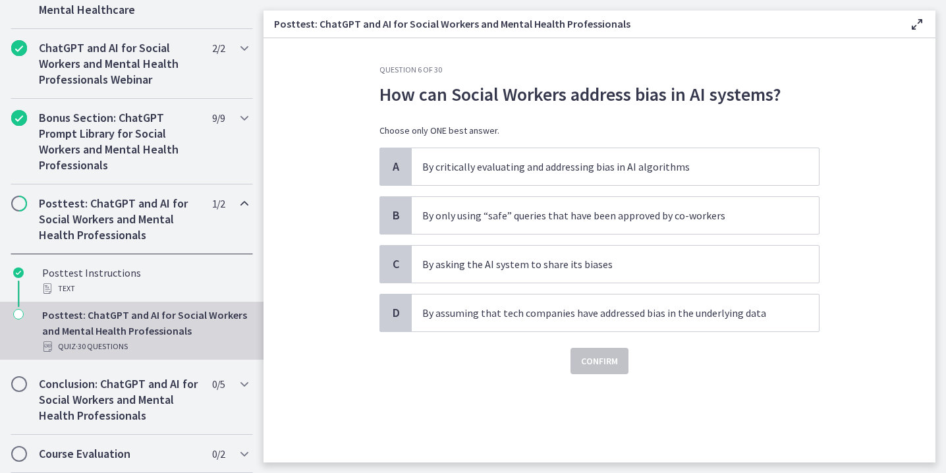
scroll to position [0, 0]
click at [574, 173] on p "By critically evaluating and addressing bias in AI algorithms" at bounding box center [602, 167] width 360 height 16
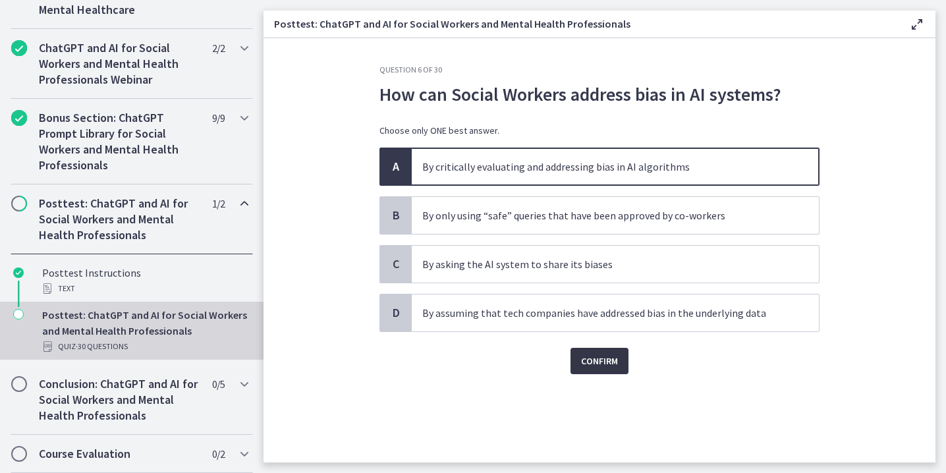
click at [592, 360] on span "Confirm" at bounding box center [599, 361] width 37 height 16
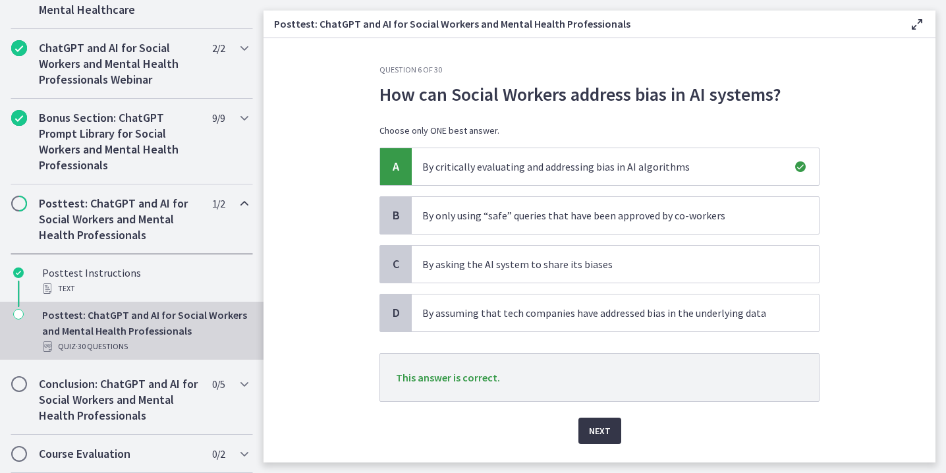
click at [596, 435] on span "Next" at bounding box center [600, 431] width 22 height 16
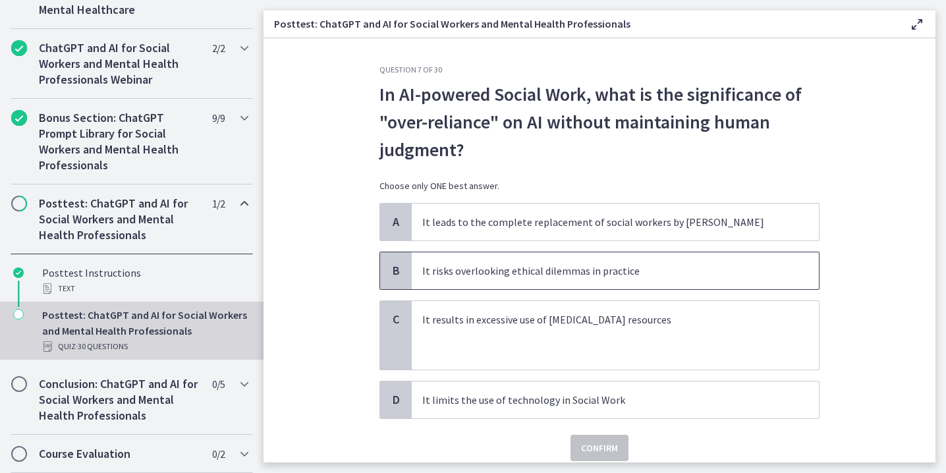
click at [597, 284] on span "It risks overlooking ethical dilemmas in practice" at bounding box center [615, 270] width 407 height 37
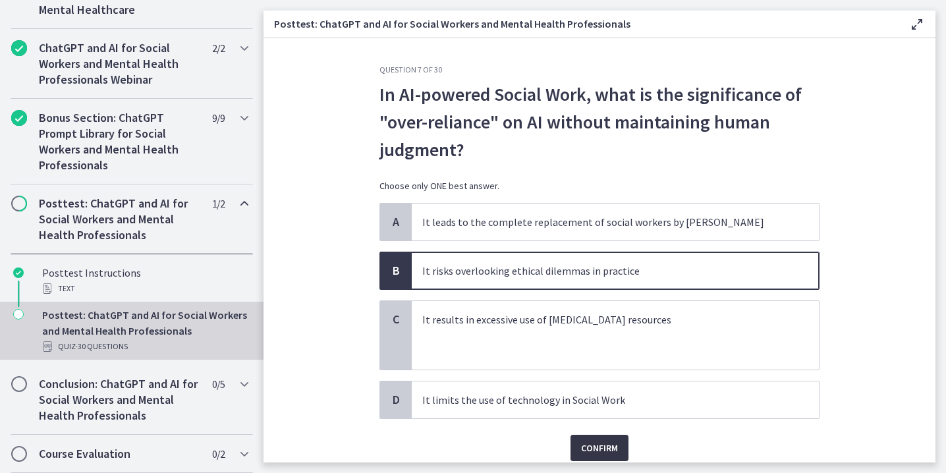
click at [598, 446] on span "Confirm" at bounding box center [599, 448] width 37 height 16
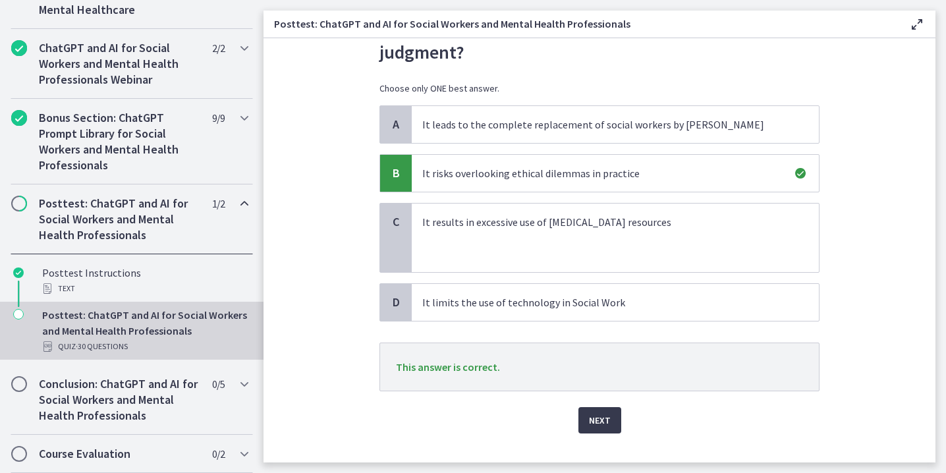
scroll to position [98, 0]
click at [595, 414] on span "Next" at bounding box center [600, 420] width 22 height 16
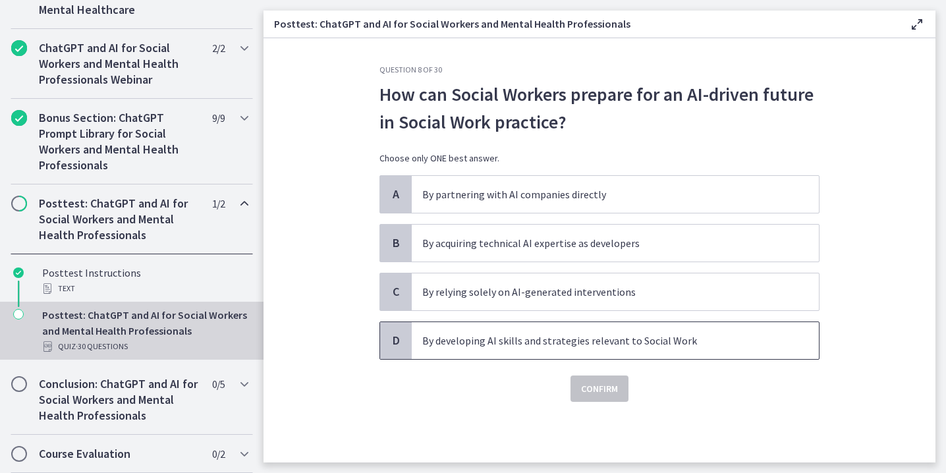
click at [601, 345] on p "By developing AI skills and strategies relevant to Social Work" at bounding box center [602, 341] width 360 height 16
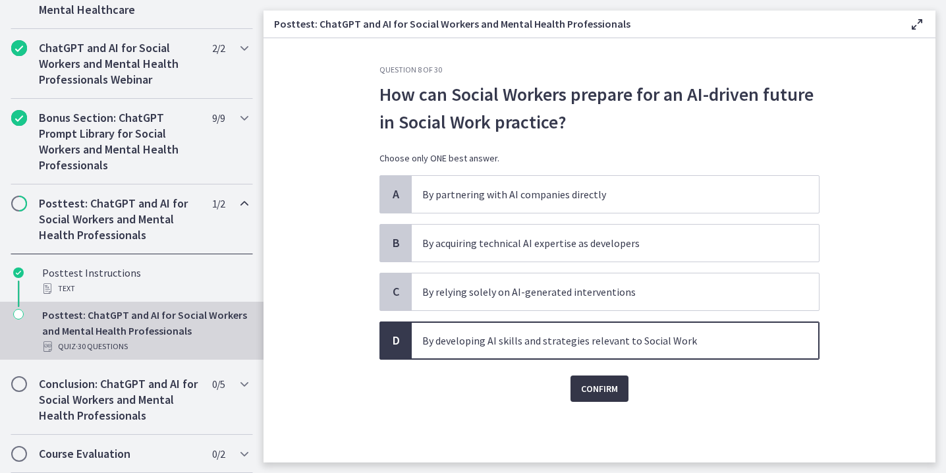
click at [604, 380] on button "Confirm" at bounding box center [599, 388] width 58 height 26
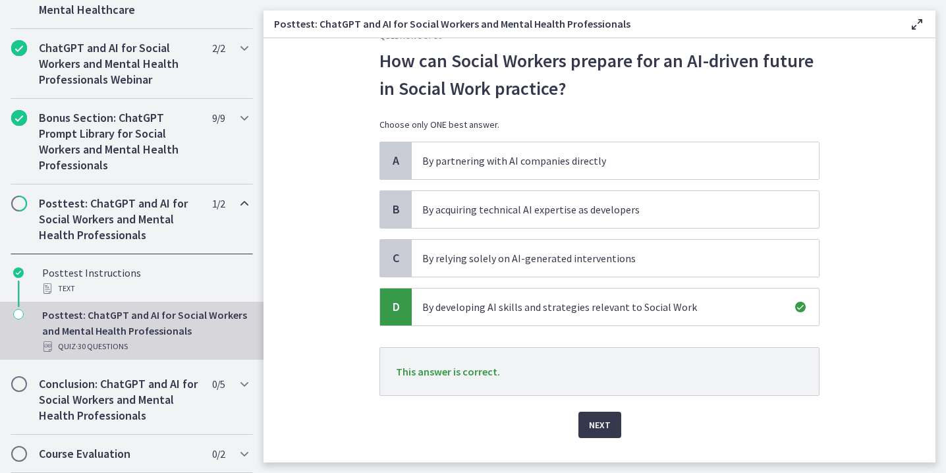
scroll to position [35, 0]
click at [606, 413] on button "Next" at bounding box center [599, 423] width 43 height 26
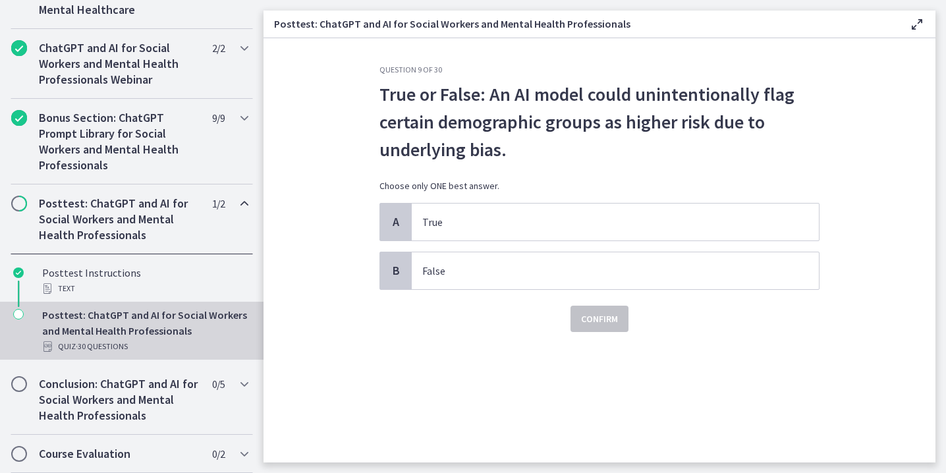
scroll to position [0, 0]
click at [568, 220] on p "True" at bounding box center [602, 222] width 360 height 16
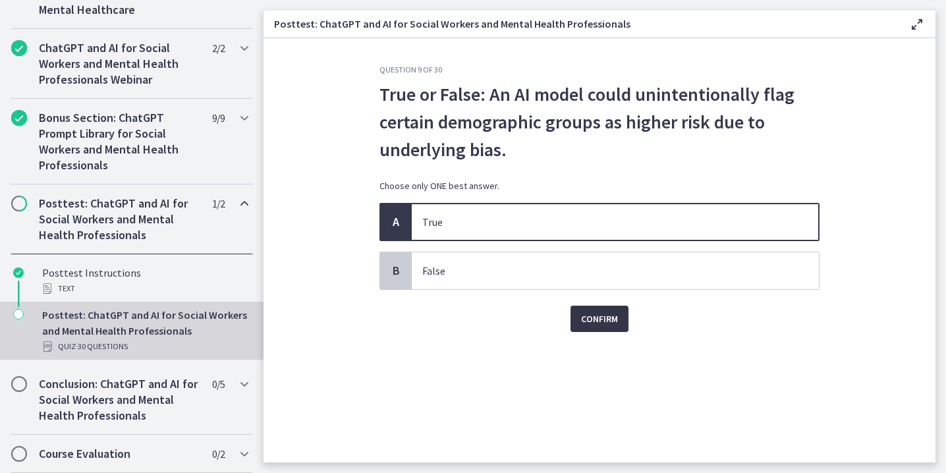
click at [593, 317] on span "Confirm" at bounding box center [599, 319] width 37 height 16
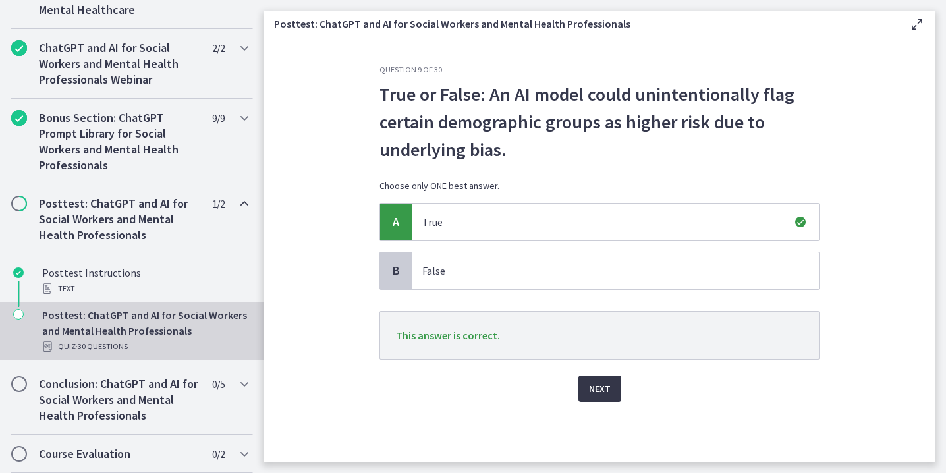
click at [602, 392] on span "Next" at bounding box center [600, 389] width 22 height 16
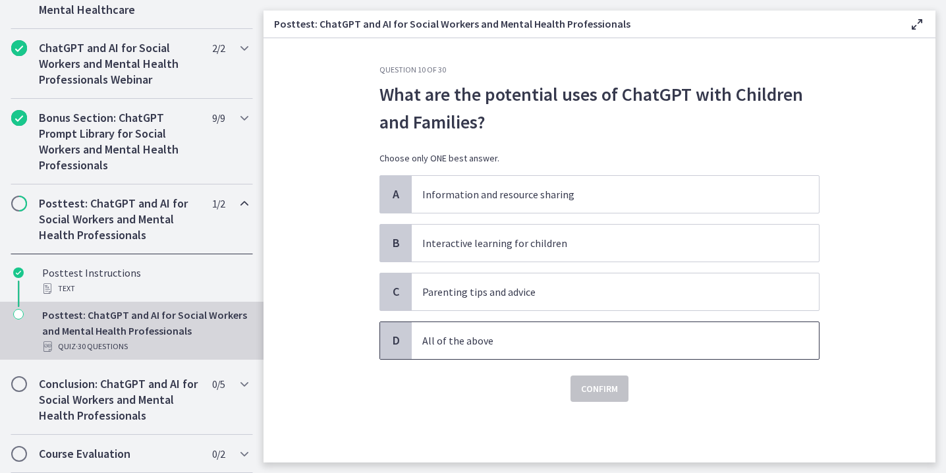
click at [547, 349] on span "All of the above" at bounding box center [615, 340] width 407 height 37
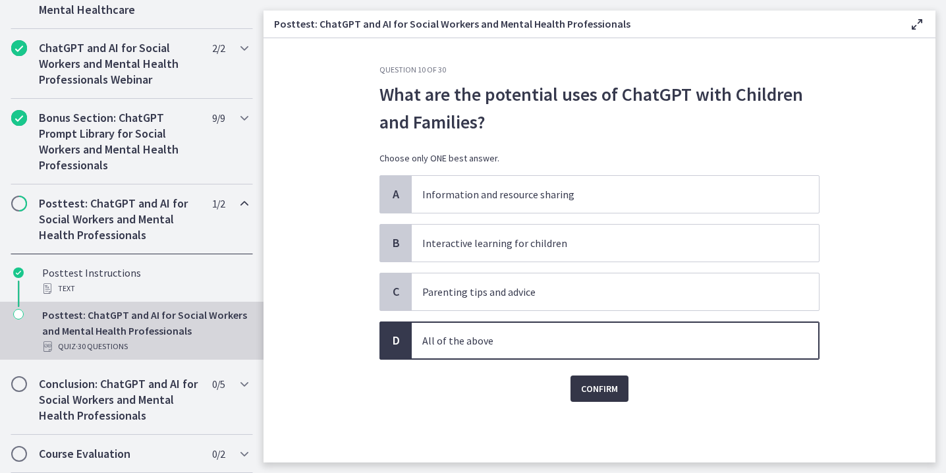
click at [614, 379] on button "Confirm" at bounding box center [599, 388] width 58 height 26
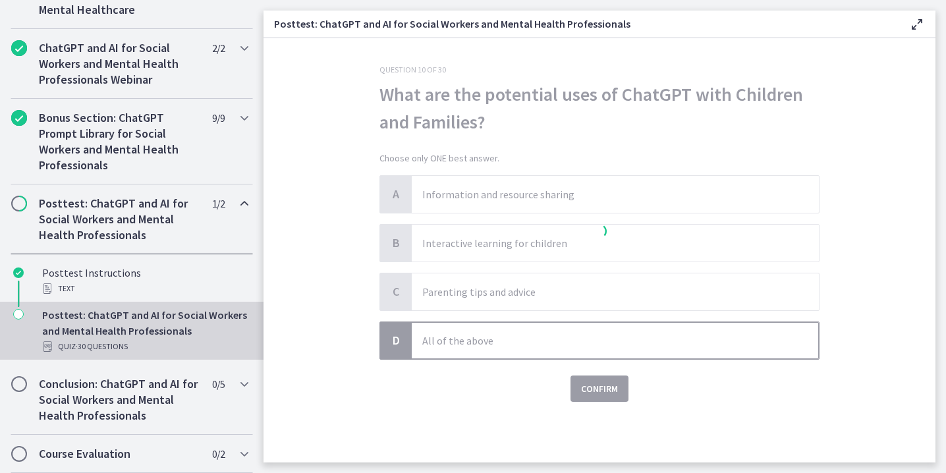
click at [600, 379] on div at bounding box center [599, 233] width 440 height 337
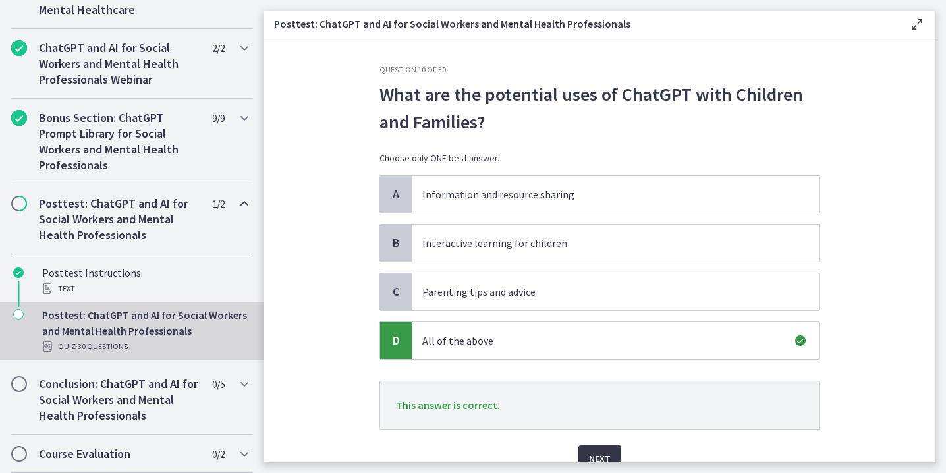
click at [596, 453] on span "Next" at bounding box center [600, 458] width 22 height 16
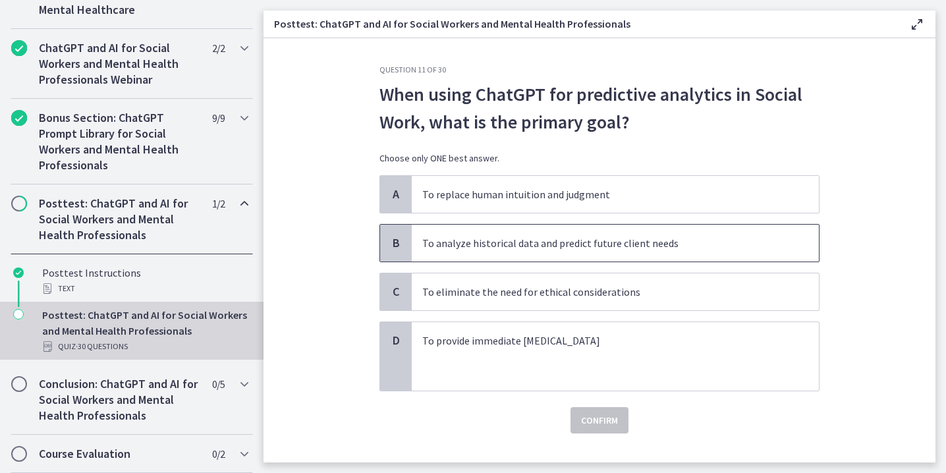
click at [743, 246] on p "To analyze historical data and predict future client needs" at bounding box center [602, 243] width 360 height 16
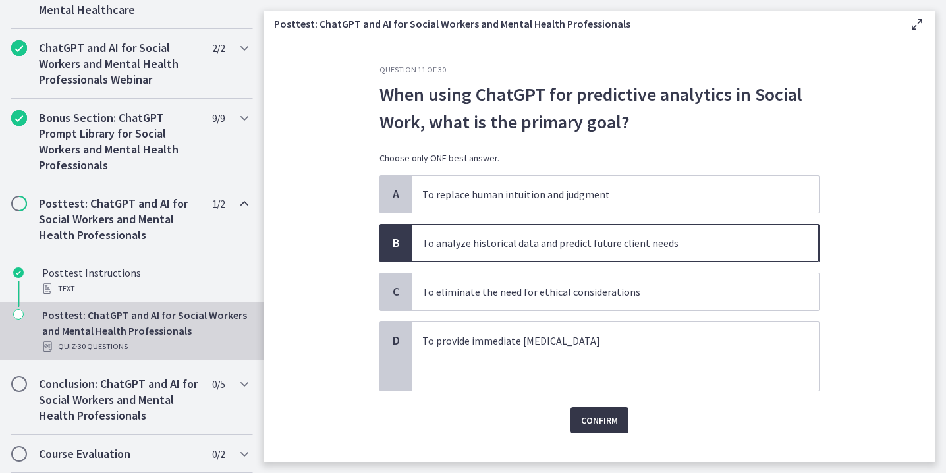
click at [606, 419] on span "Confirm" at bounding box center [599, 420] width 37 height 16
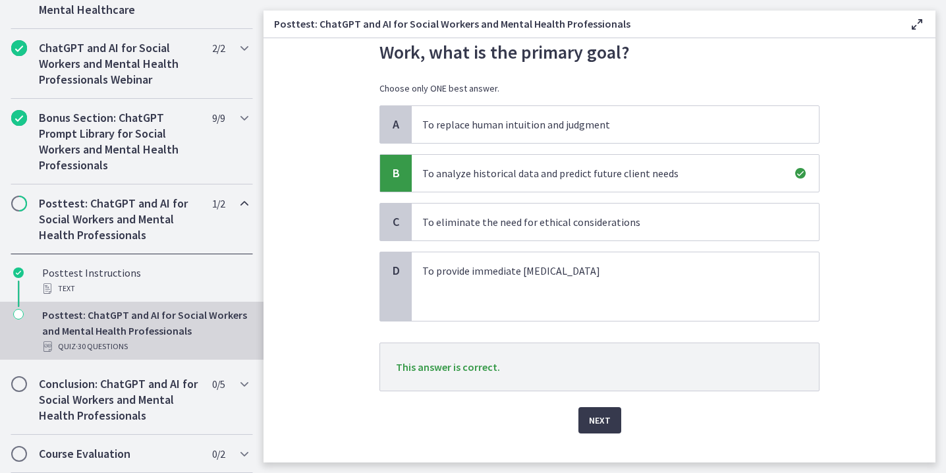
scroll to position [82, 0]
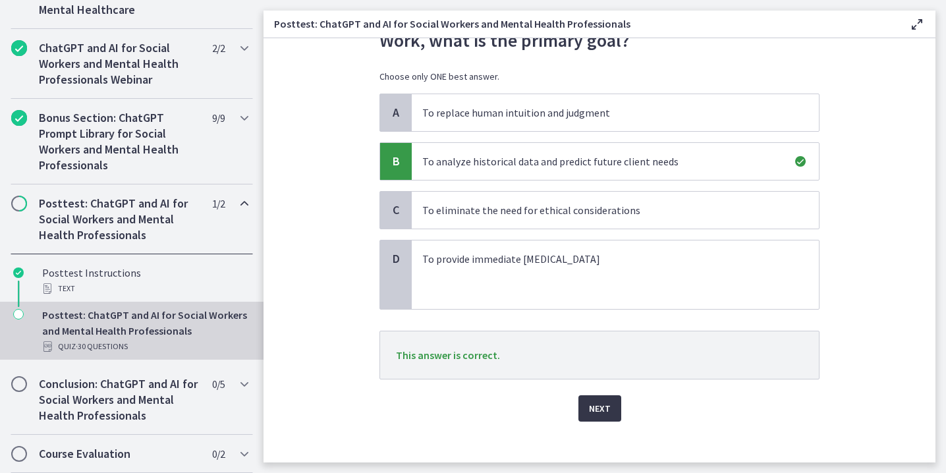
click at [608, 416] on span "Next" at bounding box center [600, 408] width 22 height 16
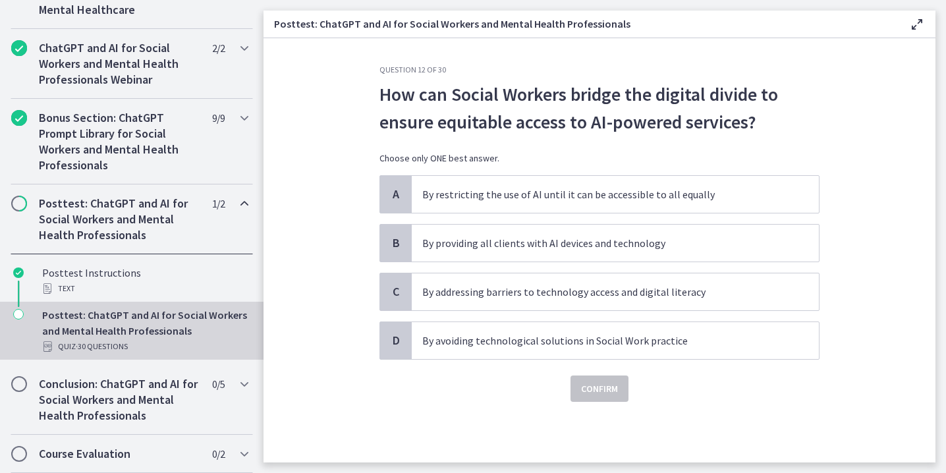
scroll to position [0, 0]
click at [672, 290] on p "By addressing barriers to technology access and digital literacy" at bounding box center [602, 292] width 360 height 16
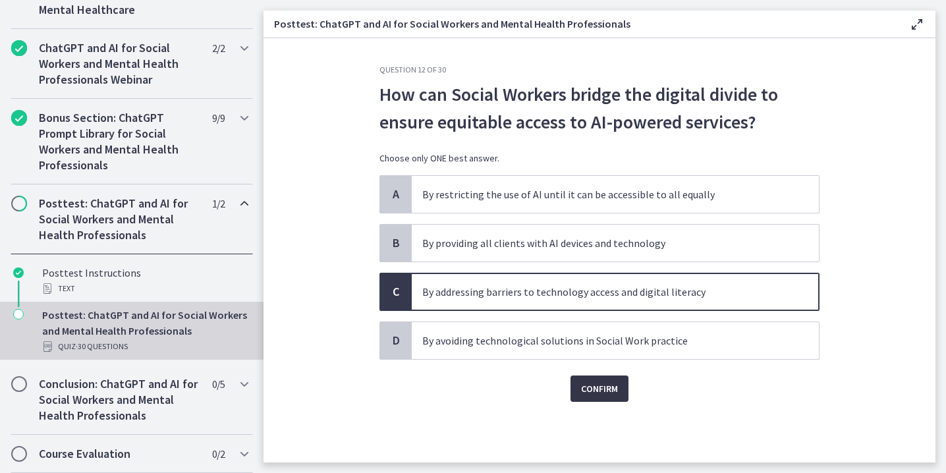
click at [606, 394] on span "Confirm" at bounding box center [599, 389] width 37 height 16
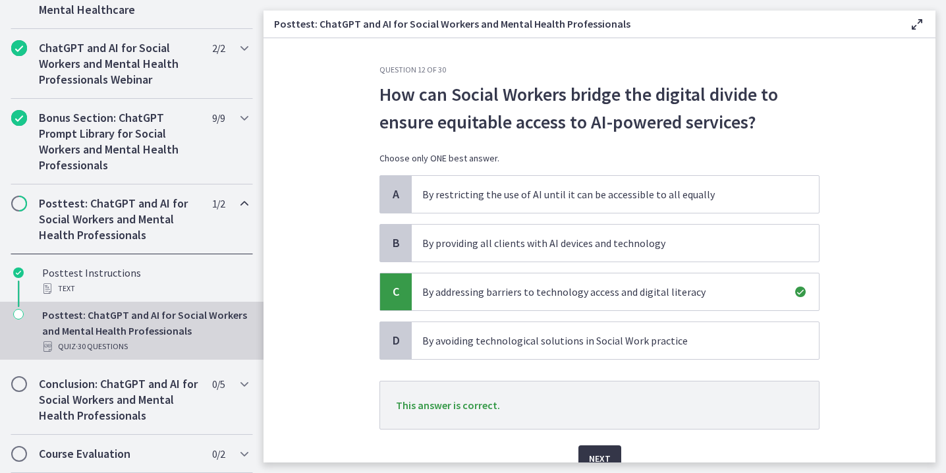
click at [605, 447] on button "Next" at bounding box center [599, 458] width 43 height 26
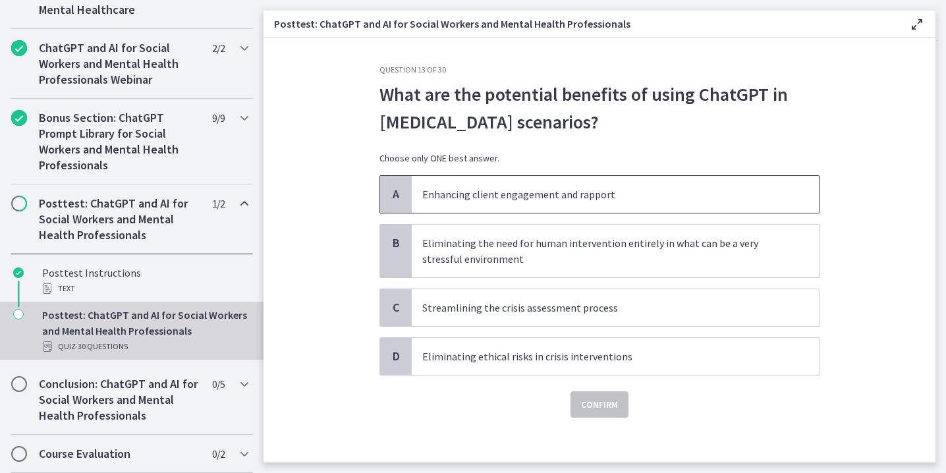
click at [614, 194] on p "Enhancing client engagement and rapport" at bounding box center [602, 194] width 360 height 16
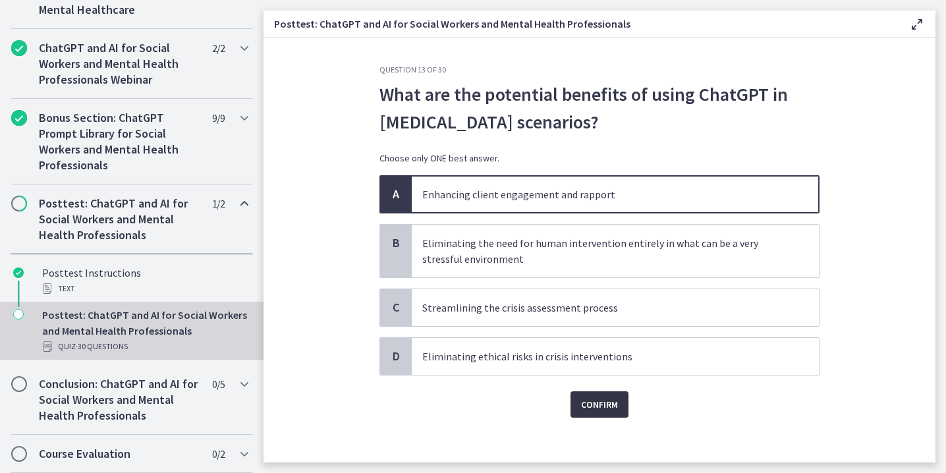
click at [612, 405] on span "Confirm" at bounding box center [599, 404] width 37 height 16
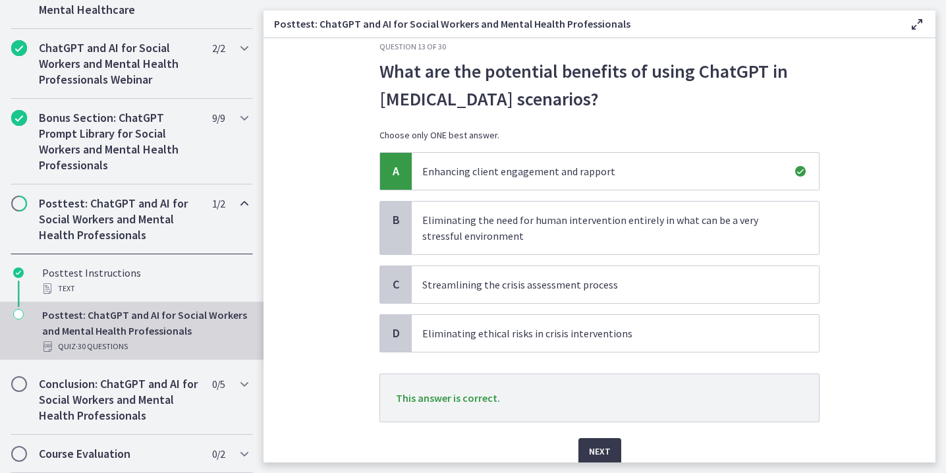
scroll to position [49, 0]
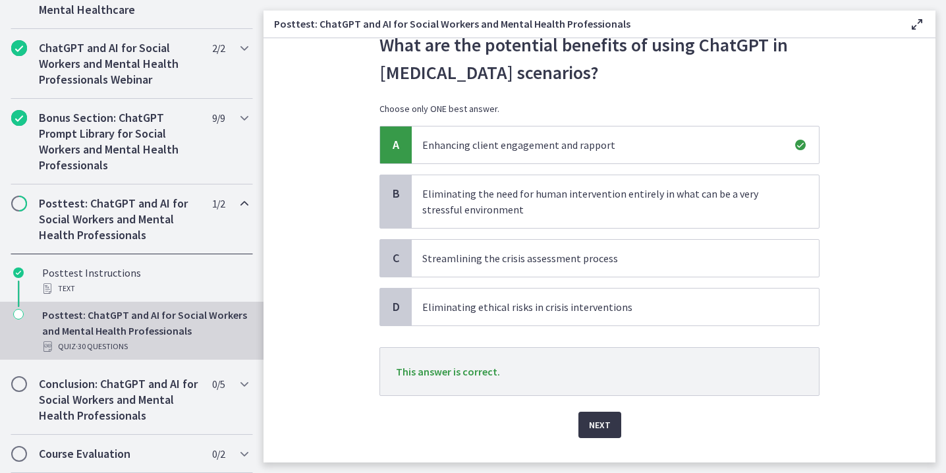
click at [603, 420] on span "Next" at bounding box center [600, 425] width 22 height 16
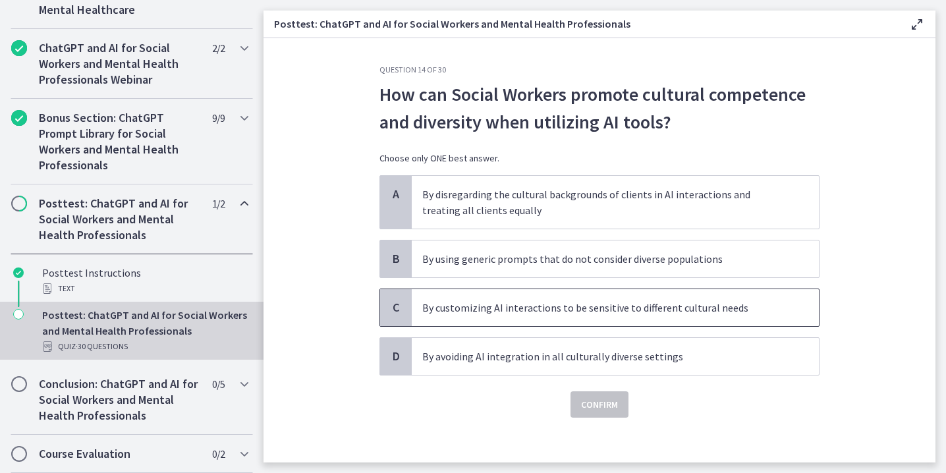
click at [676, 308] on p "By customizing AI interactions to be sensitive to different cultural needs" at bounding box center [602, 308] width 360 height 16
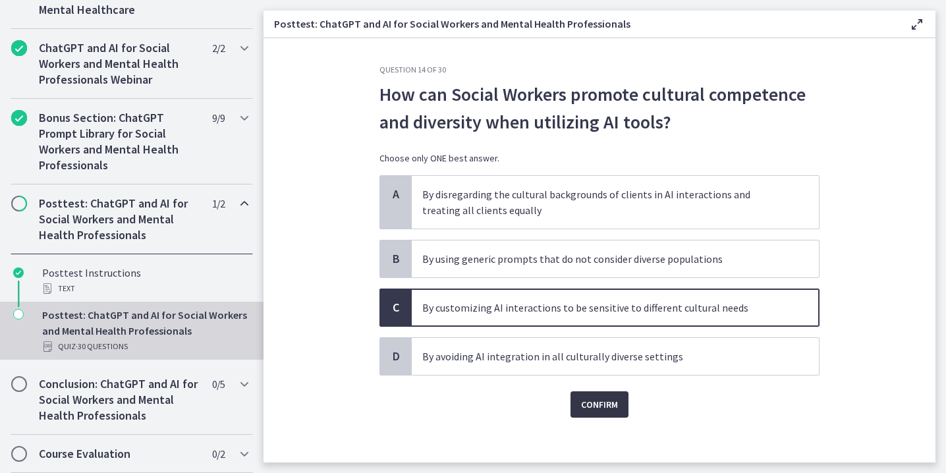
click at [607, 396] on span "Confirm" at bounding box center [599, 404] width 37 height 16
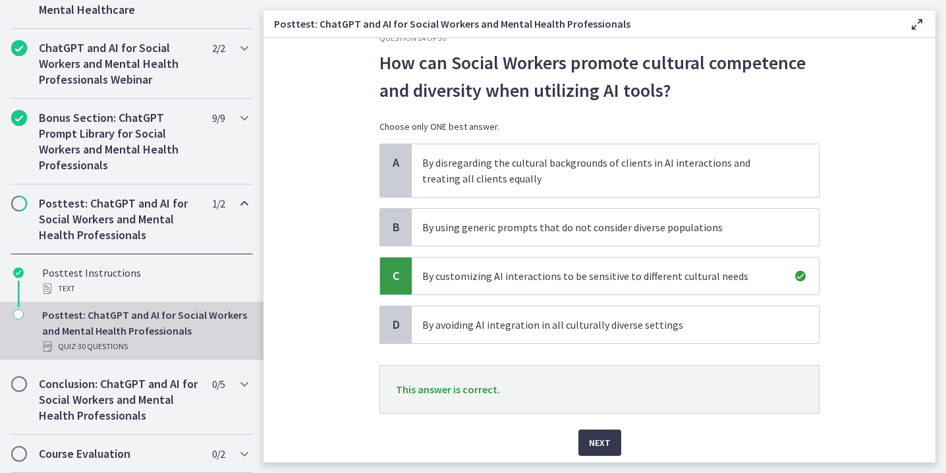
scroll to position [37, 0]
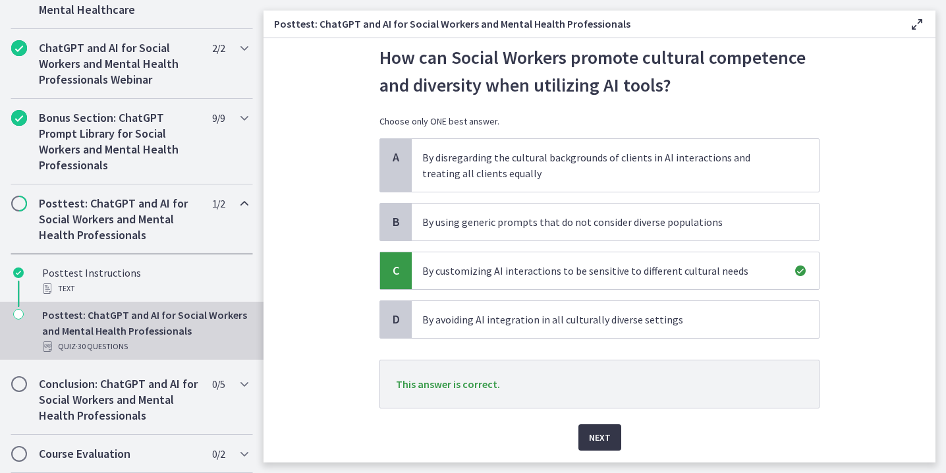
click at [602, 435] on span "Next" at bounding box center [600, 437] width 22 height 16
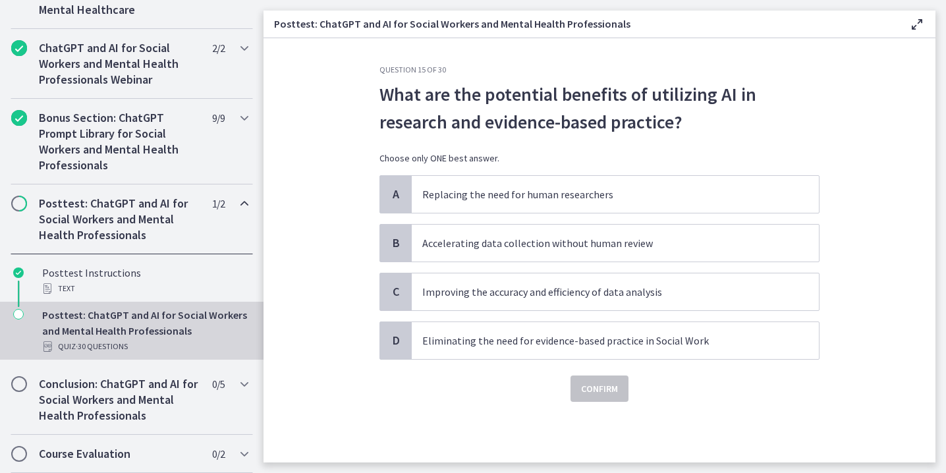
scroll to position [0, 0]
click at [610, 299] on p "Improving the accuracy and efficiency of data analysis" at bounding box center [602, 292] width 360 height 16
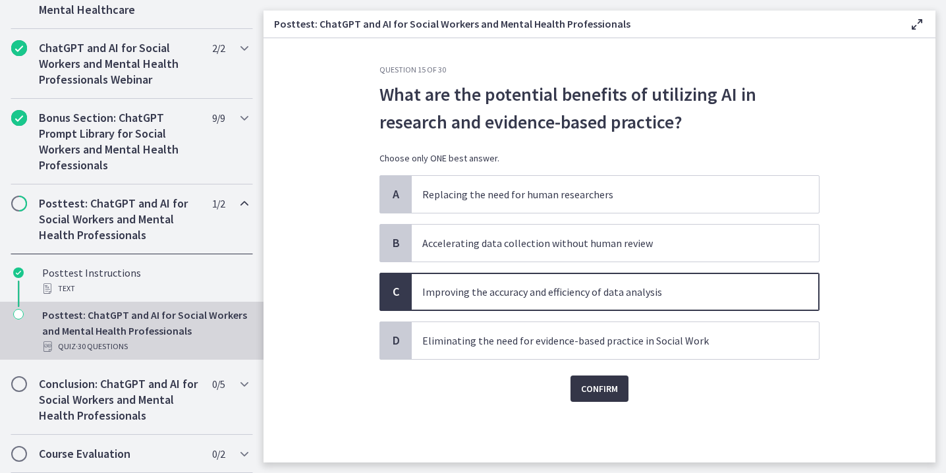
click at [608, 387] on span "Confirm" at bounding box center [599, 389] width 37 height 16
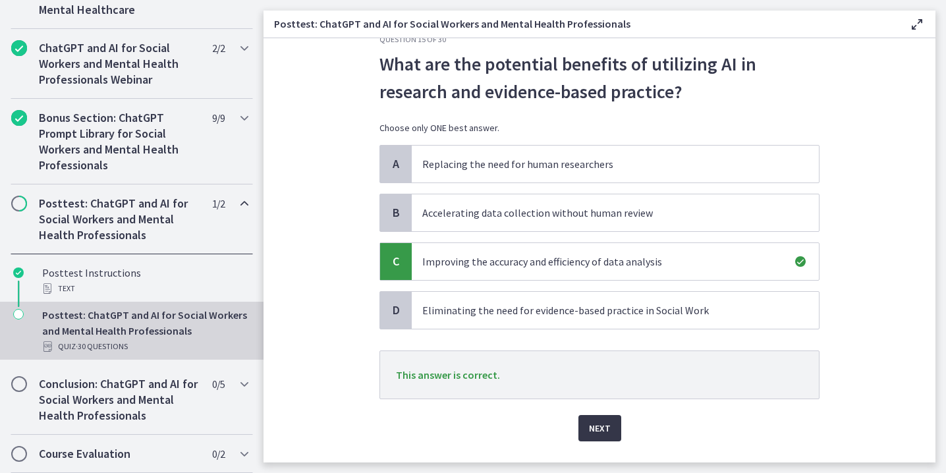
scroll to position [49, 0]
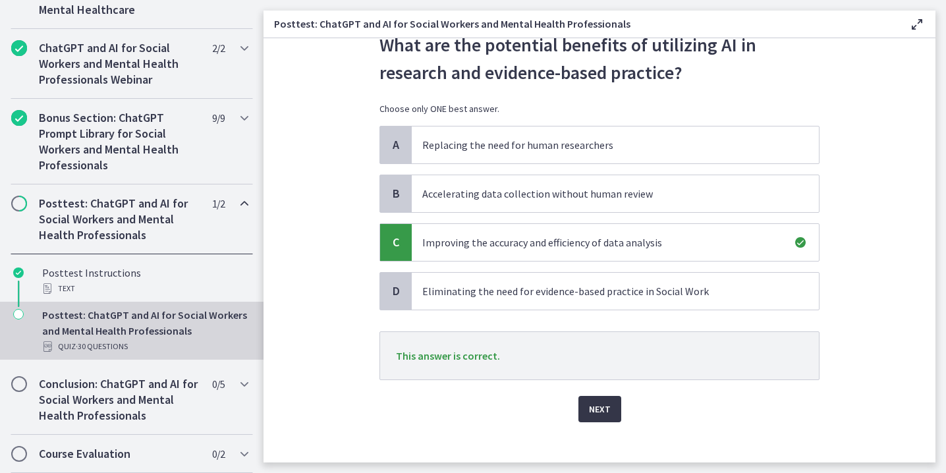
click at [608, 409] on span "Next" at bounding box center [600, 409] width 22 height 16
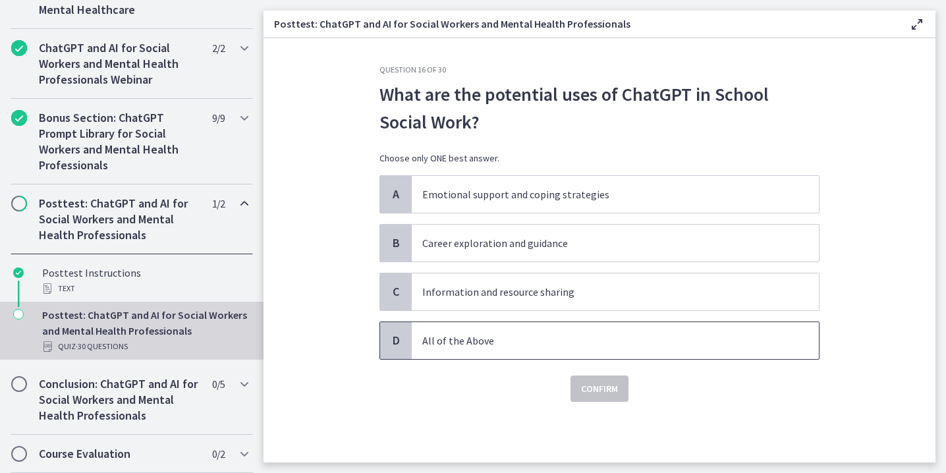
click at [610, 337] on p "All of the Above" at bounding box center [602, 341] width 360 height 16
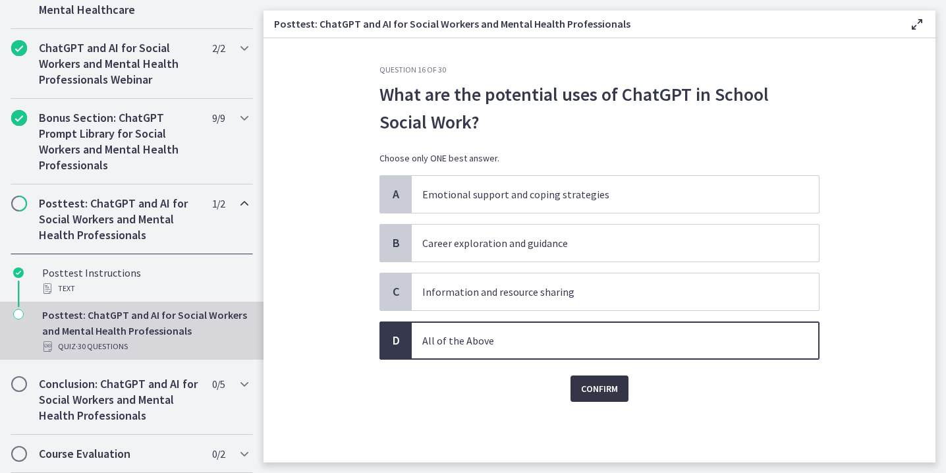
click at [610, 390] on span "Confirm" at bounding box center [599, 389] width 37 height 16
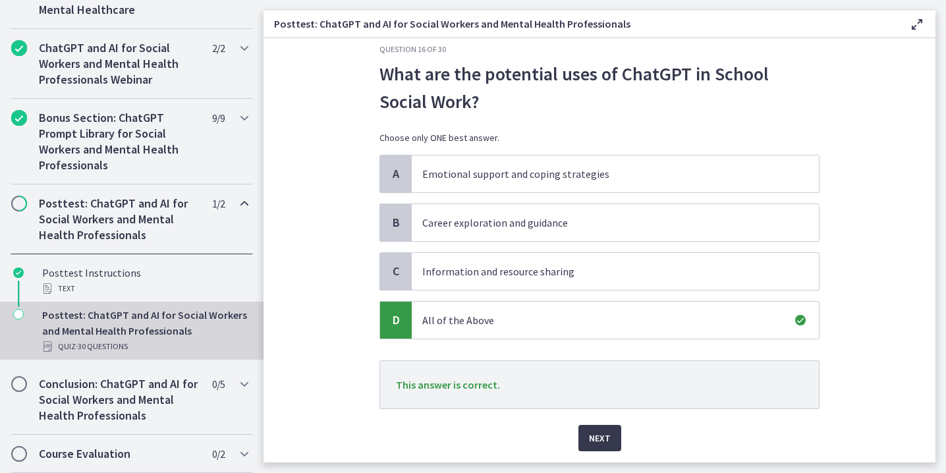
scroll to position [24, 0]
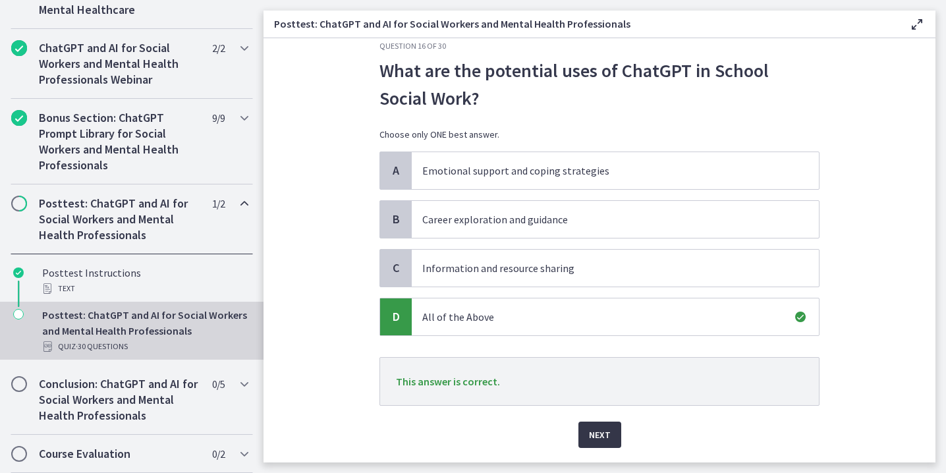
click at [603, 422] on button "Next" at bounding box center [599, 434] width 43 height 26
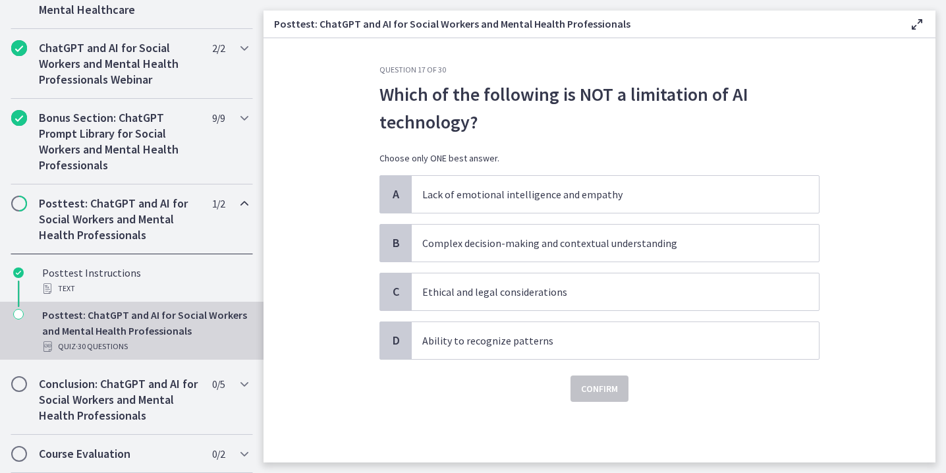
scroll to position [0, 0]
click at [568, 340] on p "Ability to recognize patterns" at bounding box center [602, 341] width 360 height 16
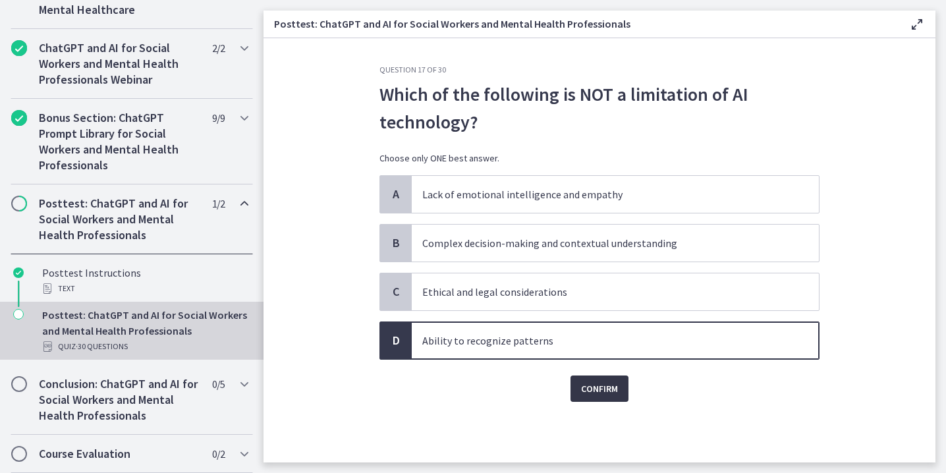
click at [579, 390] on button "Confirm" at bounding box center [599, 388] width 58 height 26
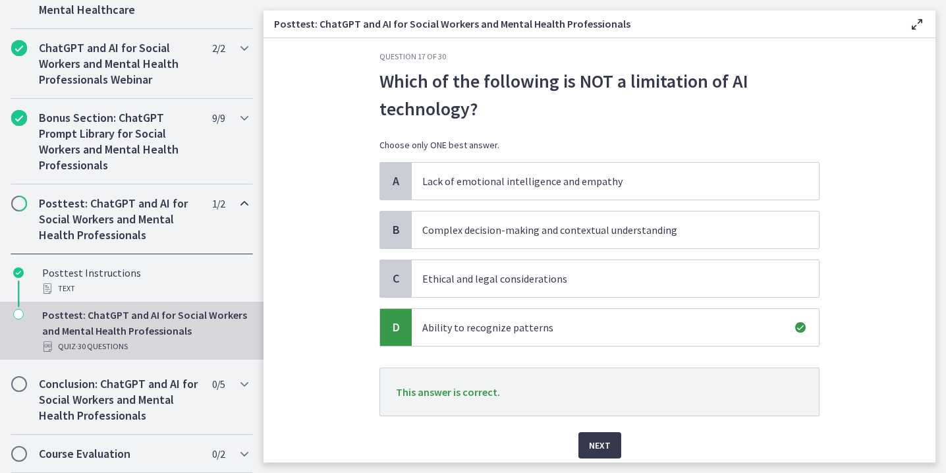
scroll to position [16, 0]
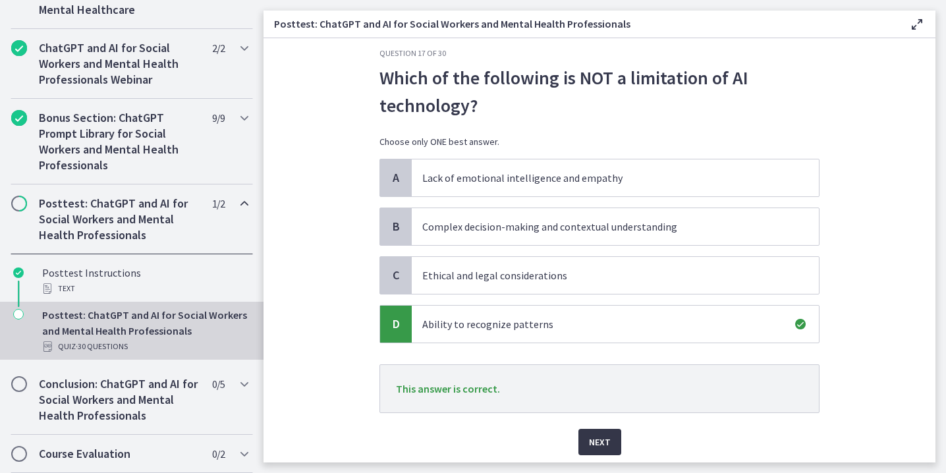
click at [600, 437] on span "Next" at bounding box center [600, 442] width 22 height 16
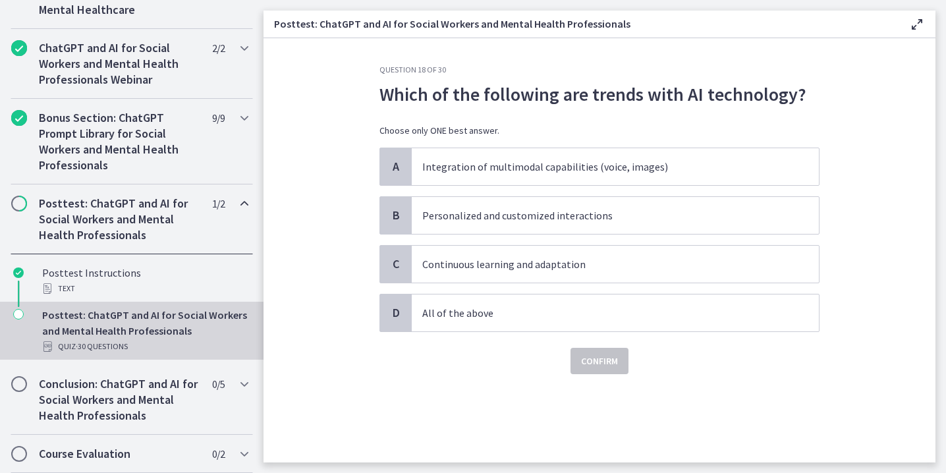
scroll to position [0, 0]
click at [538, 310] on p "All of the above" at bounding box center [602, 313] width 360 height 16
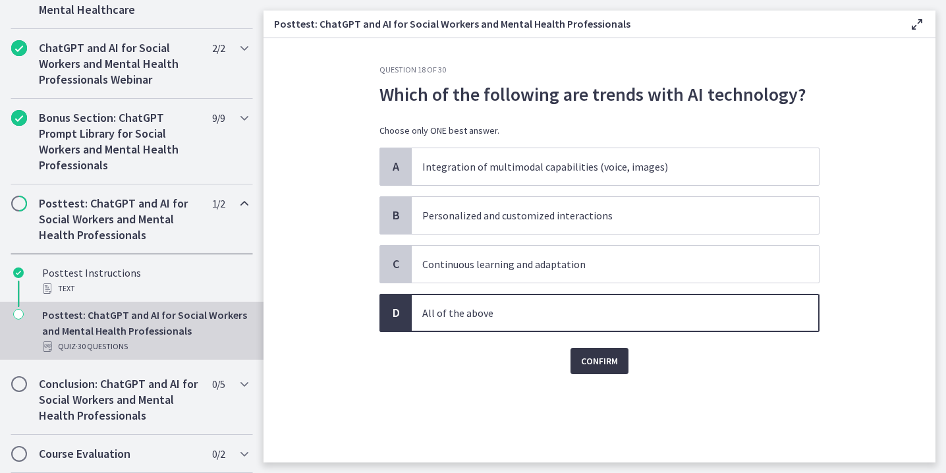
click at [601, 364] on span "Confirm" at bounding box center [599, 361] width 37 height 16
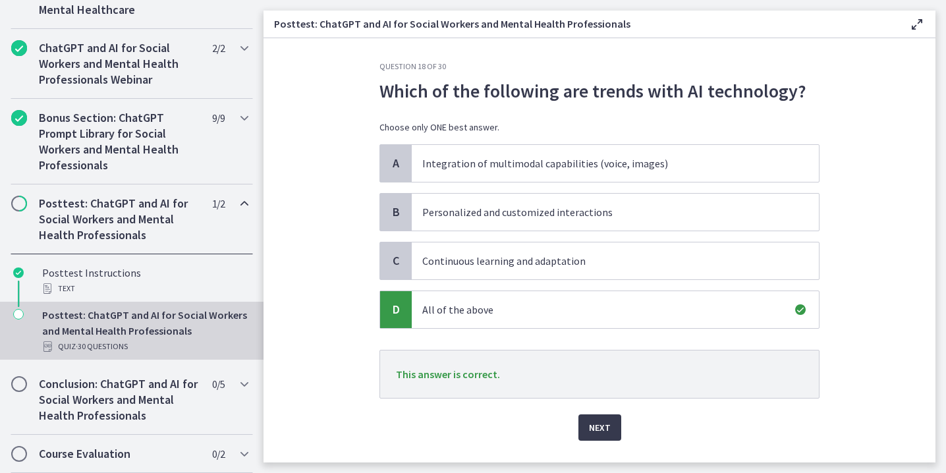
scroll to position [3, 0]
click at [601, 420] on span "Next" at bounding box center [600, 427] width 22 height 16
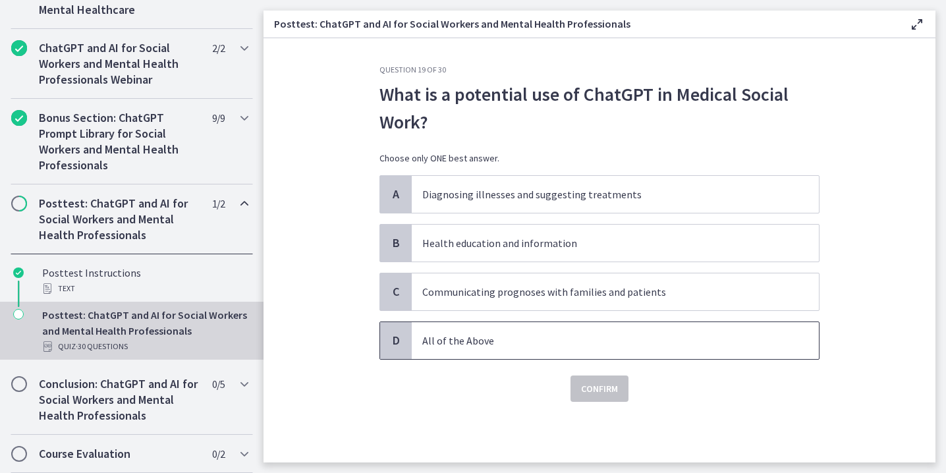
click at [596, 331] on span "All of the Above" at bounding box center [615, 340] width 407 height 37
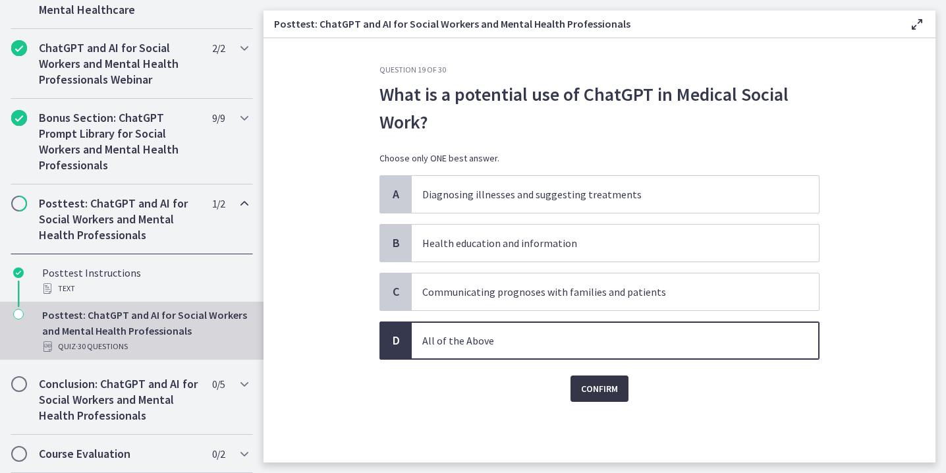
click at [596, 387] on span "Confirm" at bounding box center [599, 389] width 37 height 16
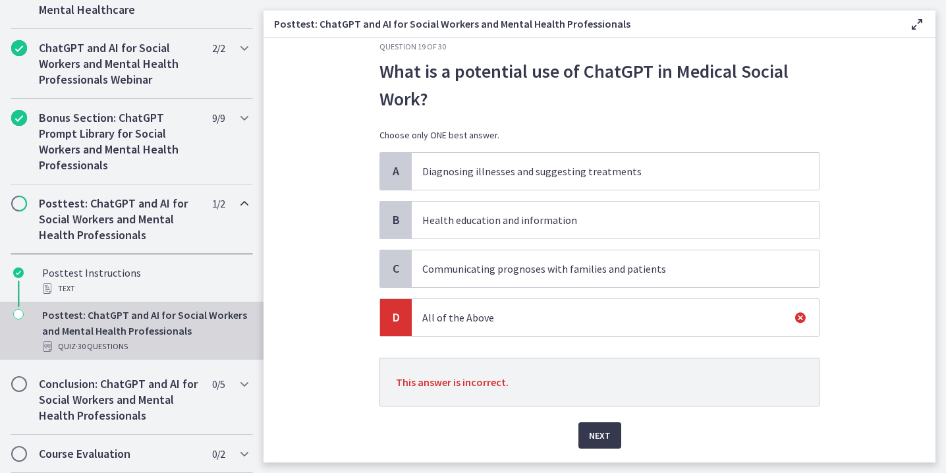
scroll to position [24, 0]
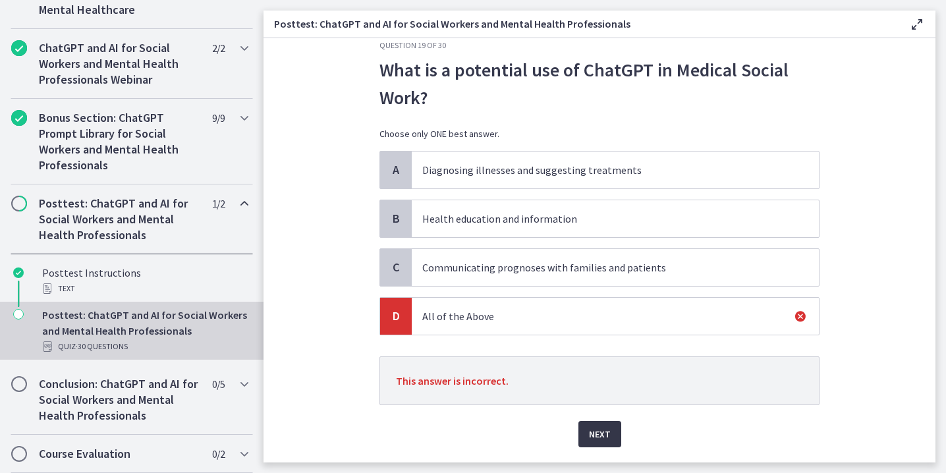
click at [595, 424] on button "Next" at bounding box center [599, 434] width 43 height 26
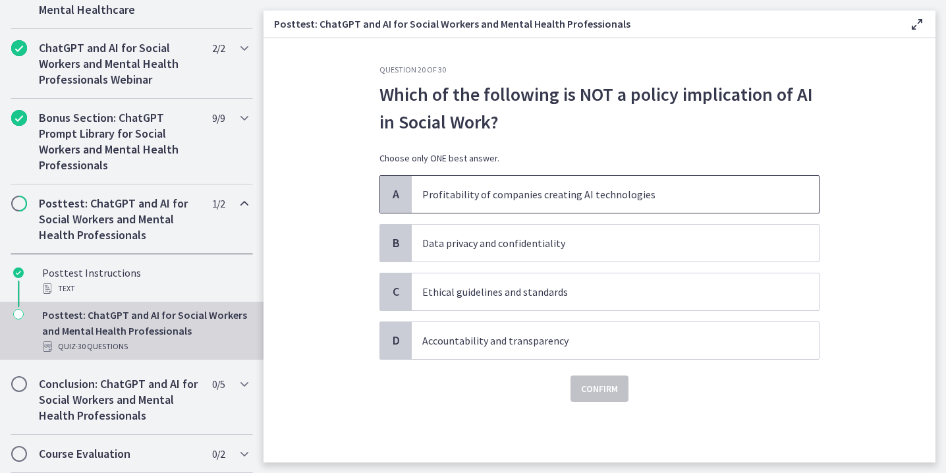
click at [600, 207] on span "Profitability of companies creating AI technologies" at bounding box center [615, 194] width 407 height 37
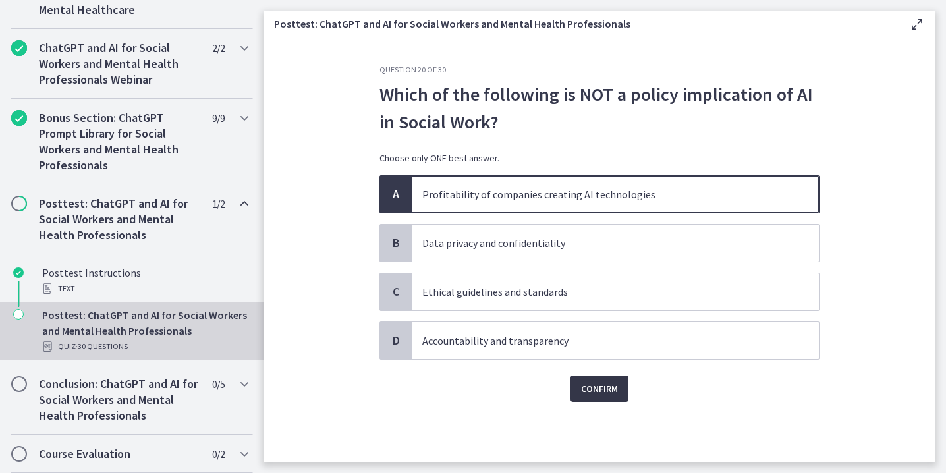
click at [595, 389] on span "Confirm" at bounding box center [599, 389] width 37 height 16
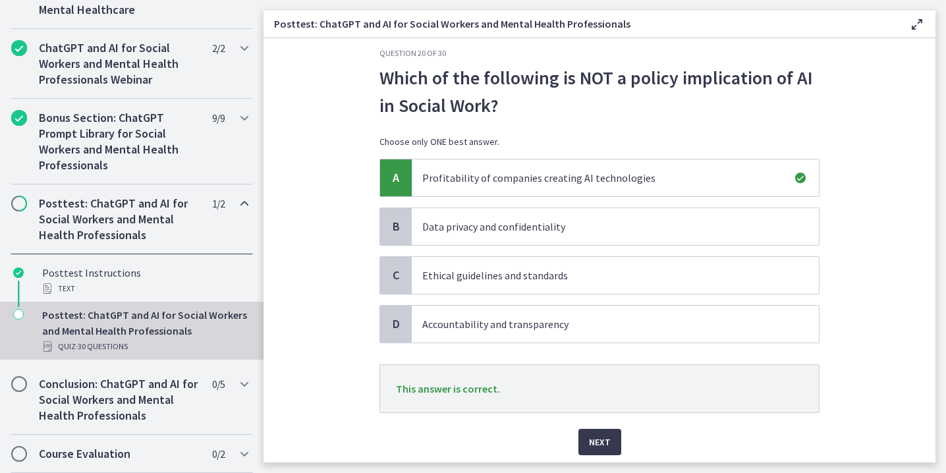
scroll to position [16, 0]
click at [603, 439] on span "Next" at bounding box center [600, 443] width 22 height 16
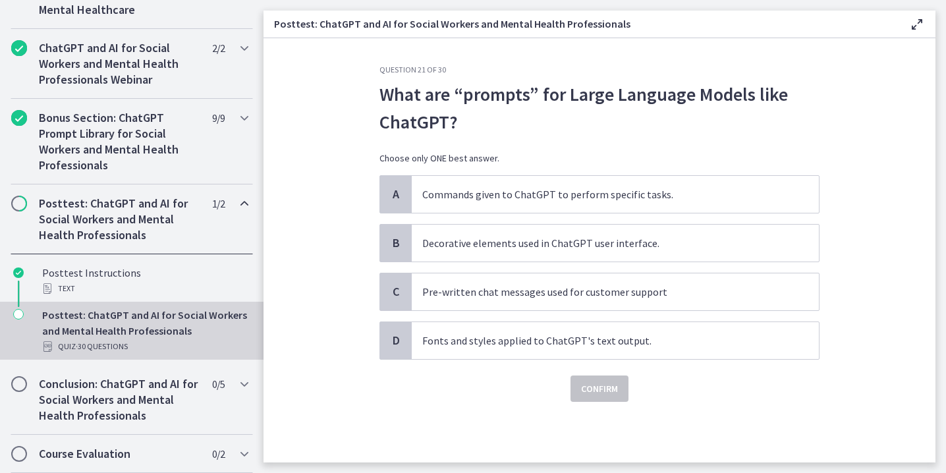
scroll to position [0, 0]
click at [643, 201] on p "Commands given to ChatGPT to perform specific tasks." at bounding box center [602, 194] width 360 height 16
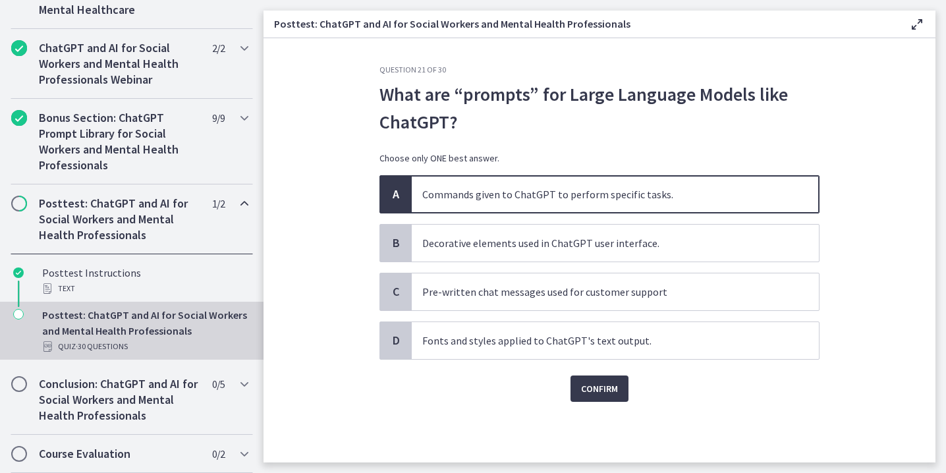
click at [602, 402] on div "Question 21 of 30 What are “prompts” for Large Language Models like ChatGPT? Ch…" at bounding box center [599, 264] width 461 height 398
click at [591, 383] on span "Confirm" at bounding box center [599, 389] width 37 height 16
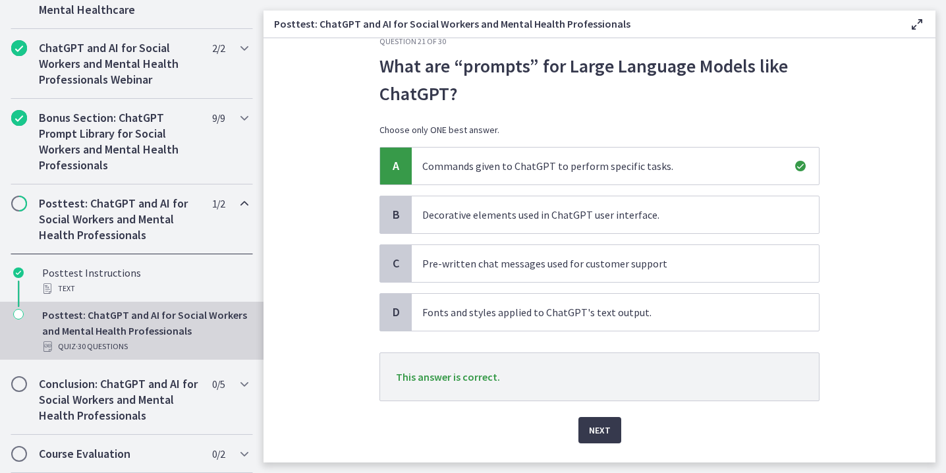
scroll to position [27, 0]
click at [610, 427] on button "Next" at bounding box center [599, 431] width 43 height 26
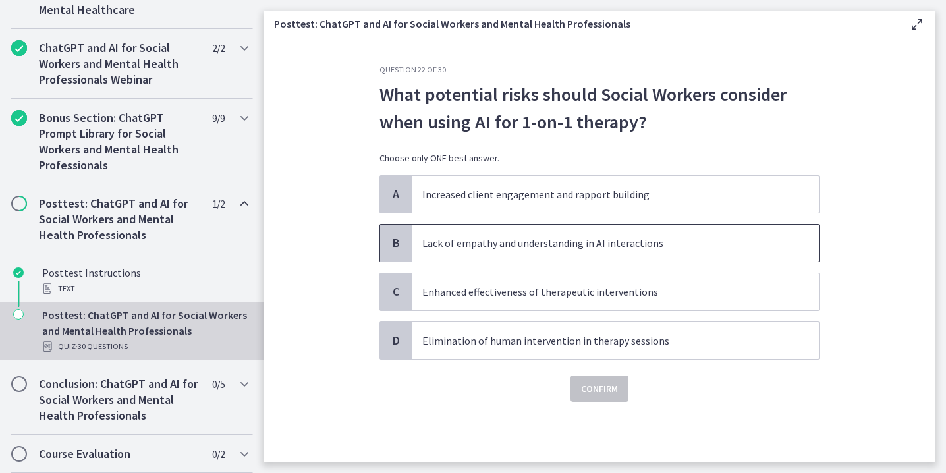
click at [637, 245] on p "Lack of empathy and understanding in AI interactions" at bounding box center [602, 243] width 360 height 16
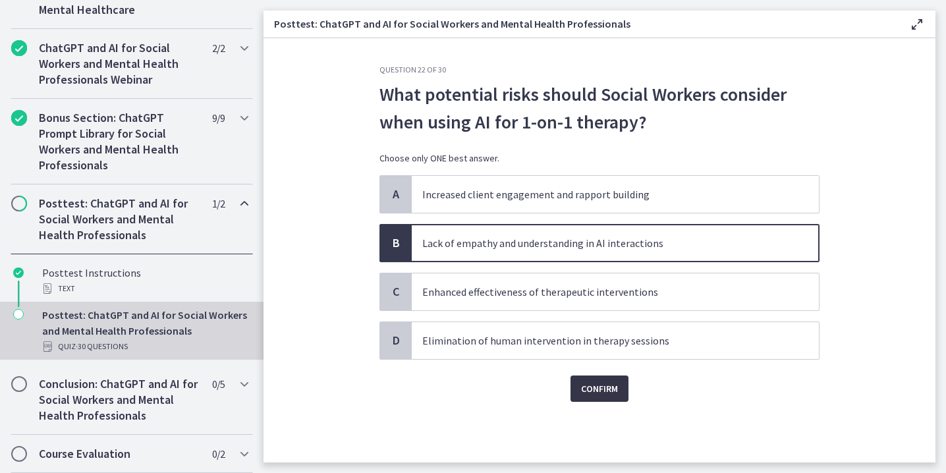
click at [599, 392] on span "Confirm" at bounding box center [599, 389] width 37 height 16
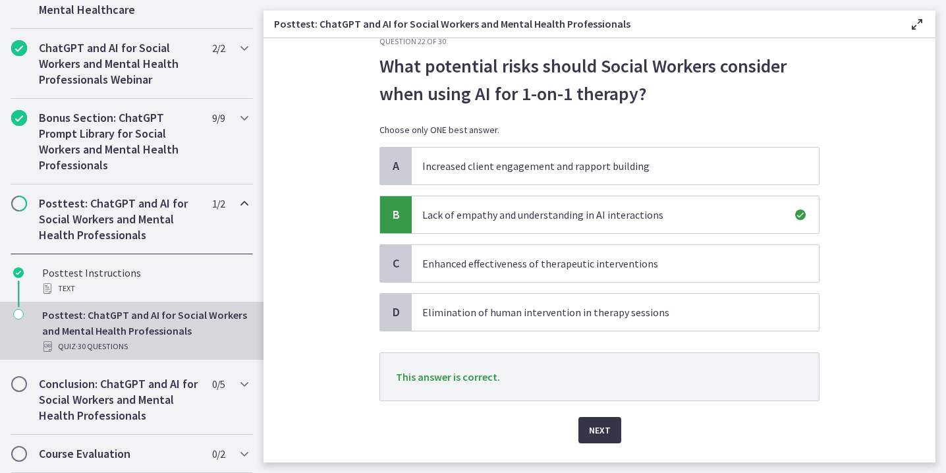
scroll to position [31, 0]
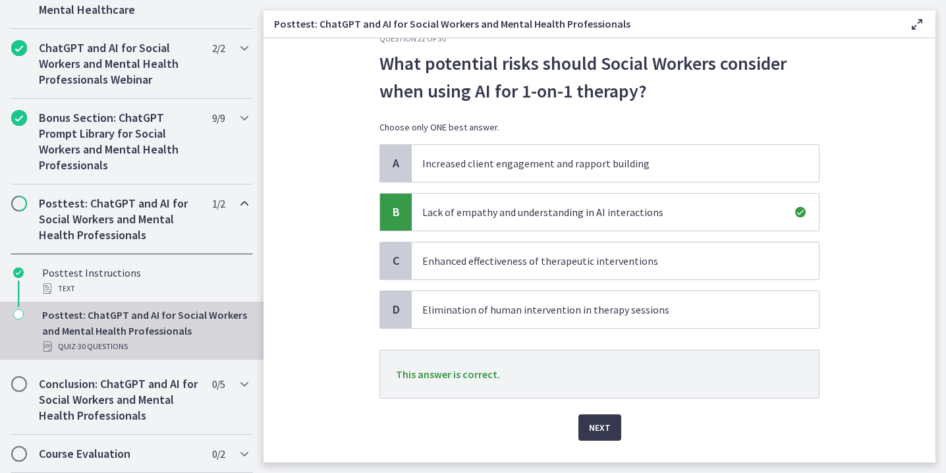
click at [598, 413] on div "Next" at bounding box center [599, 419] width 440 height 42
click at [598, 425] on span "Next" at bounding box center [600, 427] width 22 height 16
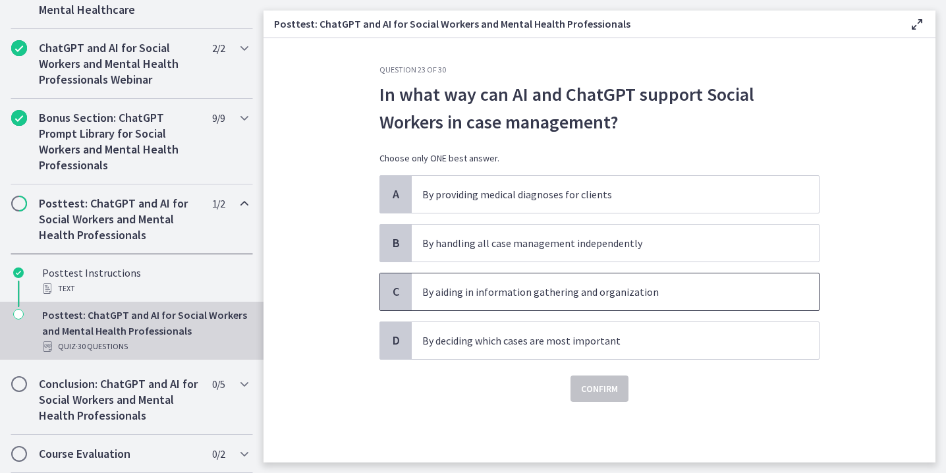
click at [568, 292] on p "By aiding in information gathering and organization" at bounding box center [602, 292] width 360 height 16
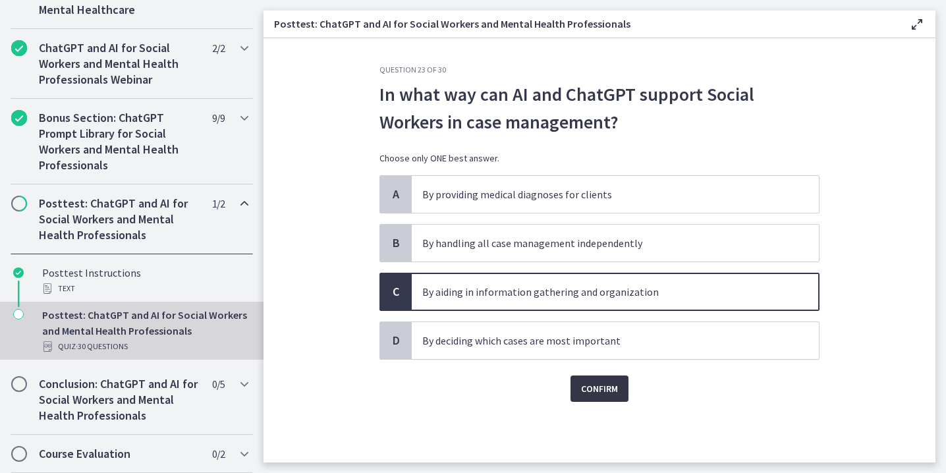
click at [594, 383] on span "Confirm" at bounding box center [599, 389] width 37 height 16
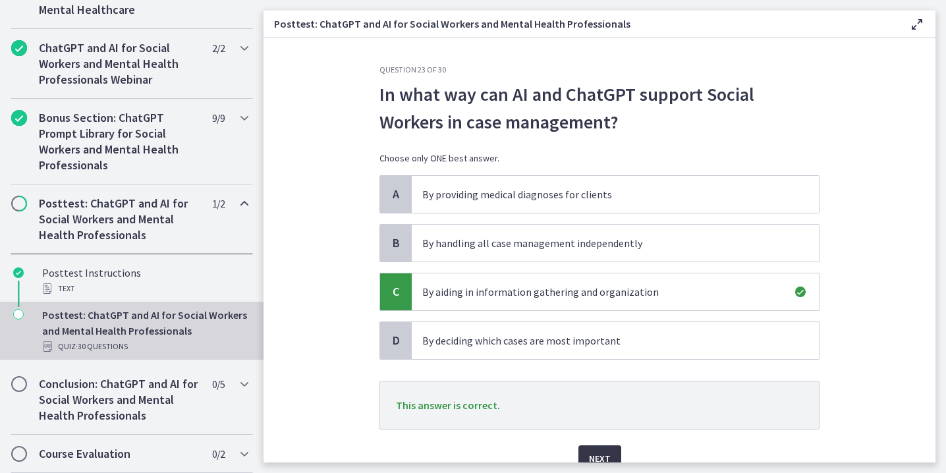
click at [598, 455] on span "Next" at bounding box center [600, 458] width 22 height 16
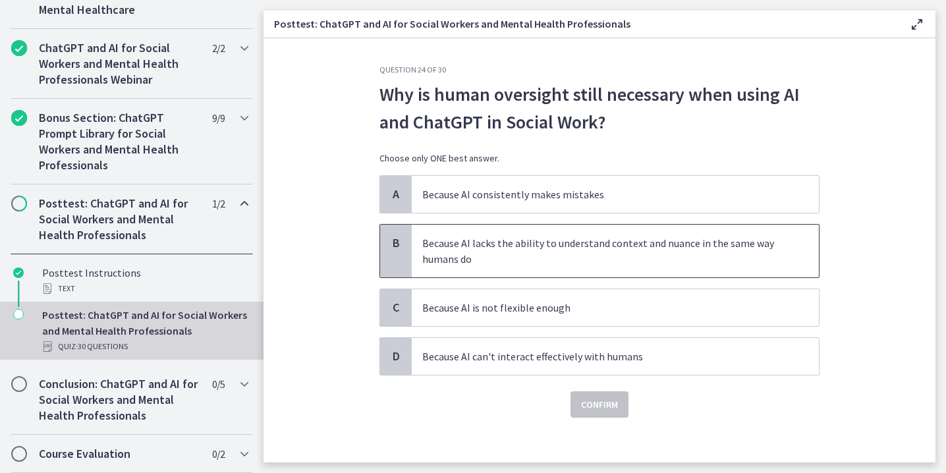
click at [552, 234] on span "Because AI lacks the ability to understand context and nuance in the same way h…" at bounding box center [615, 251] width 407 height 53
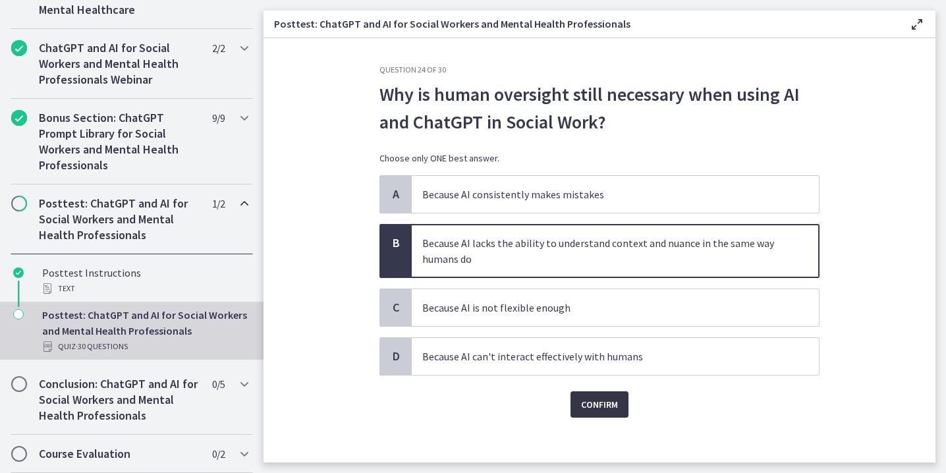
click at [603, 406] on span "Confirm" at bounding box center [599, 404] width 37 height 16
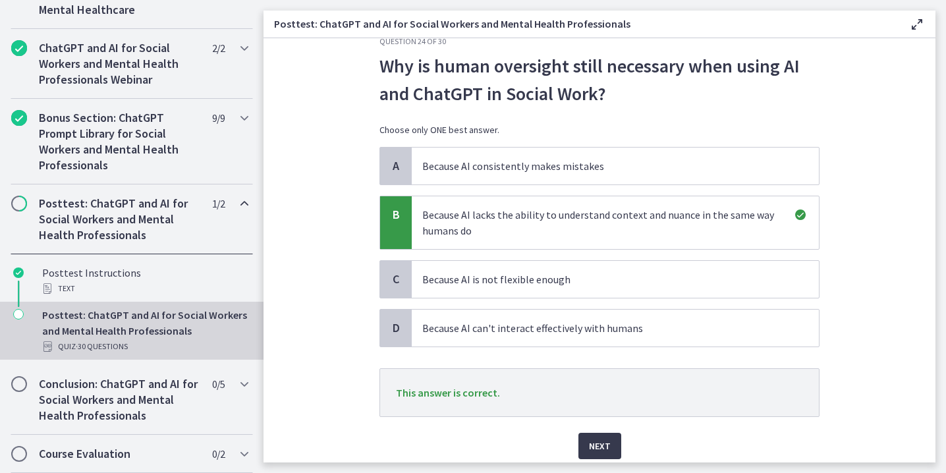
scroll to position [30, 0]
click at [605, 443] on span "Next" at bounding box center [600, 445] width 22 height 16
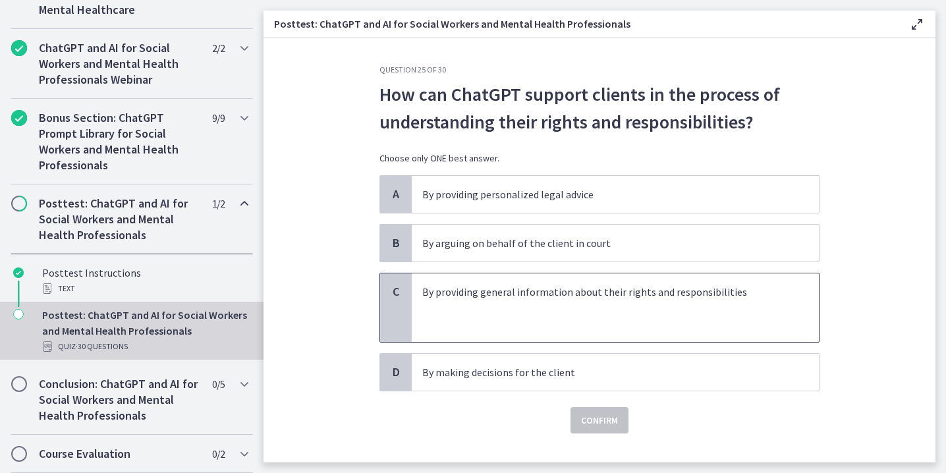
click at [570, 319] on p at bounding box center [602, 323] width 360 height 16
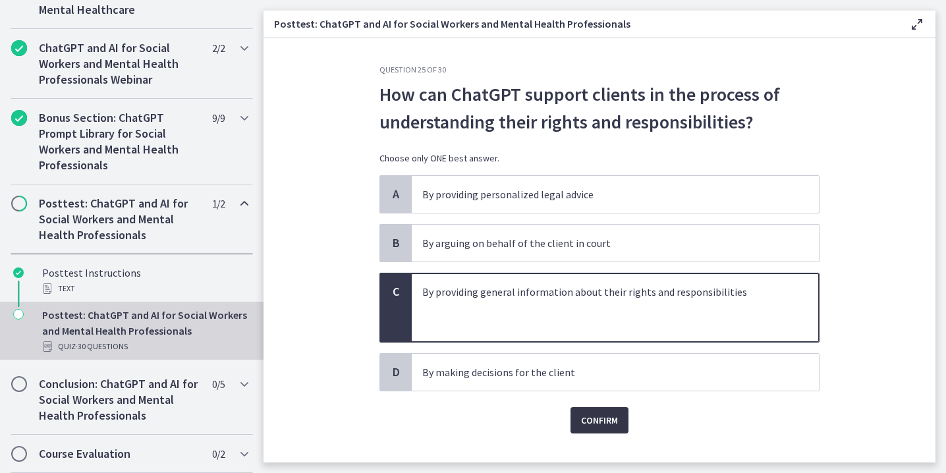
click at [590, 414] on span "Confirm" at bounding box center [599, 420] width 37 height 16
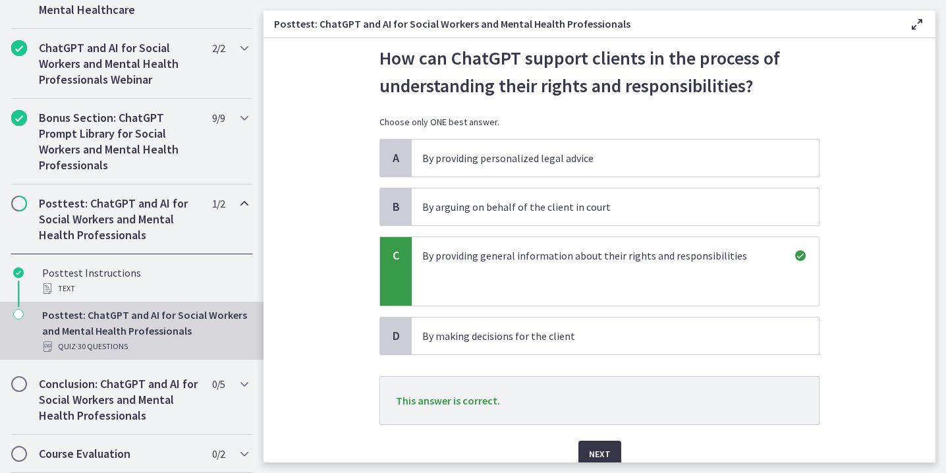
scroll to position [41, 0]
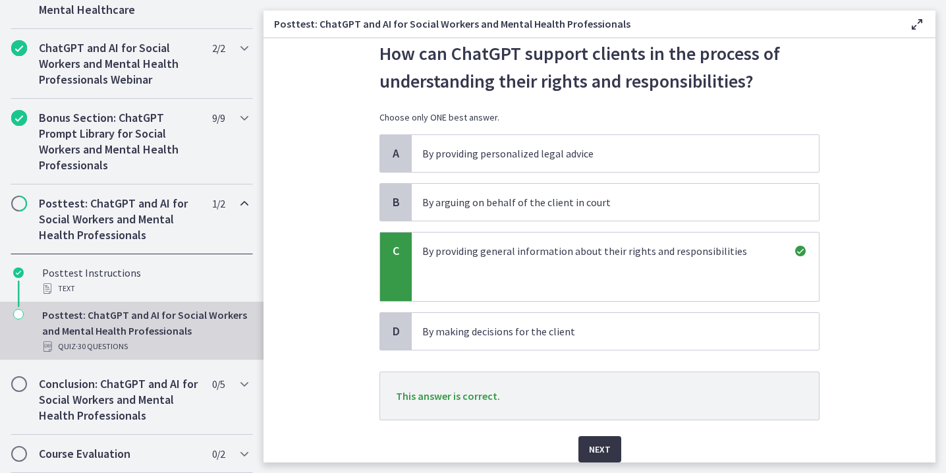
click at [594, 453] on span "Next" at bounding box center [600, 449] width 22 height 16
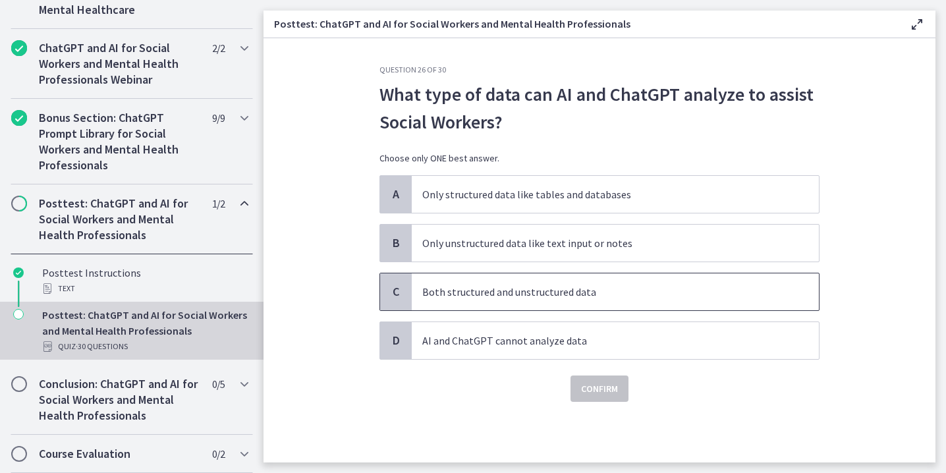
click at [524, 294] on p "Both structured and unstructured data" at bounding box center [602, 292] width 360 height 16
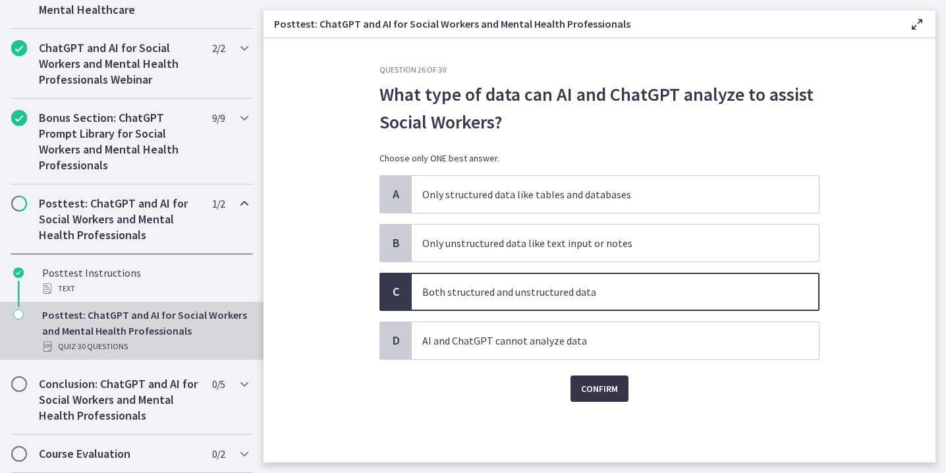
click at [605, 396] on span "Confirm" at bounding box center [599, 389] width 37 height 16
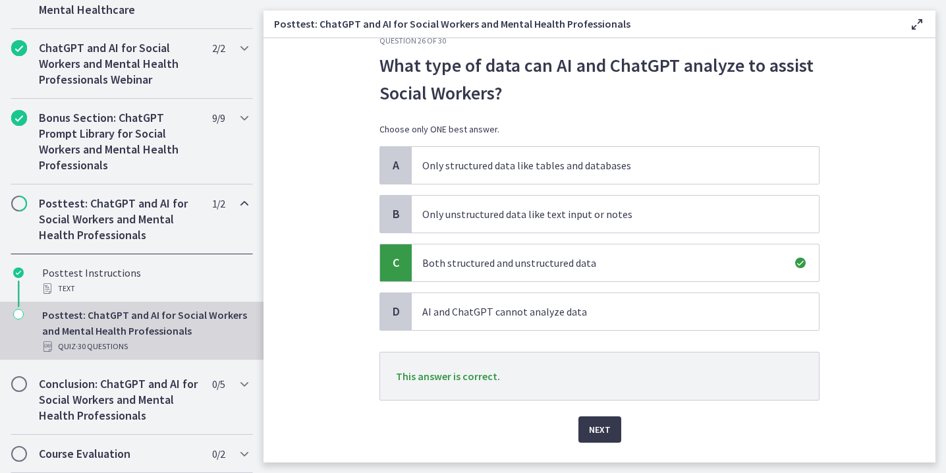
scroll to position [28, 0]
click at [613, 433] on button "Next" at bounding box center [599, 430] width 43 height 26
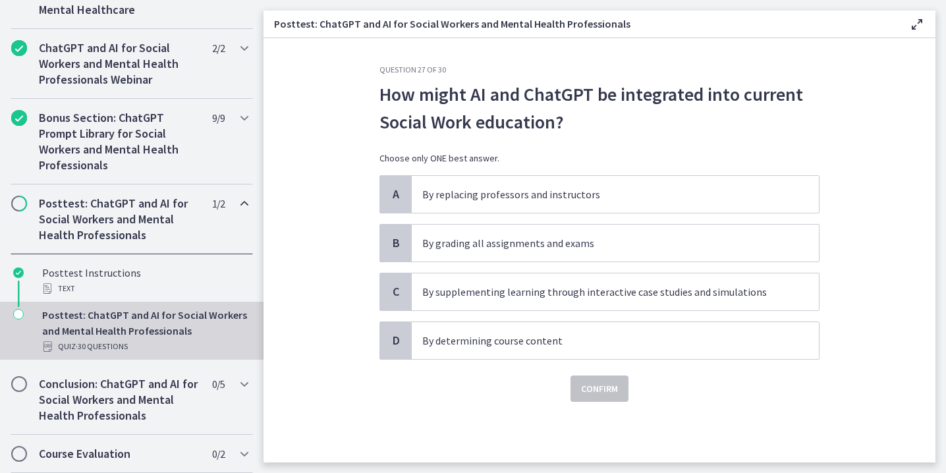
scroll to position [0, 0]
click at [498, 288] on p "By supplementing learning through interactive case studies and simulations" at bounding box center [602, 292] width 360 height 16
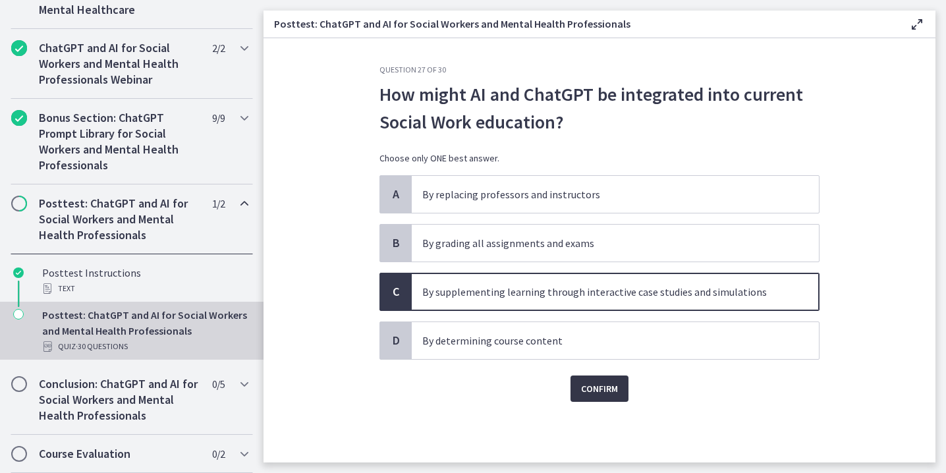
click at [605, 389] on span "Confirm" at bounding box center [599, 389] width 37 height 16
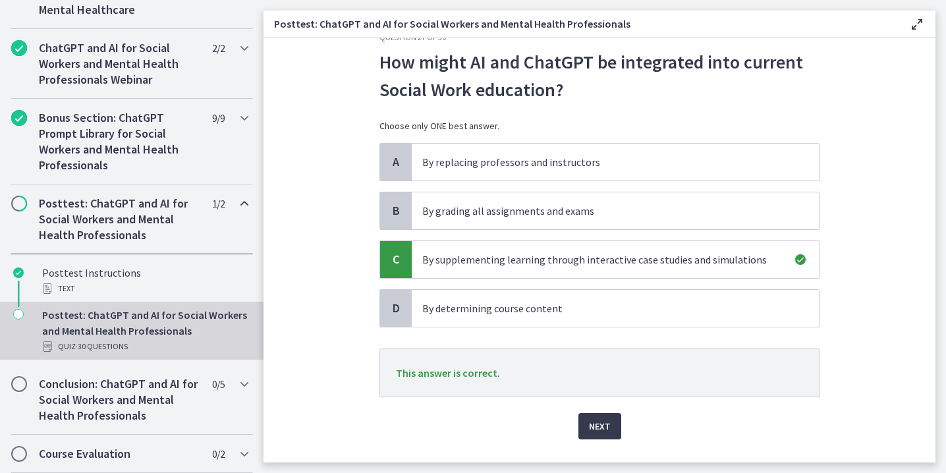
scroll to position [32, 0]
click at [602, 415] on button "Next" at bounding box center [599, 427] width 43 height 26
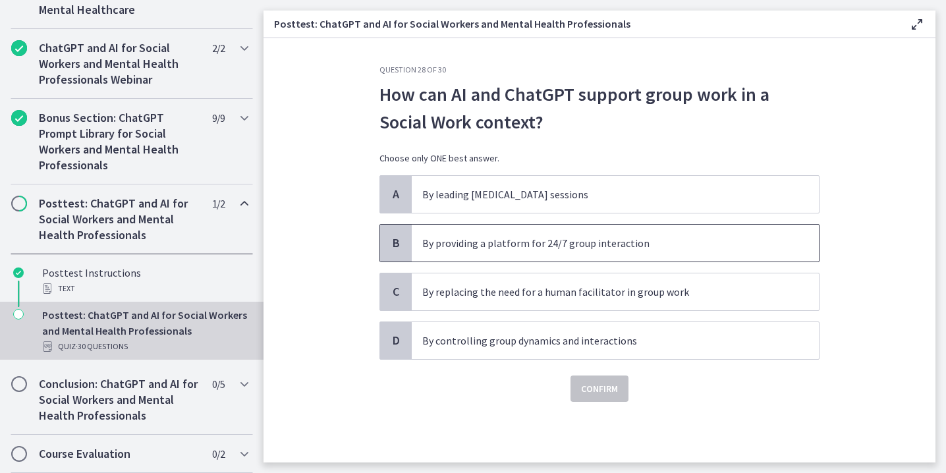
click at [606, 241] on p "By providing a platform for 24/7 group interaction" at bounding box center [602, 243] width 360 height 16
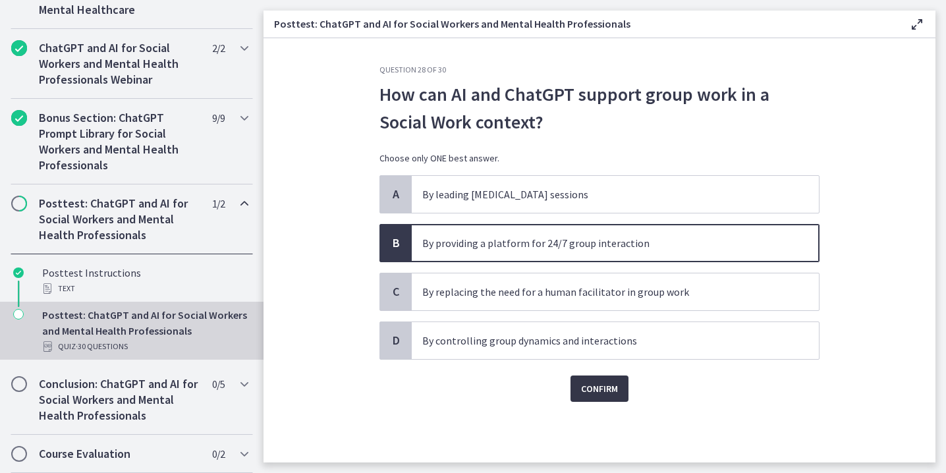
click at [597, 393] on span "Confirm" at bounding box center [599, 389] width 37 height 16
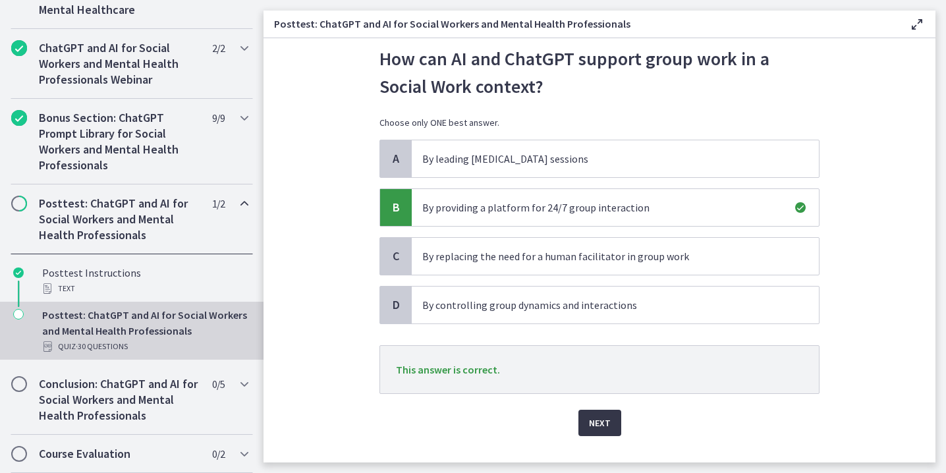
scroll to position [36, 0]
click at [596, 423] on span "Next" at bounding box center [600, 422] width 22 height 16
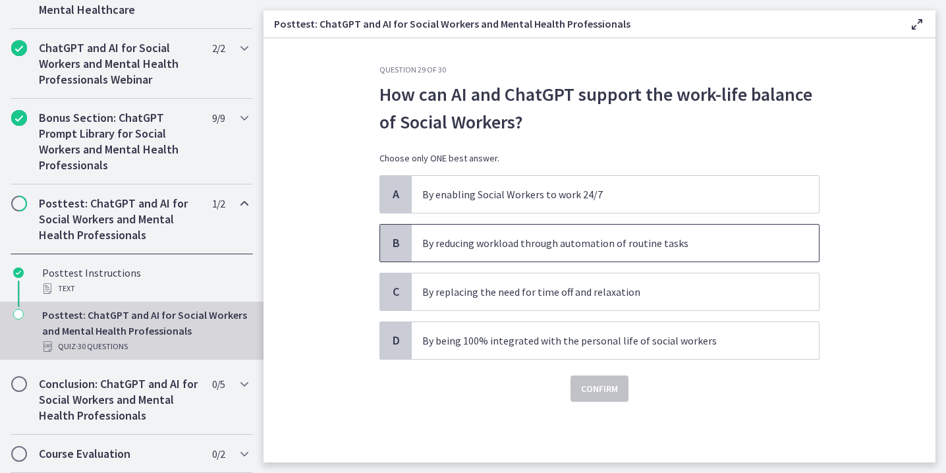
click at [612, 236] on p "By reducing workload through automation of routine tasks" at bounding box center [602, 243] width 360 height 16
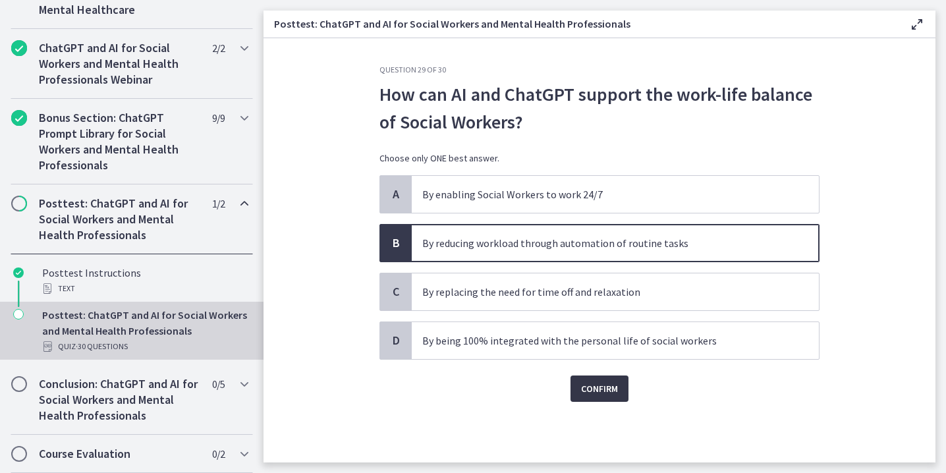
click at [589, 397] on button "Confirm" at bounding box center [599, 388] width 58 height 26
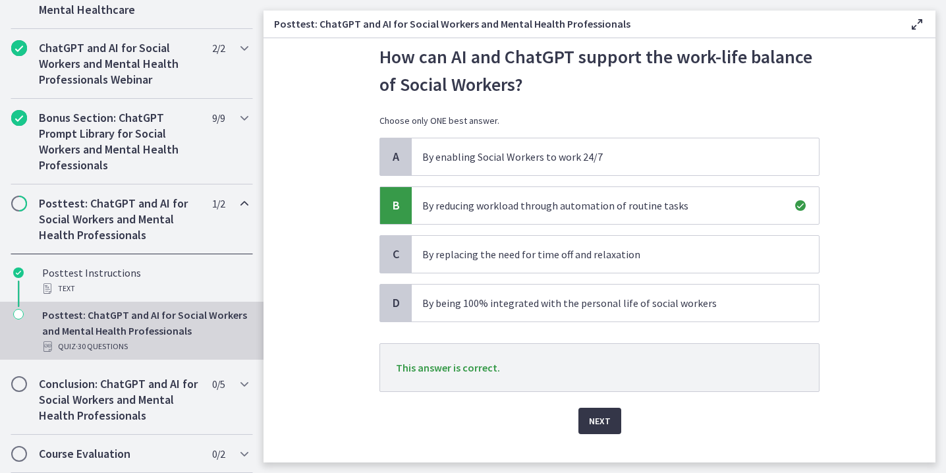
scroll to position [40, 0]
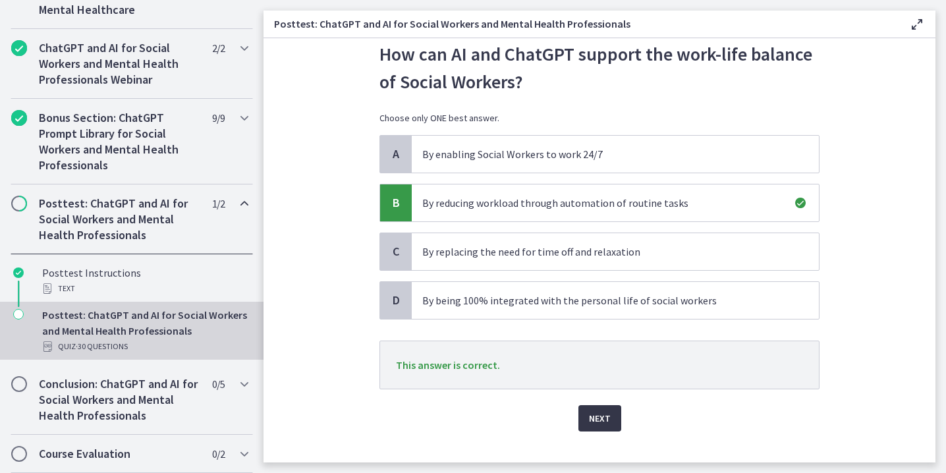
click at [597, 416] on span "Next" at bounding box center [600, 418] width 22 height 16
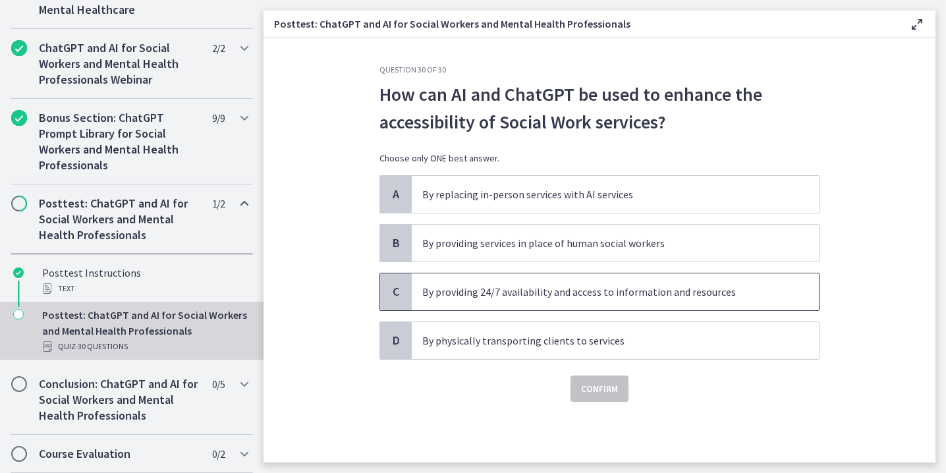
click at [587, 283] on span "By providing 24/7 availability and access to information and resources" at bounding box center [615, 291] width 407 height 37
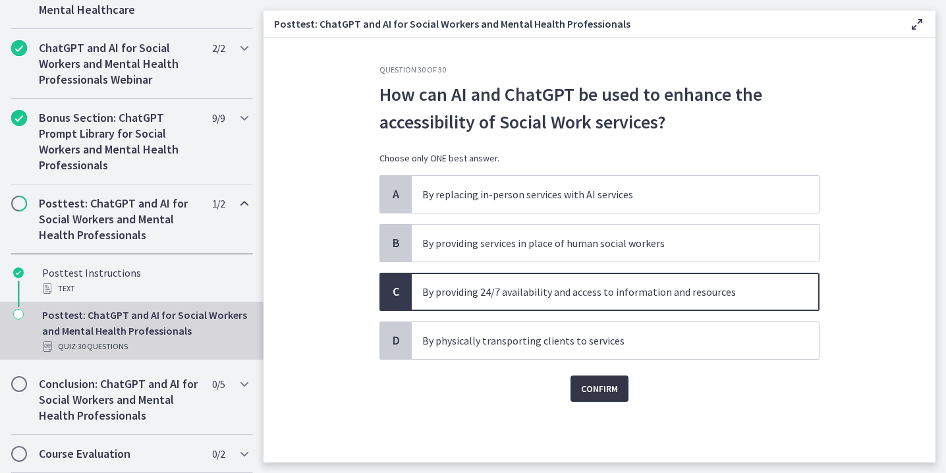
click at [595, 382] on span "Confirm" at bounding box center [599, 389] width 37 height 16
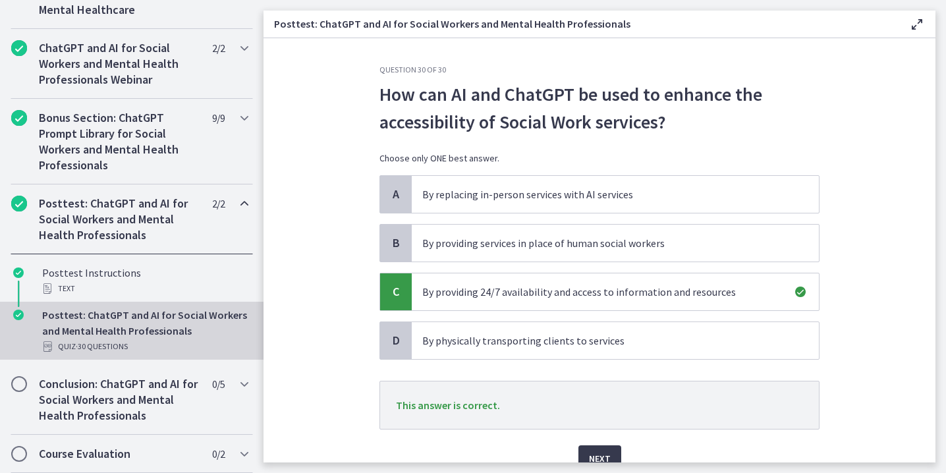
scroll to position [23, 0]
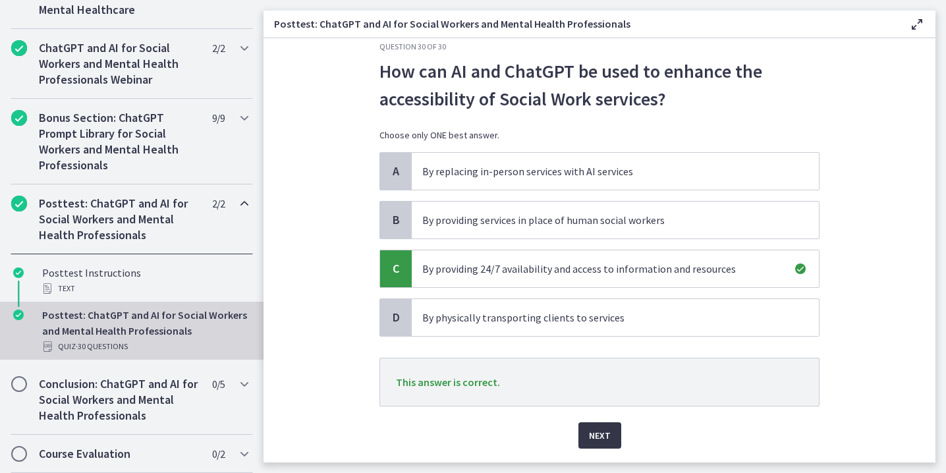
click at [599, 437] on span "Next" at bounding box center [600, 435] width 22 height 16
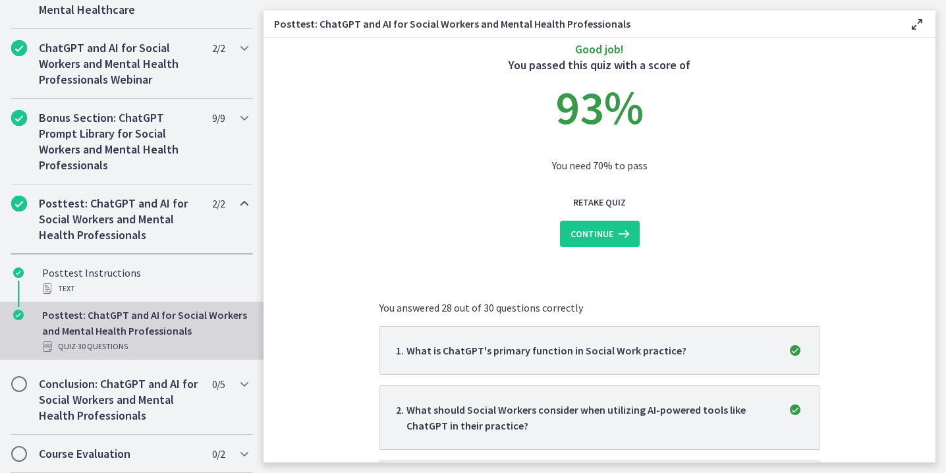
scroll to position [0, 0]
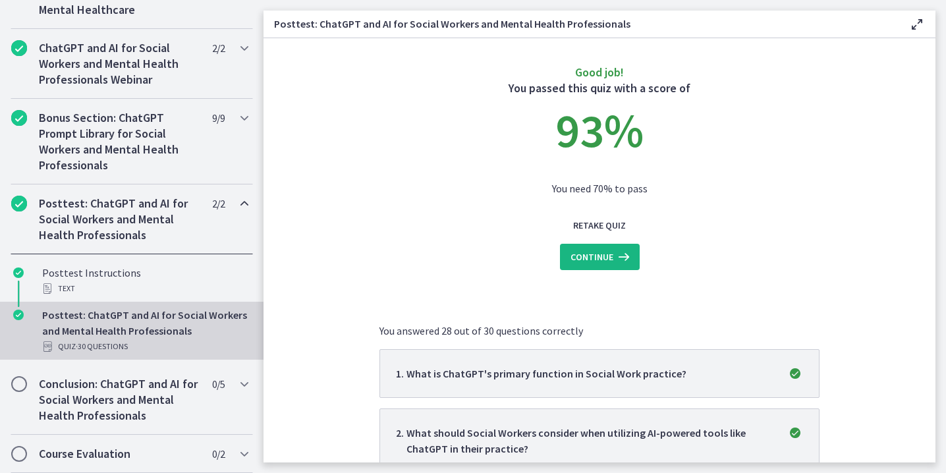
click at [607, 256] on span "Continue" at bounding box center [591, 257] width 43 height 16
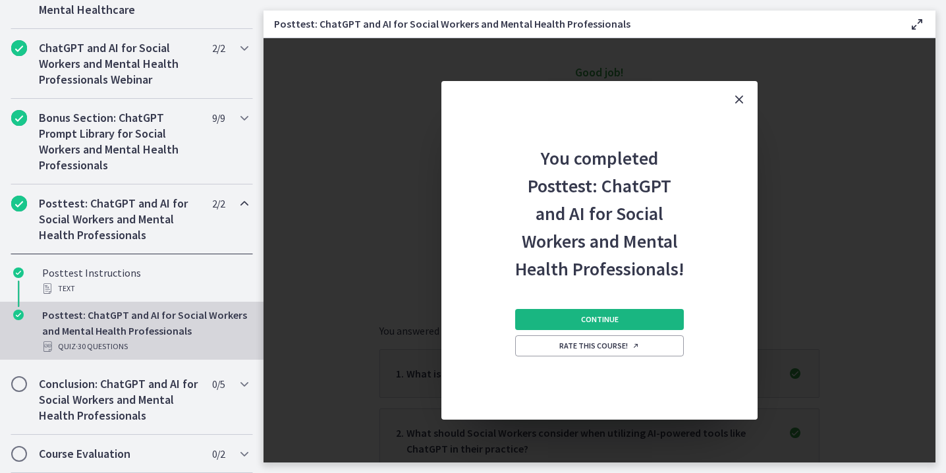
click at [610, 321] on span "Continue" at bounding box center [600, 319] width 38 height 11
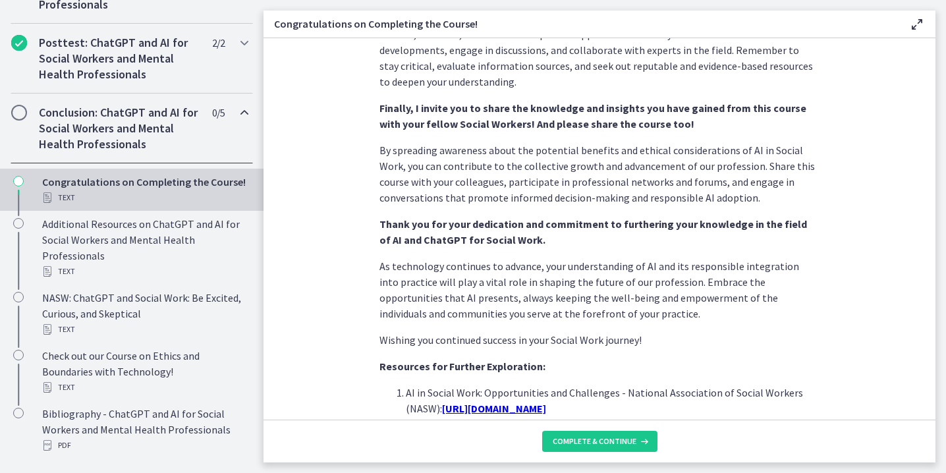
scroll to position [1154, 0]
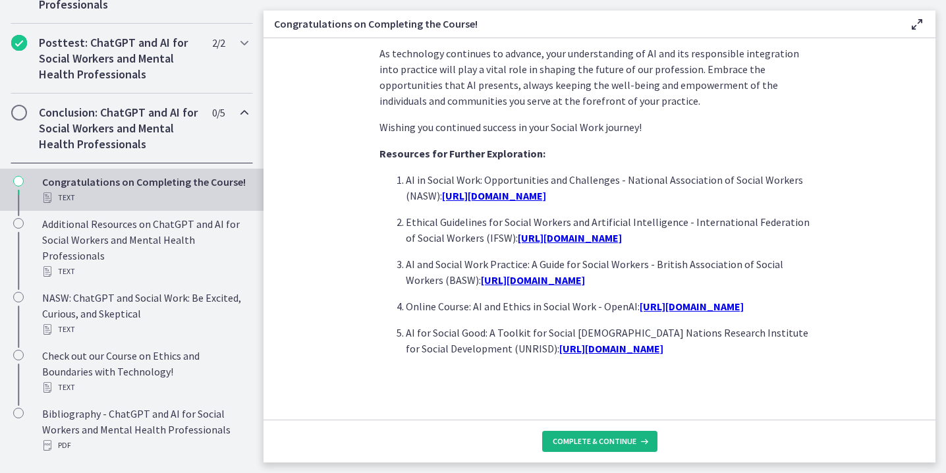
click at [620, 444] on span "Complete & continue" at bounding box center [594, 441] width 84 height 11
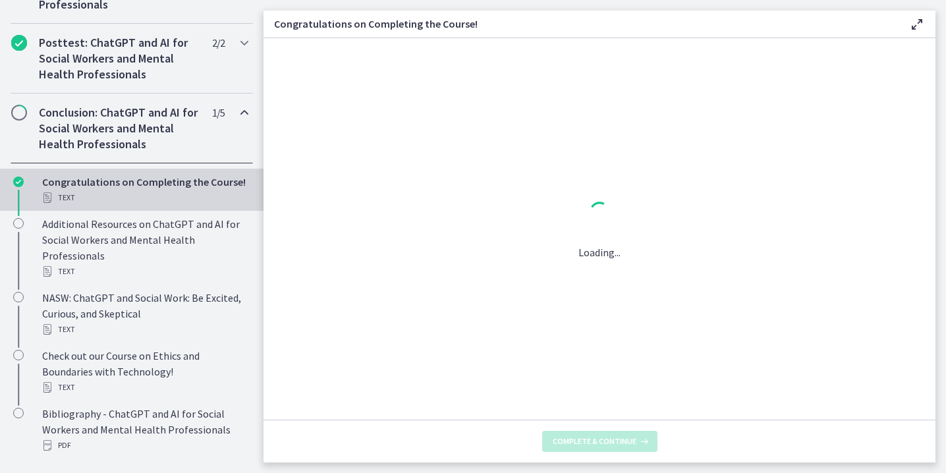
scroll to position [0, 0]
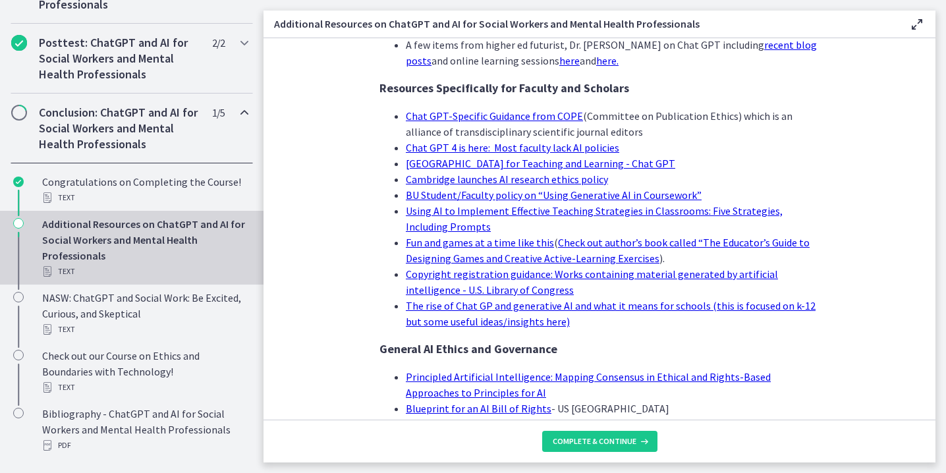
scroll to position [1302, 0]
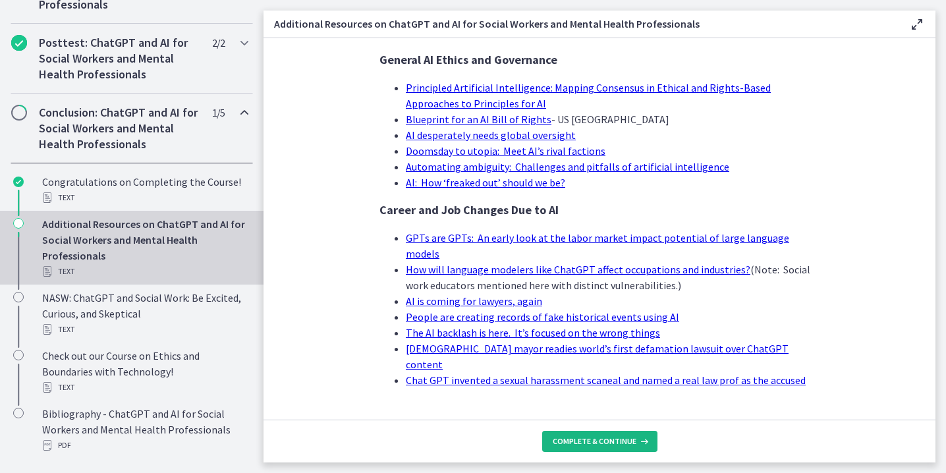
click at [606, 441] on span "Complete & continue" at bounding box center [594, 441] width 84 height 11
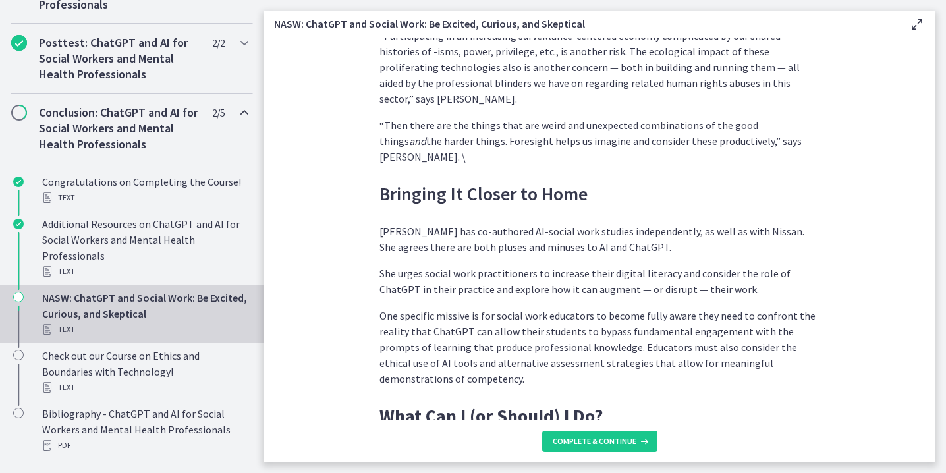
scroll to position [3732, 0]
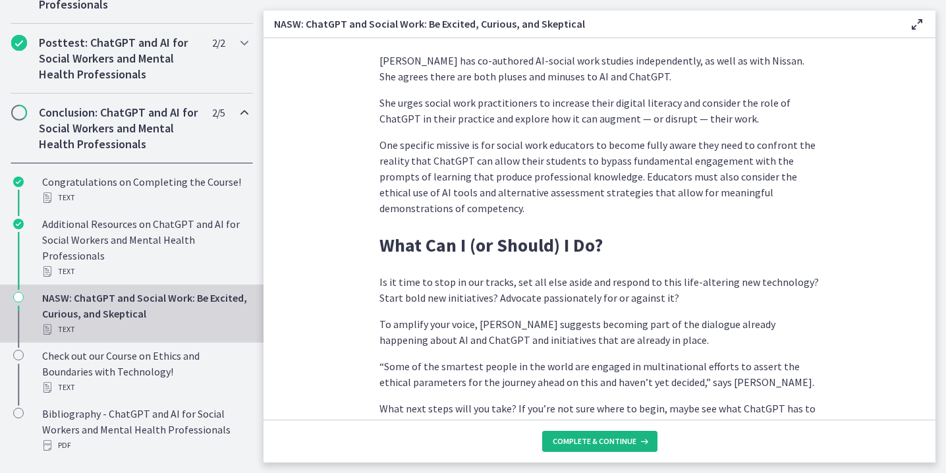
click at [583, 438] on span "Complete & continue" at bounding box center [594, 441] width 84 height 11
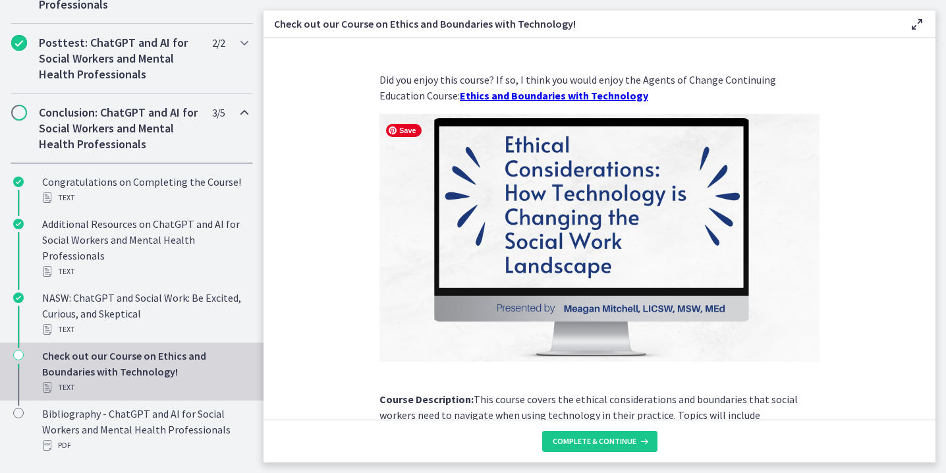
scroll to position [186, 0]
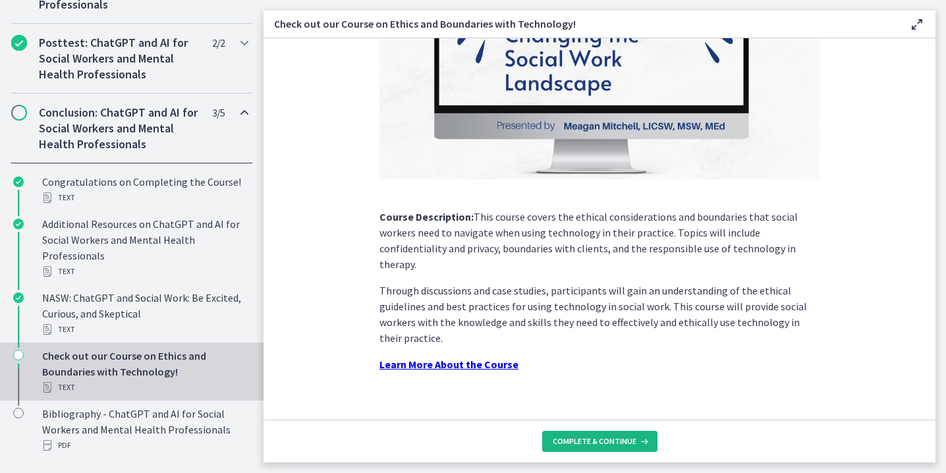
click at [584, 439] on span "Complete & continue" at bounding box center [594, 441] width 84 height 11
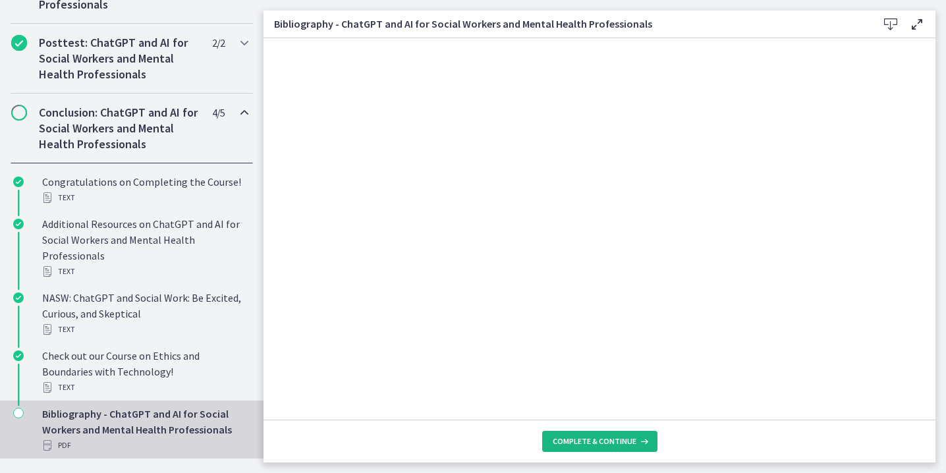
click at [592, 444] on span "Complete & continue" at bounding box center [594, 441] width 84 height 11
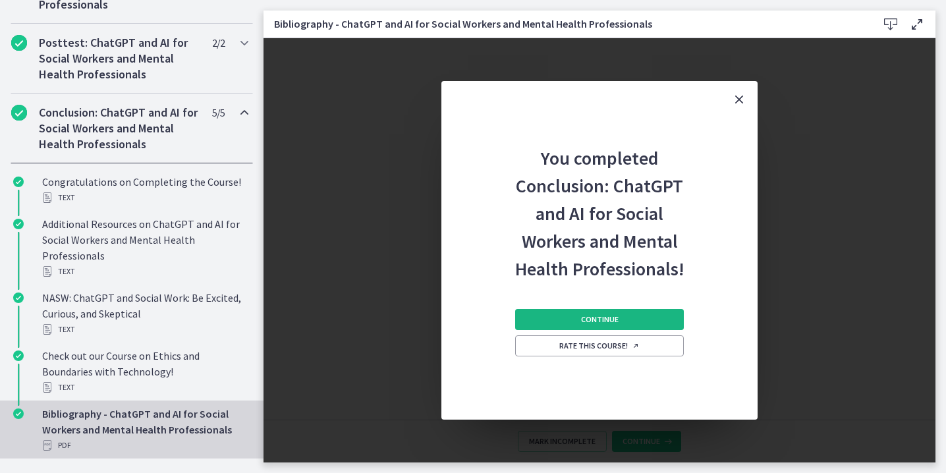
click at [597, 321] on span "Continue" at bounding box center [600, 319] width 38 height 11
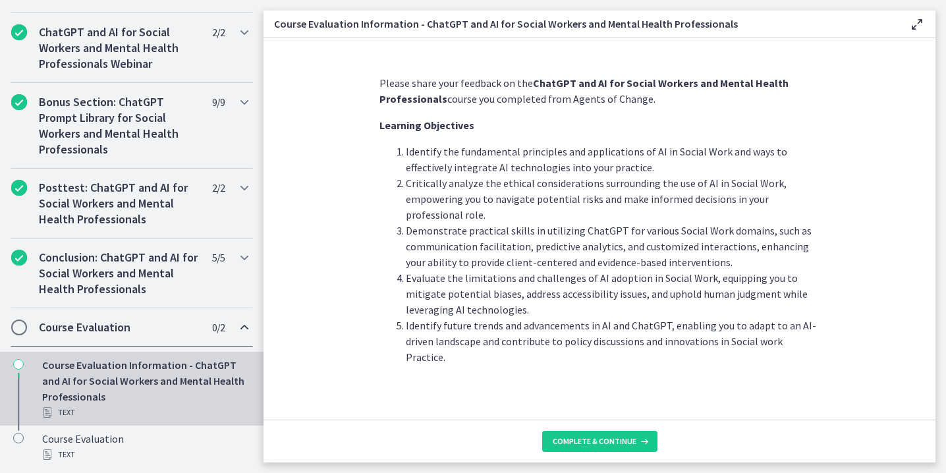
scroll to position [652, 0]
click at [580, 444] on span "Complete & continue" at bounding box center [594, 441] width 84 height 11
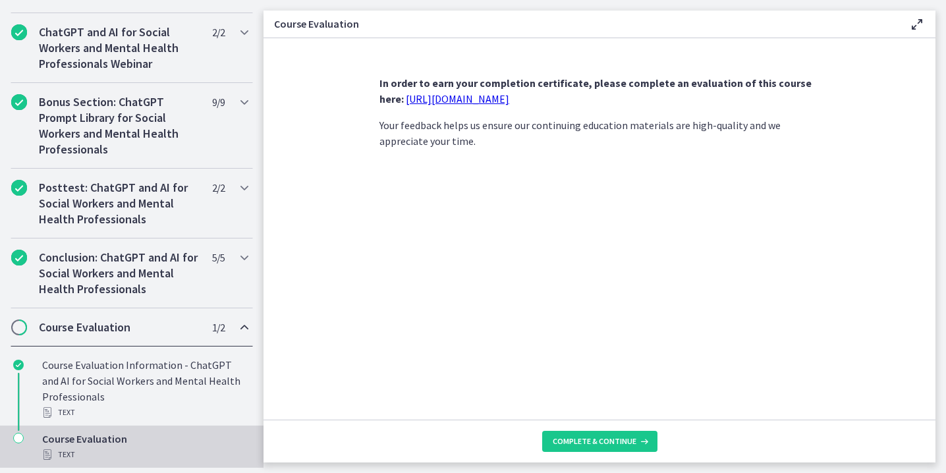
click at [509, 95] on link "[URL][DOMAIN_NAME]" at bounding box center [457, 98] width 103 height 13
